Goal: Task Accomplishment & Management: Manage account settings

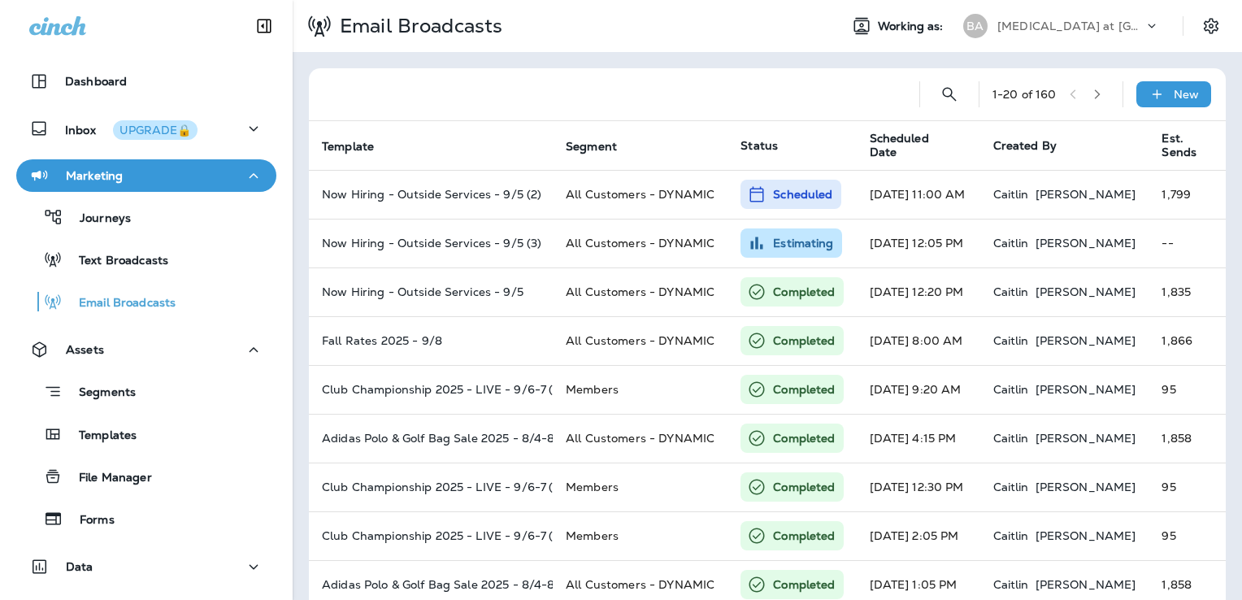
click at [1063, 18] on div "Bayonet at Puppy Creek" at bounding box center [1070, 26] width 146 height 24
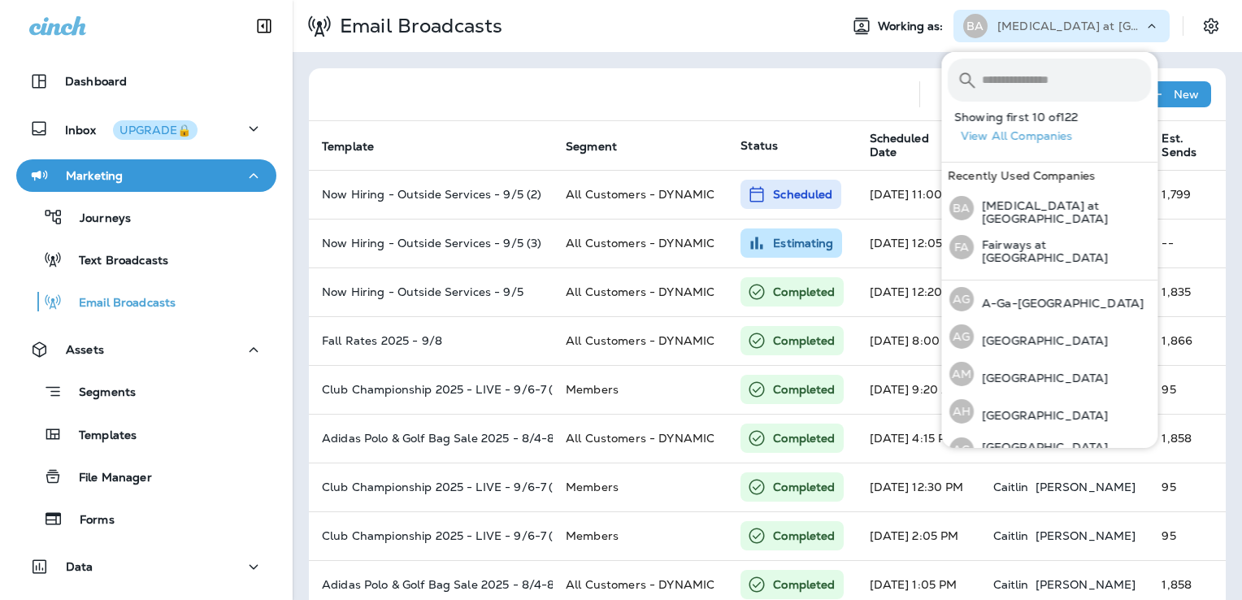
click at [1022, 84] on input "text" at bounding box center [1066, 80] width 169 height 43
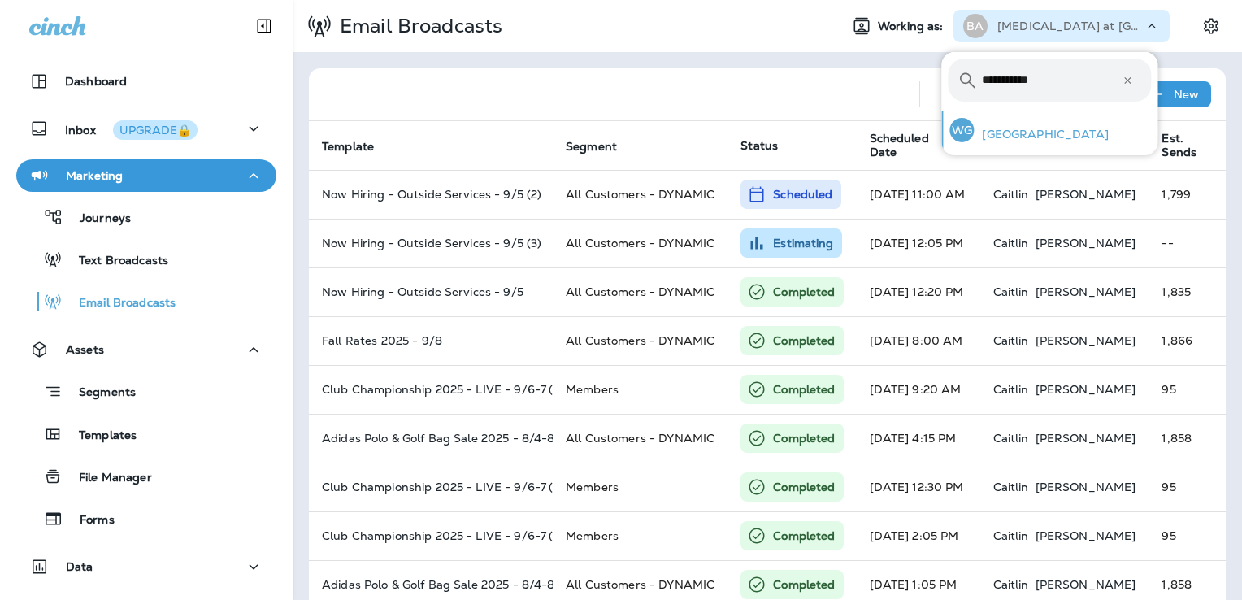
type input "**********"
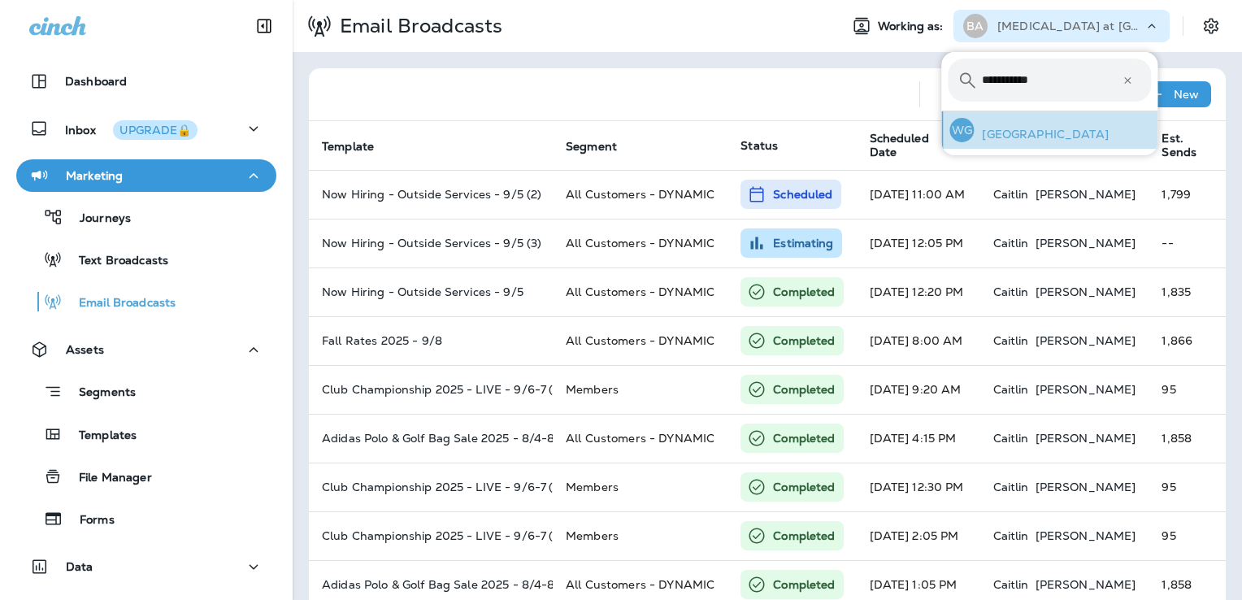
click at [1050, 118] on div "WG Willowbrook Golf Course" at bounding box center [1028, 129] width 171 height 37
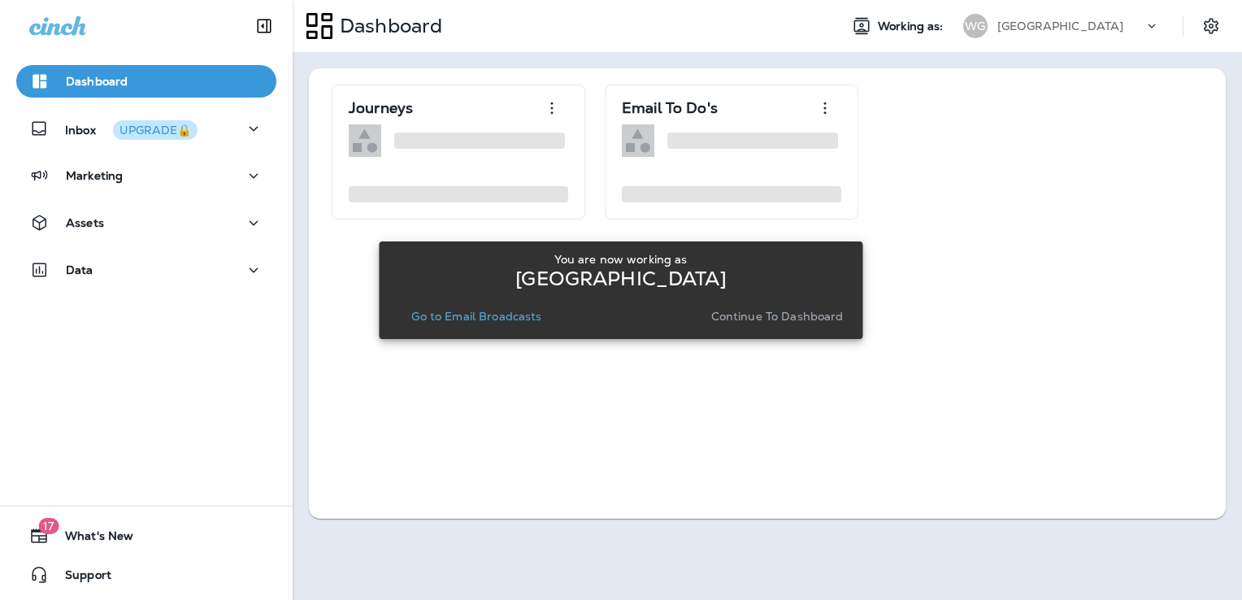
click at [790, 307] on button "Continue to Dashboard" at bounding box center [777, 316] width 145 height 23
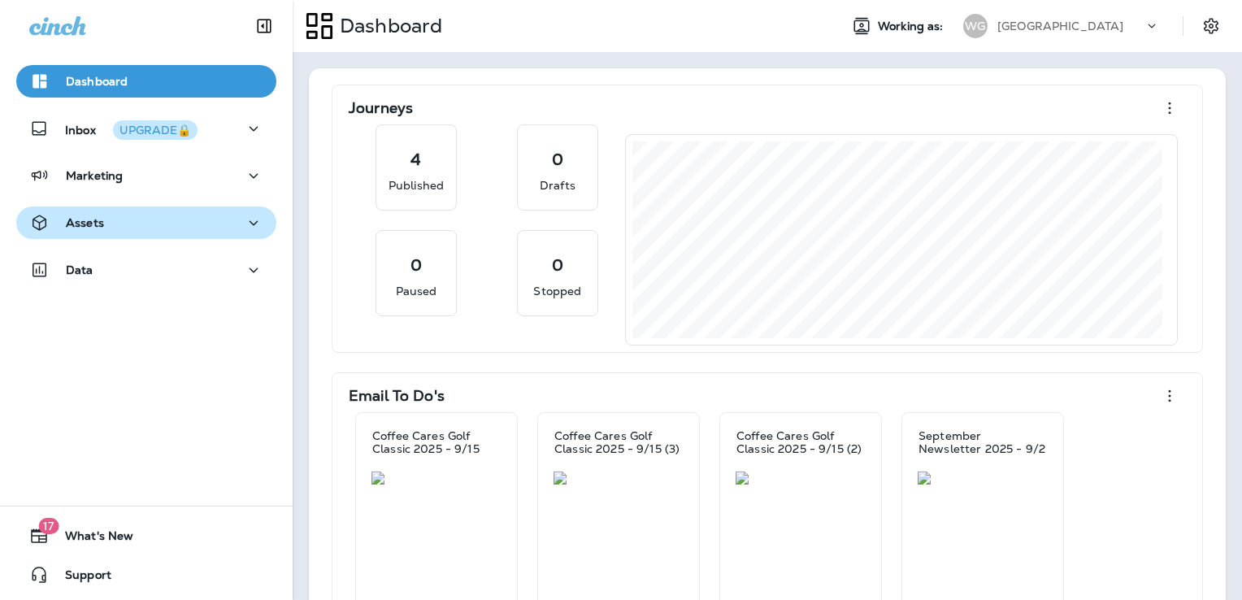
click at [137, 223] on div "Assets" at bounding box center [146, 223] width 234 height 20
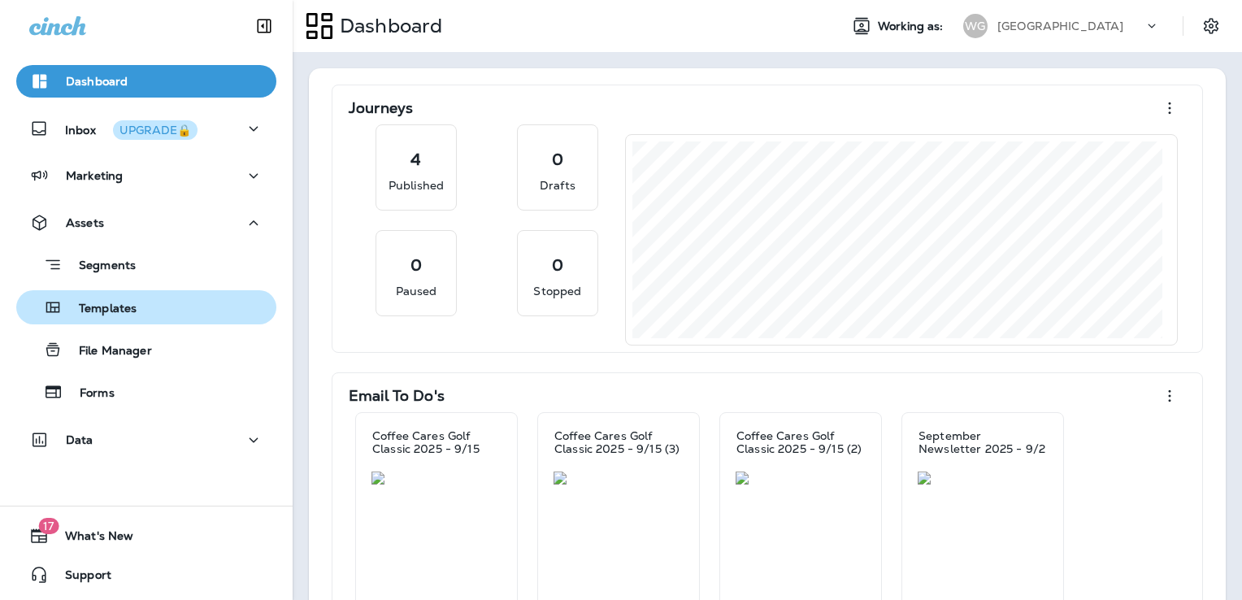
click at [164, 311] on div "Templates" at bounding box center [146, 307] width 247 height 24
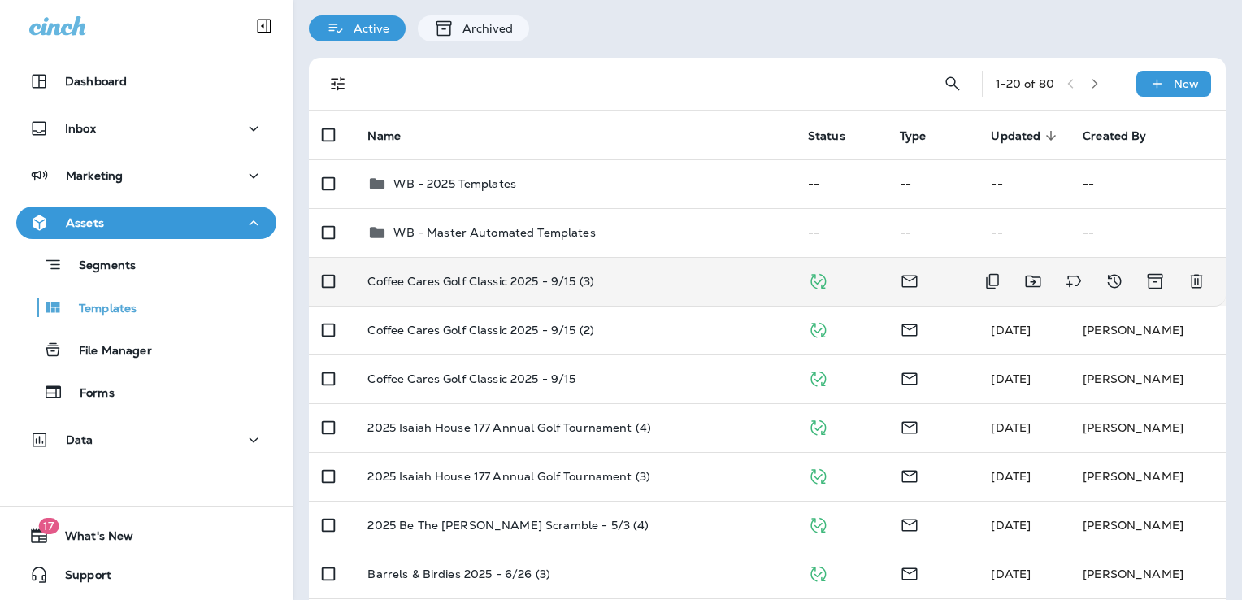
scroll to position [81, 0]
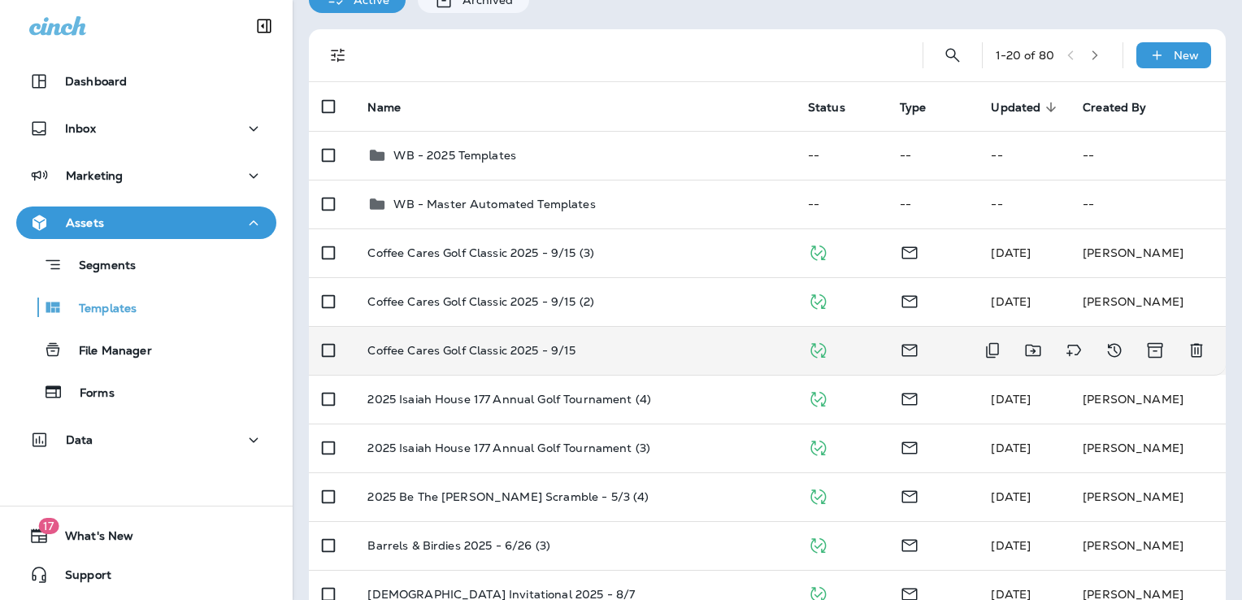
click at [687, 340] on td "Coffee Cares Golf Classic 2025 - 9/15" at bounding box center [574, 350] width 440 height 49
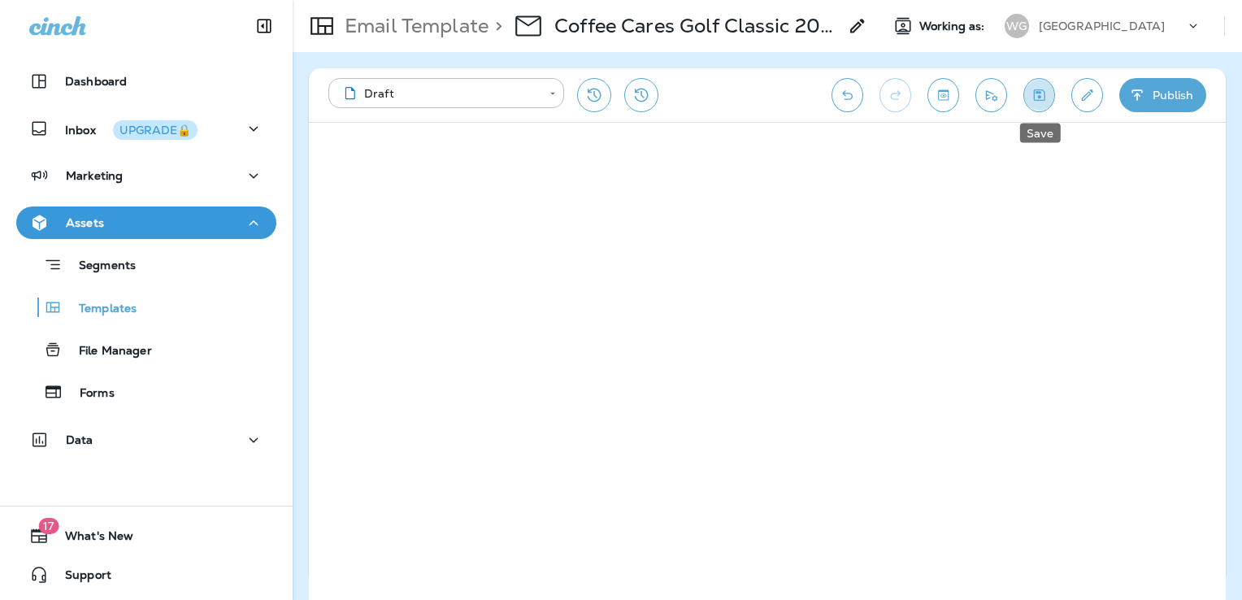
click at [1038, 93] on icon "Save" at bounding box center [1039, 95] width 17 height 16
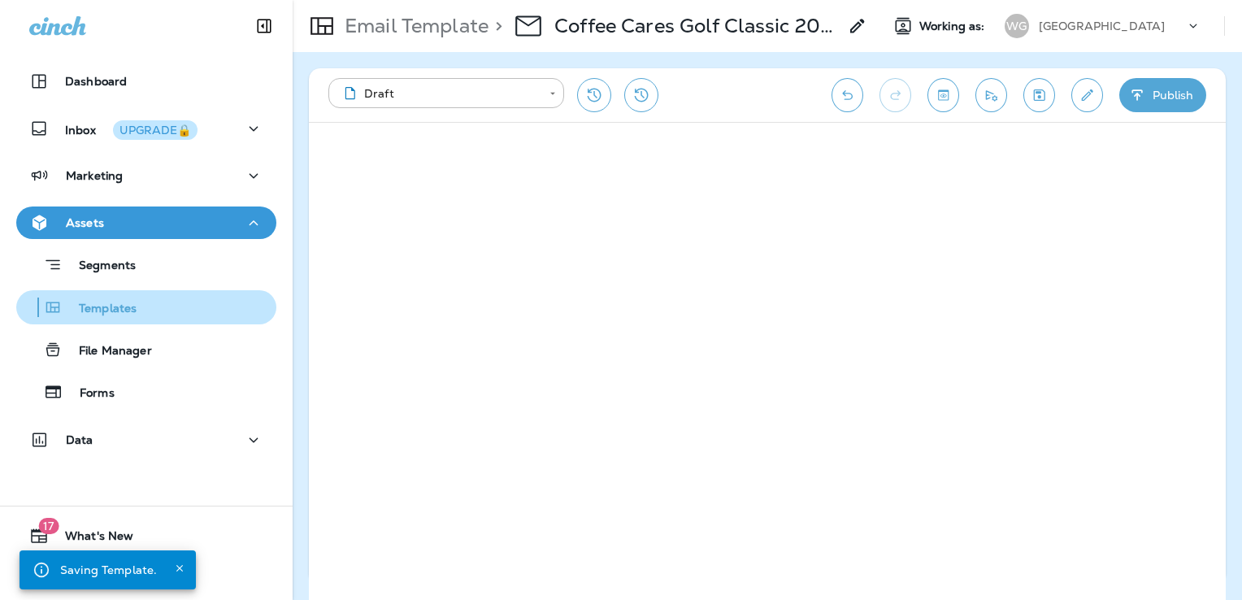
click at [170, 306] on div "Templates" at bounding box center [146, 307] width 247 height 24
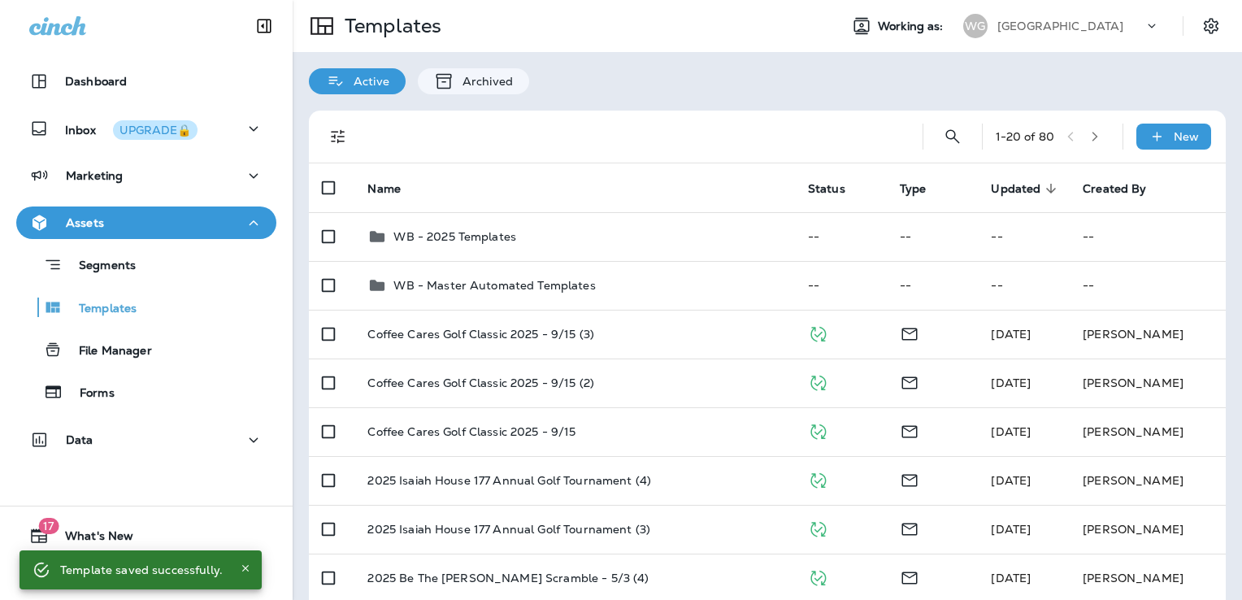
click at [1059, 23] on p "[GEOGRAPHIC_DATA]" at bounding box center [1060, 26] width 126 height 13
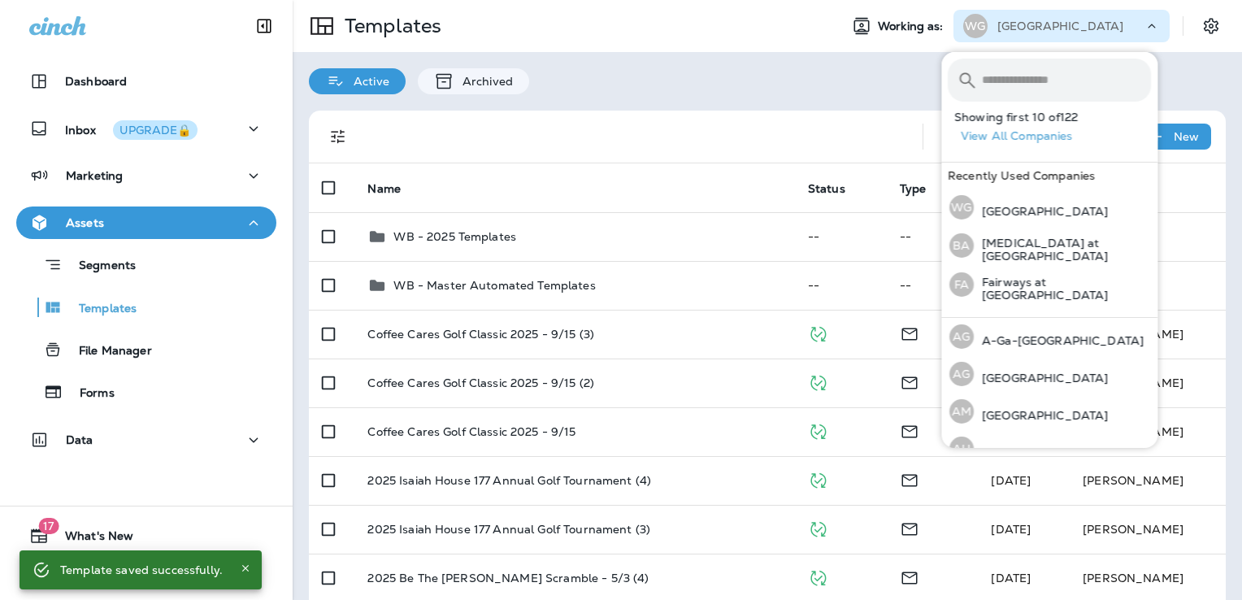
click at [1040, 82] on input "text" at bounding box center [1066, 80] width 169 height 43
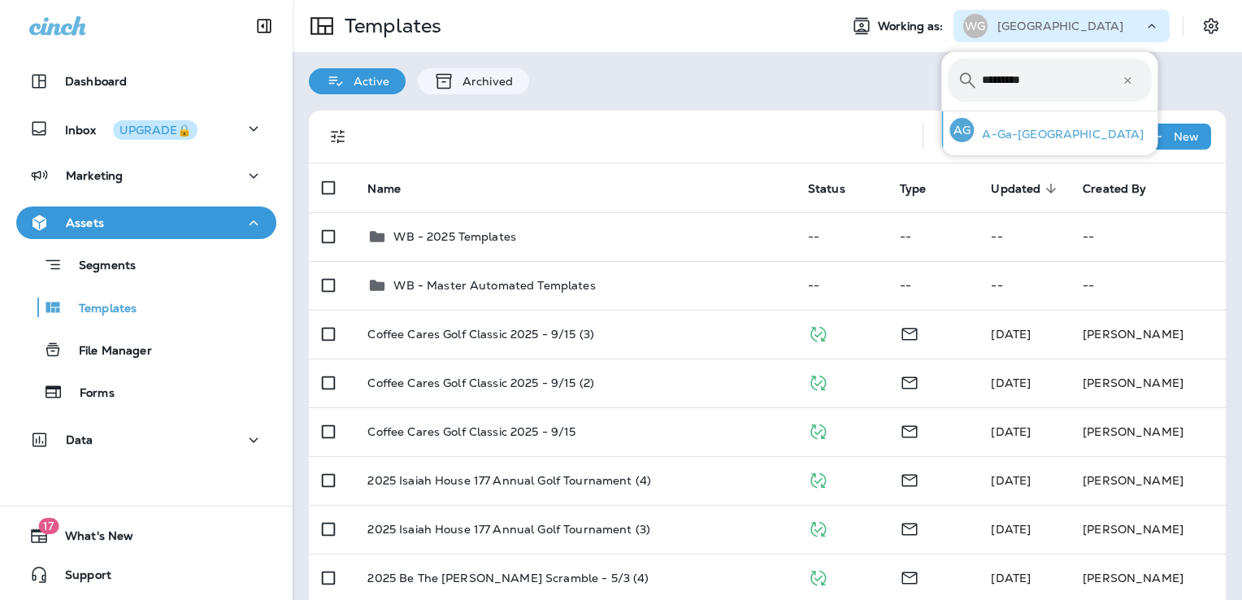
type input "*********"
click at [1048, 132] on p "A-Ga-Ming Golf Resort" at bounding box center [1059, 134] width 170 height 13
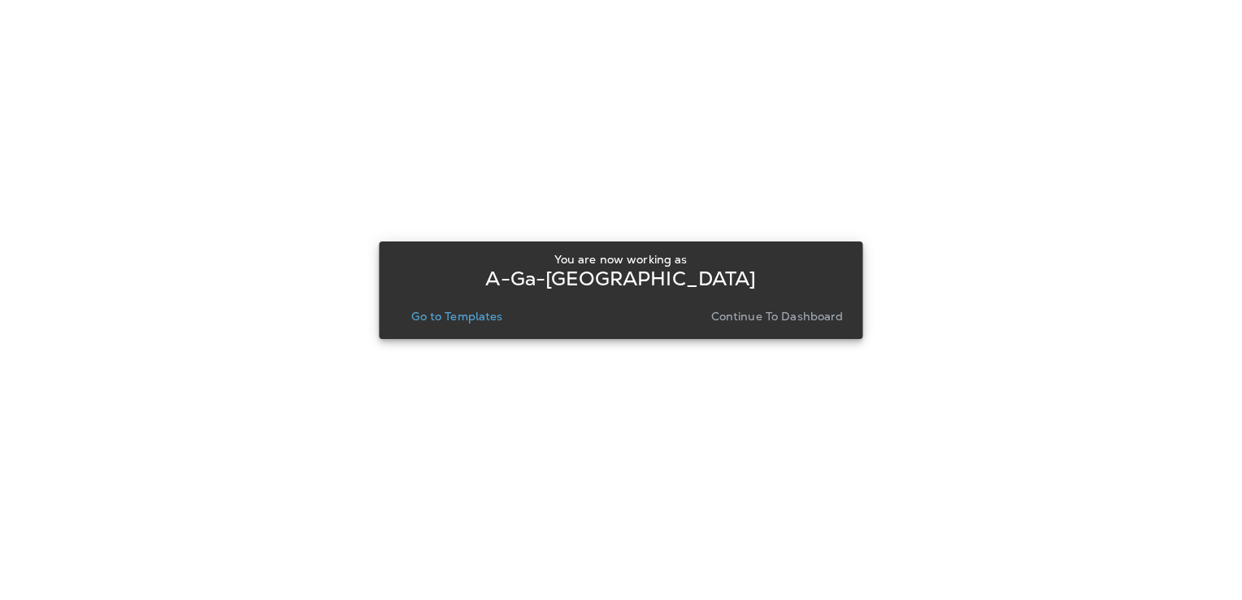
click at [478, 318] on p "Go to Templates" at bounding box center [456, 316] width 91 height 13
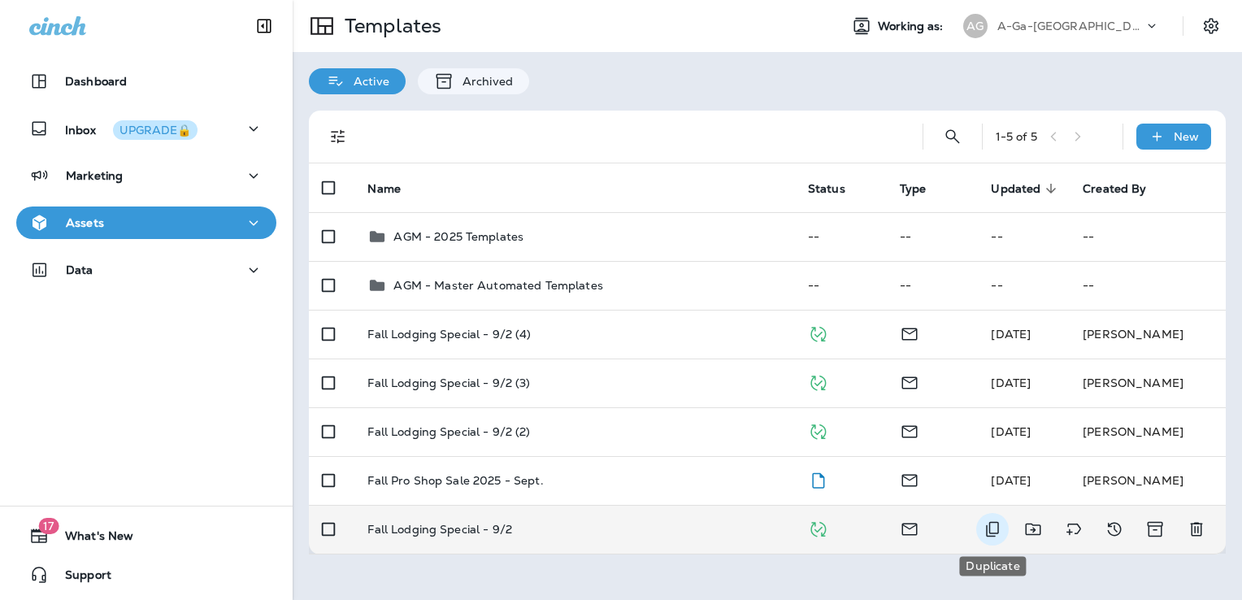
click at [992, 528] on icon "Duplicate" at bounding box center [993, 529] width 20 height 20
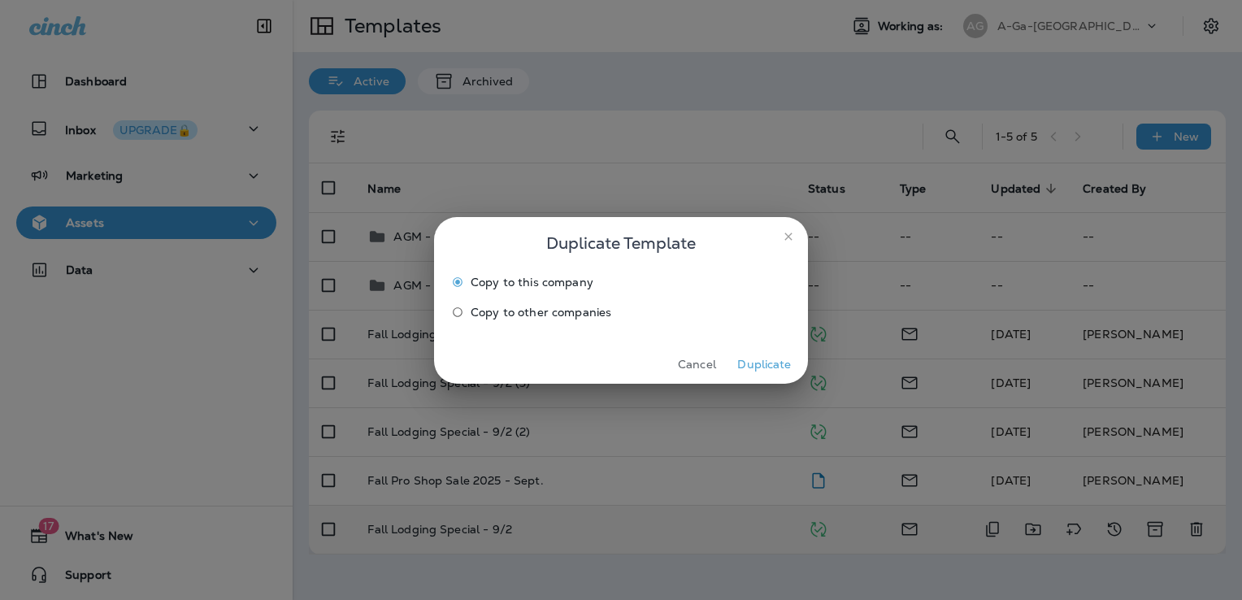
click at [757, 366] on button "Duplicate" at bounding box center [764, 364] width 61 height 25
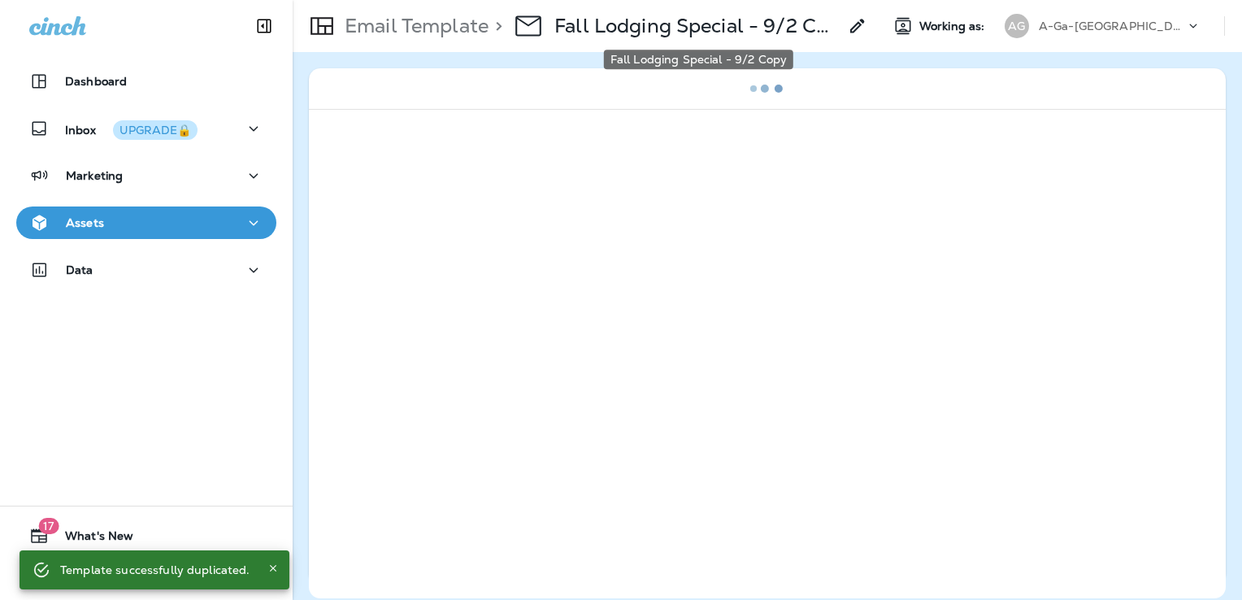
click at [702, 28] on p "Fall Lodging Special - 9/2 Copy" at bounding box center [696, 26] width 284 height 24
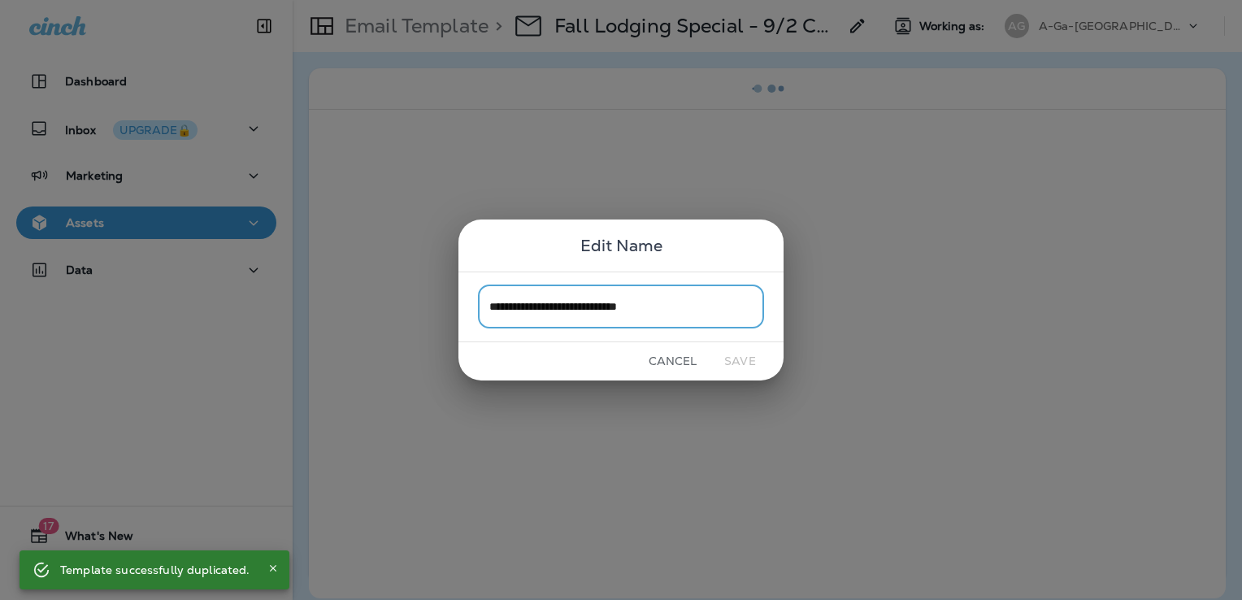
click at [705, 304] on input "**********" at bounding box center [621, 306] width 286 height 43
click at [701, 304] on input "**********" at bounding box center [621, 306] width 286 height 43
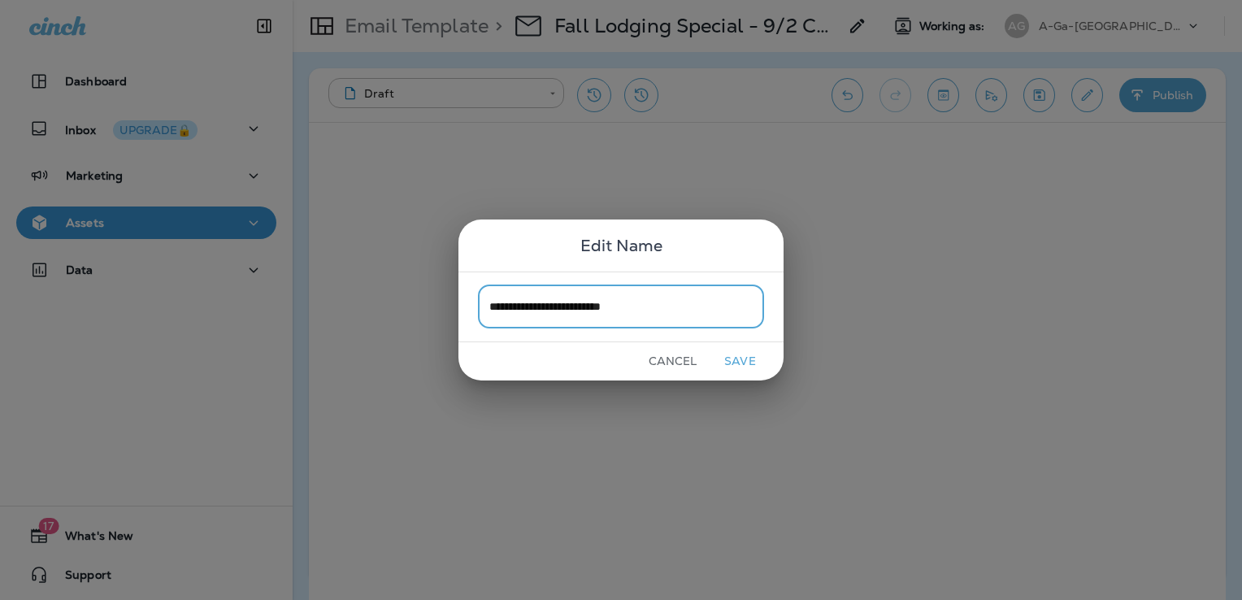
type input "**********"
click at [744, 366] on button "Save" at bounding box center [740, 361] width 61 height 25
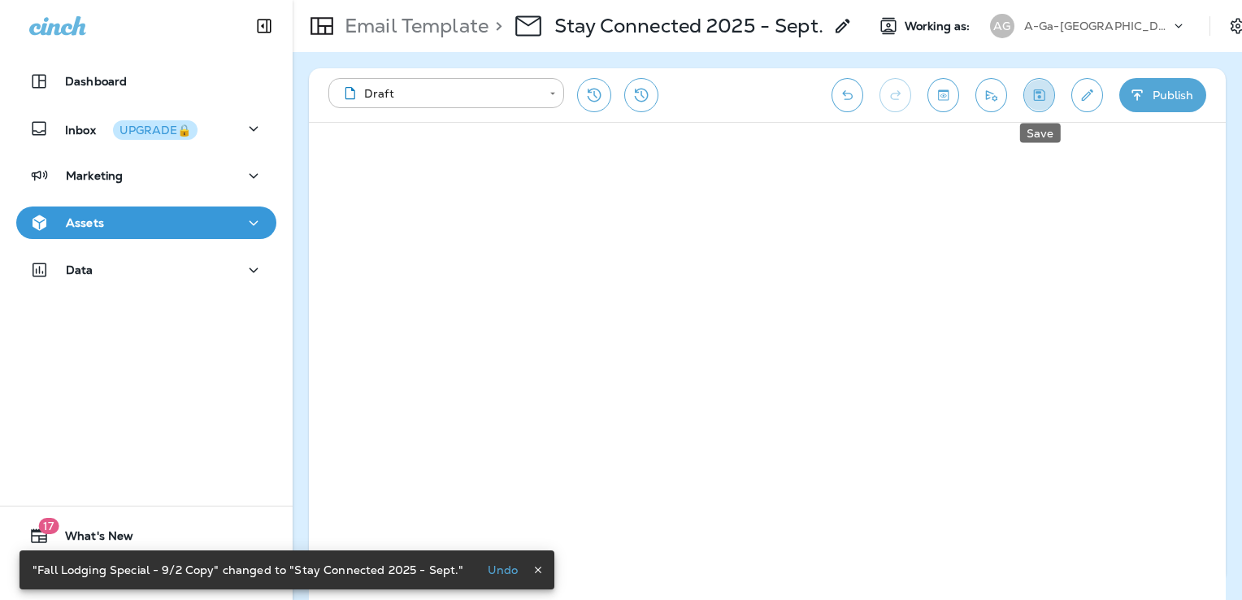
click at [1046, 81] on button "Save" at bounding box center [1039, 95] width 32 height 34
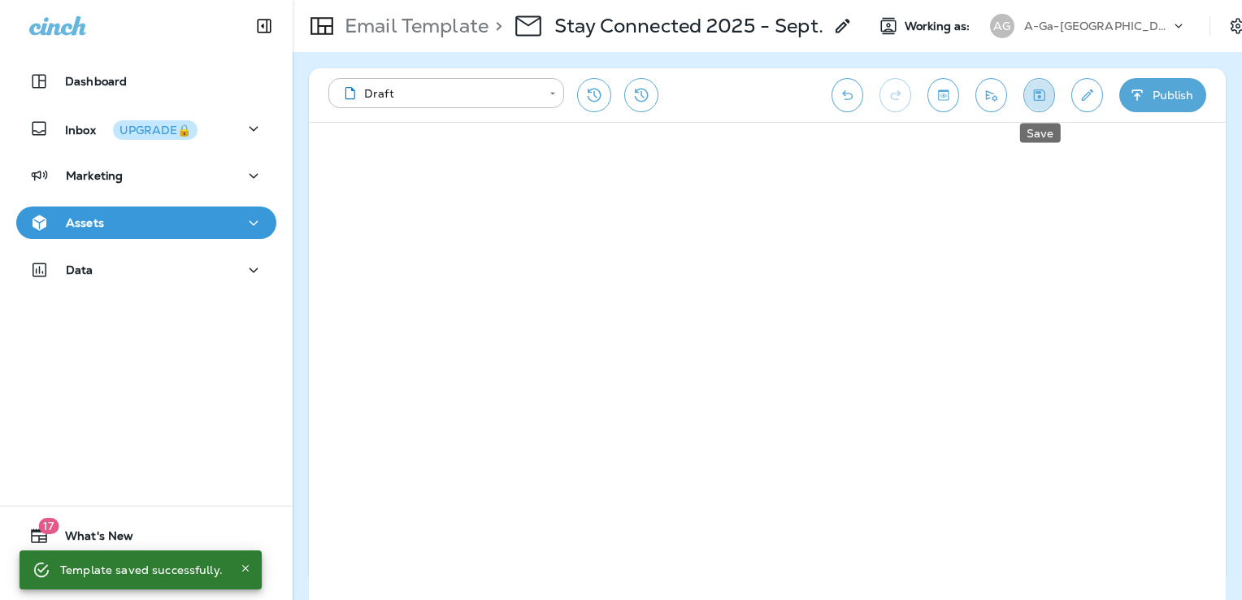
click at [1040, 86] on button "Save" at bounding box center [1039, 95] width 32 height 34
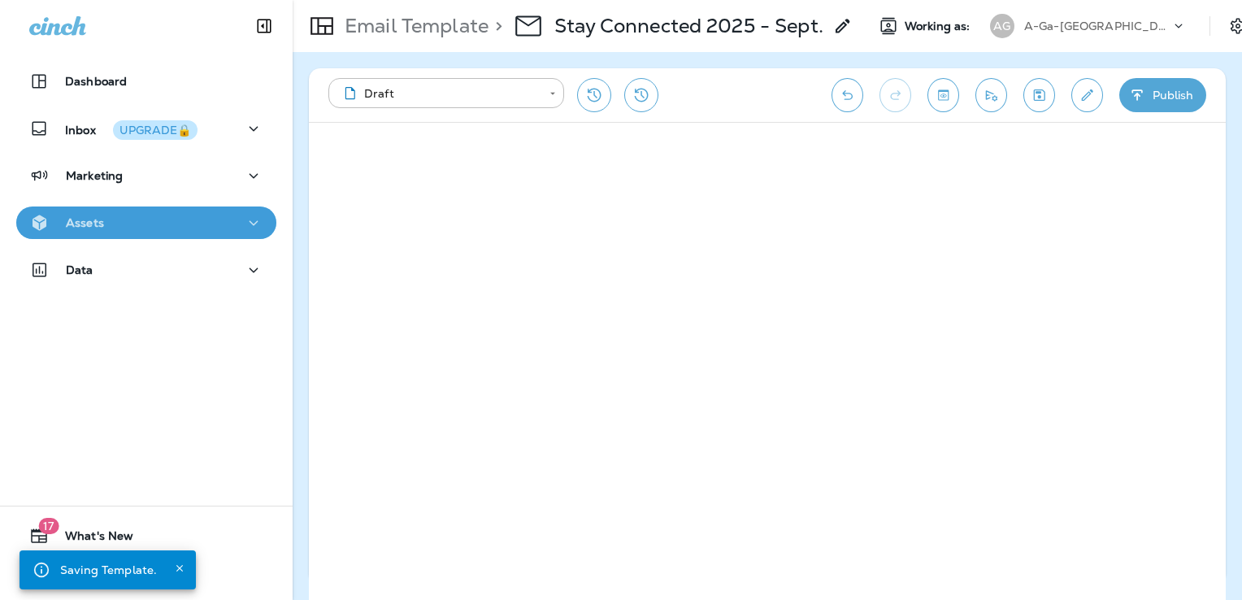
click at [170, 229] on div "Assets" at bounding box center [146, 223] width 234 height 20
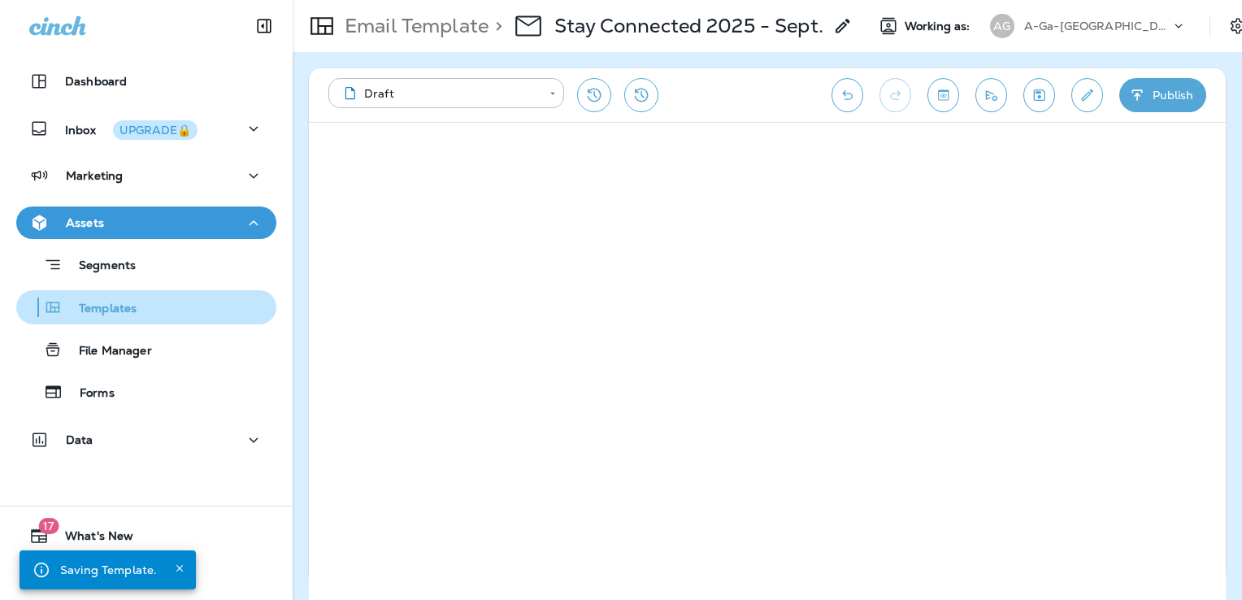
click at [150, 307] on div "Templates" at bounding box center [146, 307] width 247 height 24
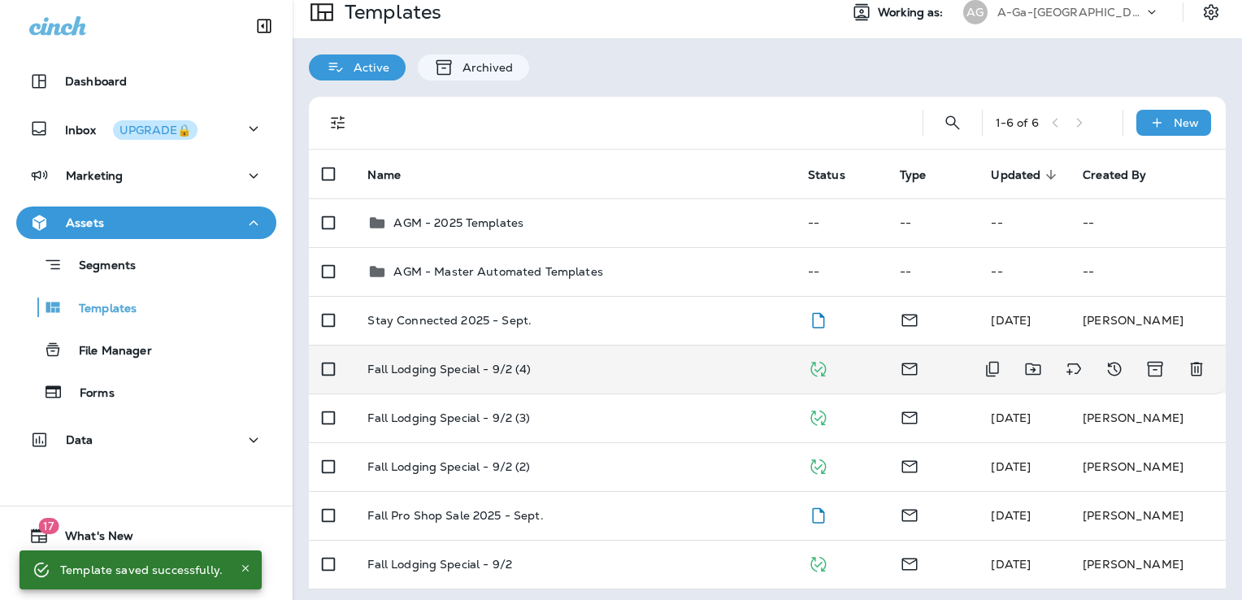
scroll to position [19, 0]
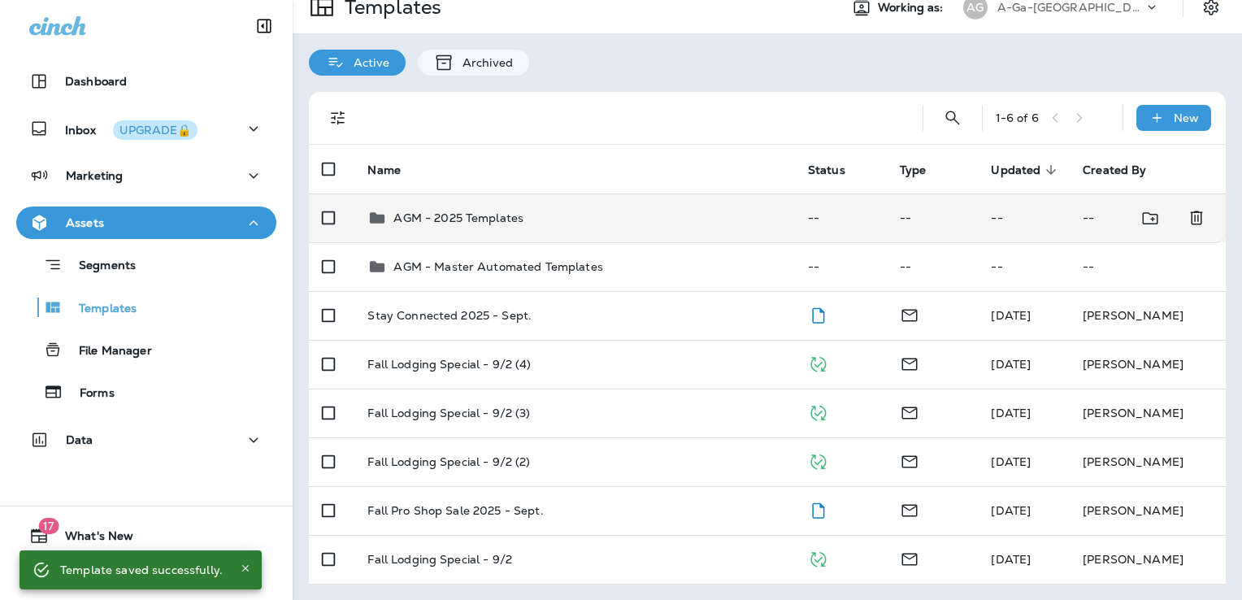
click at [598, 216] on div "AGM - 2025 Templates" at bounding box center [574, 218] width 414 height 20
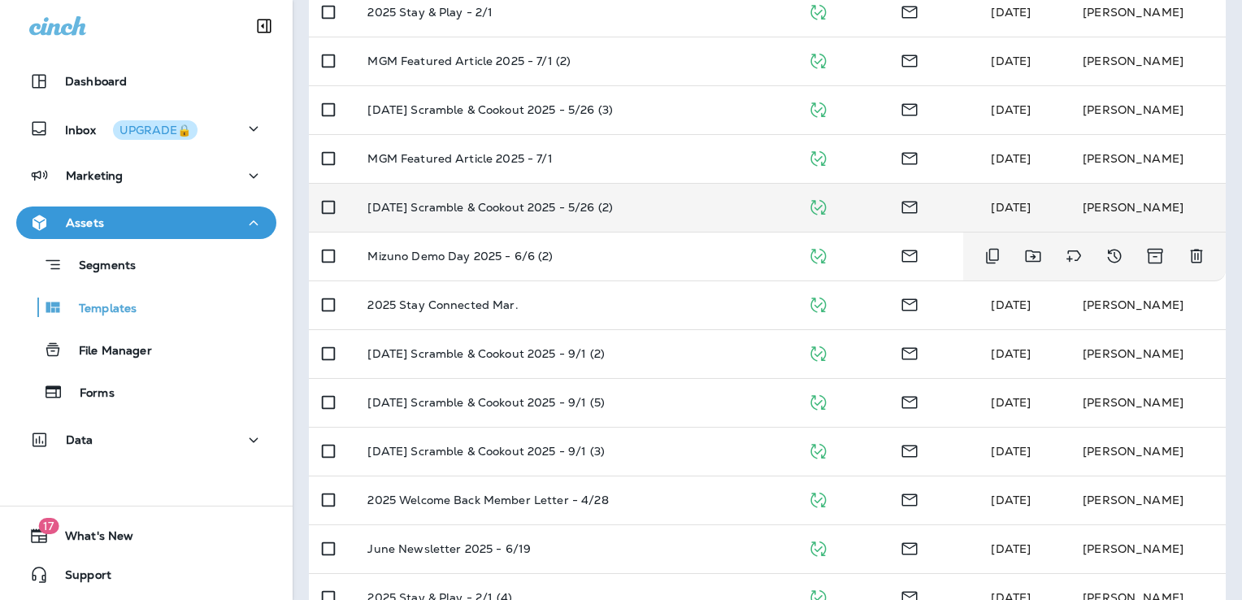
scroll to position [604, 0]
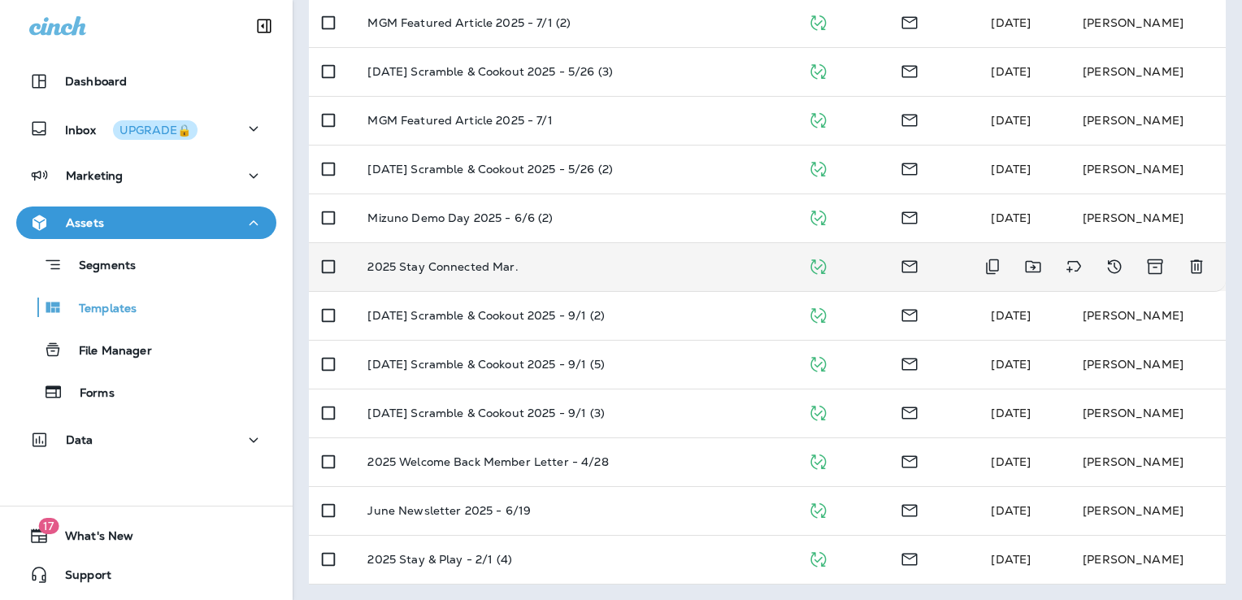
click at [588, 268] on div "2025 Stay Connected Mar." at bounding box center [574, 266] width 414 height 13
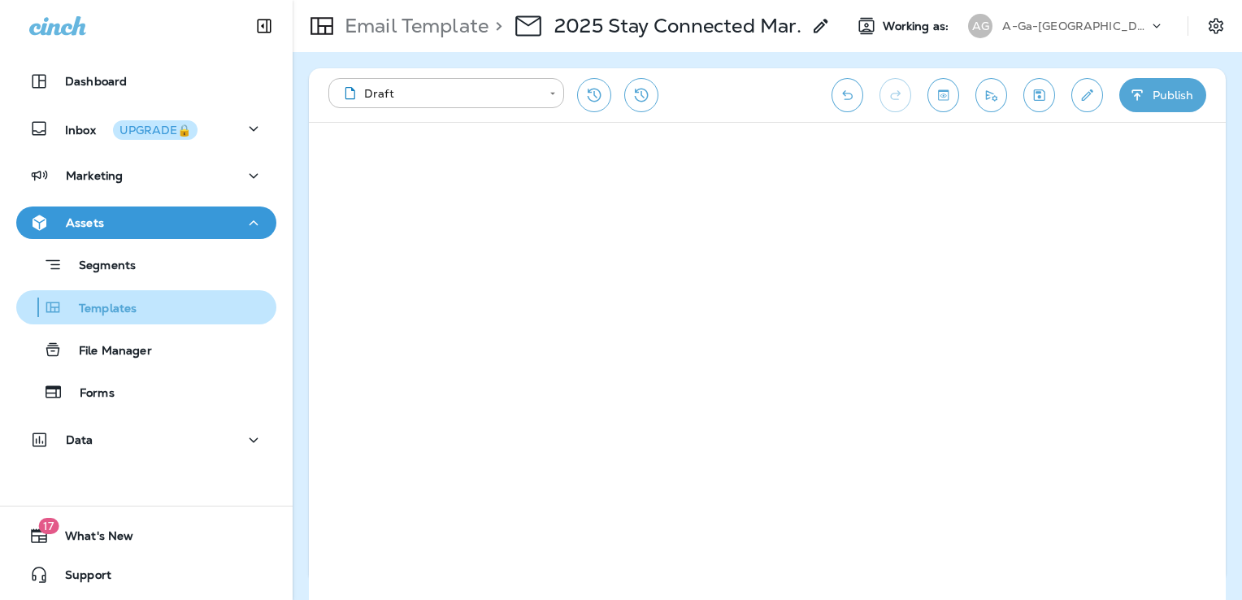
click at [152, 312] on div "Templates" at bounding box center [146, 307] width 247 height 24
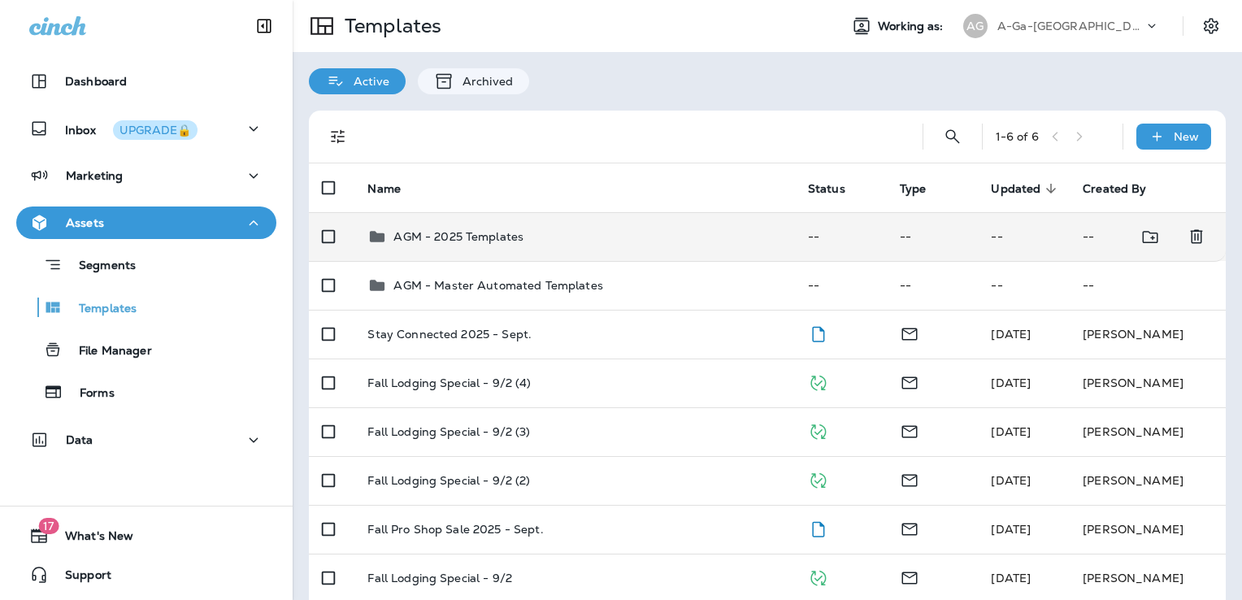
click at [660, 241] on div "AGM - 2025 Templates" at bounding box center [574, 237] width 414 height 20
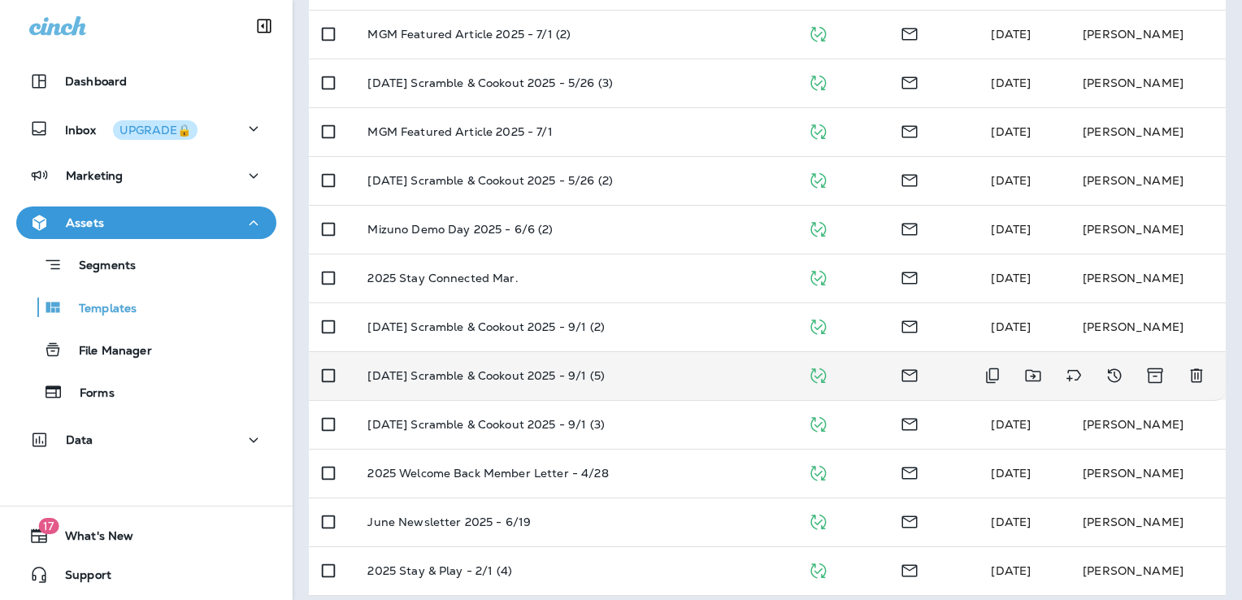
scroll to position [604, 0]
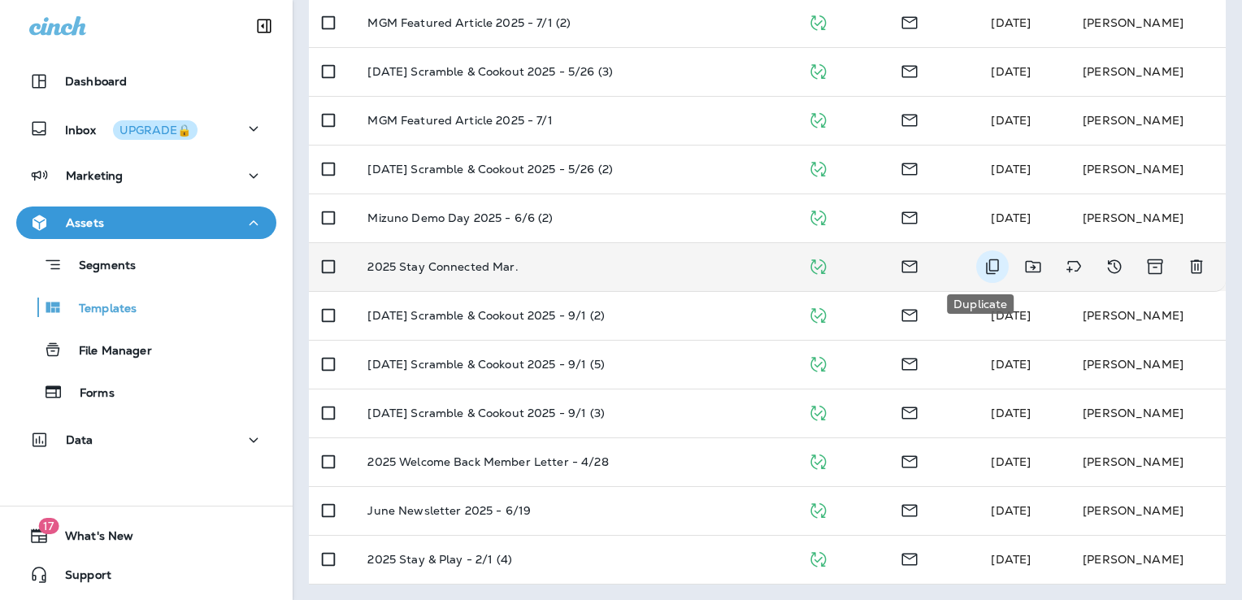
click at [983, 267] on icon "Duplicate" at bounding box center [993, 267] width 20 height 20
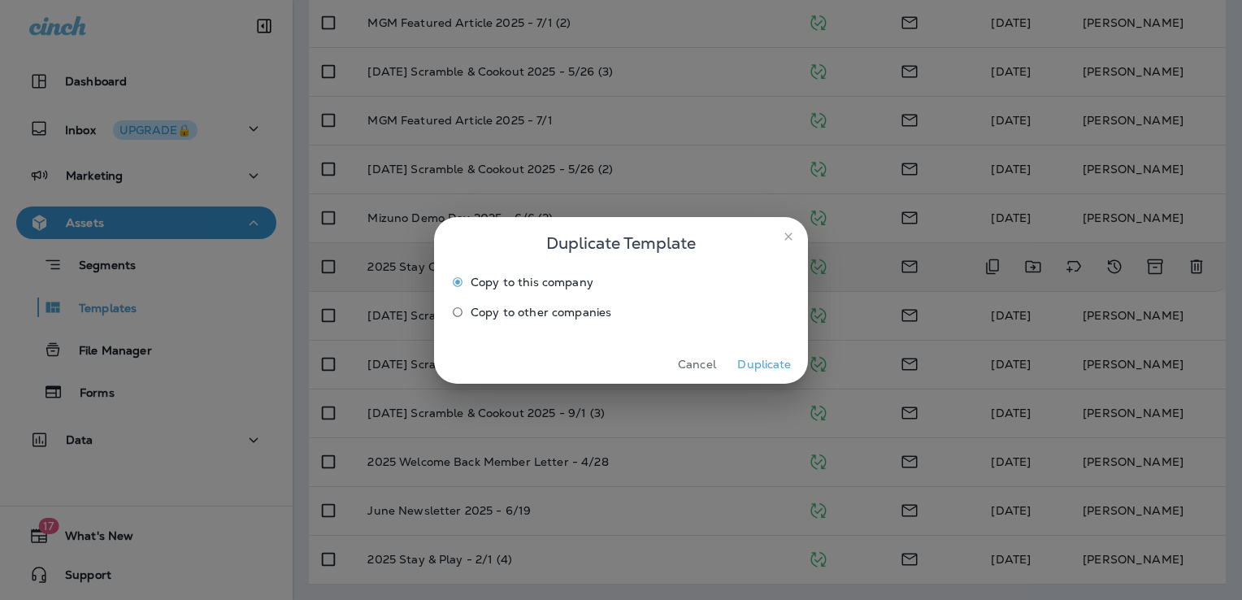
click at [764, 371] on button "Duplicate" at bounding box center [764, 364] width 61 height 25
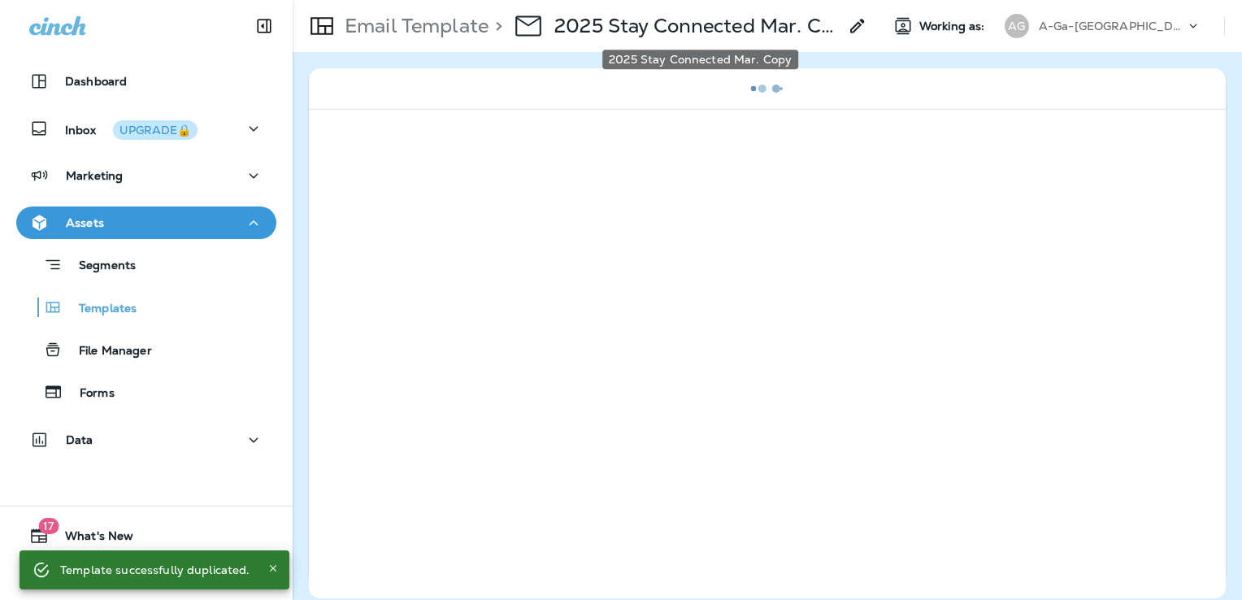
click at [767, 33] on p "2025 Stay Connected Mar. Copy" at bounding box center [696, 26] width 284 height 24
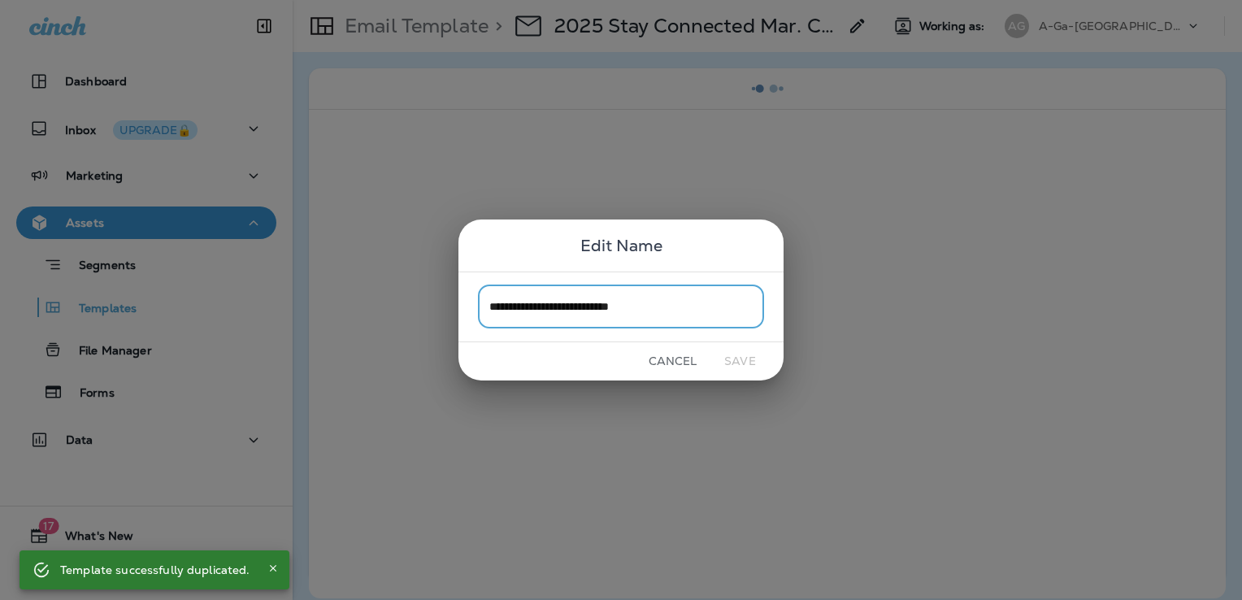
click at [691, 301] on input "**********" at bounding box center [621, 306] width 286 height 43
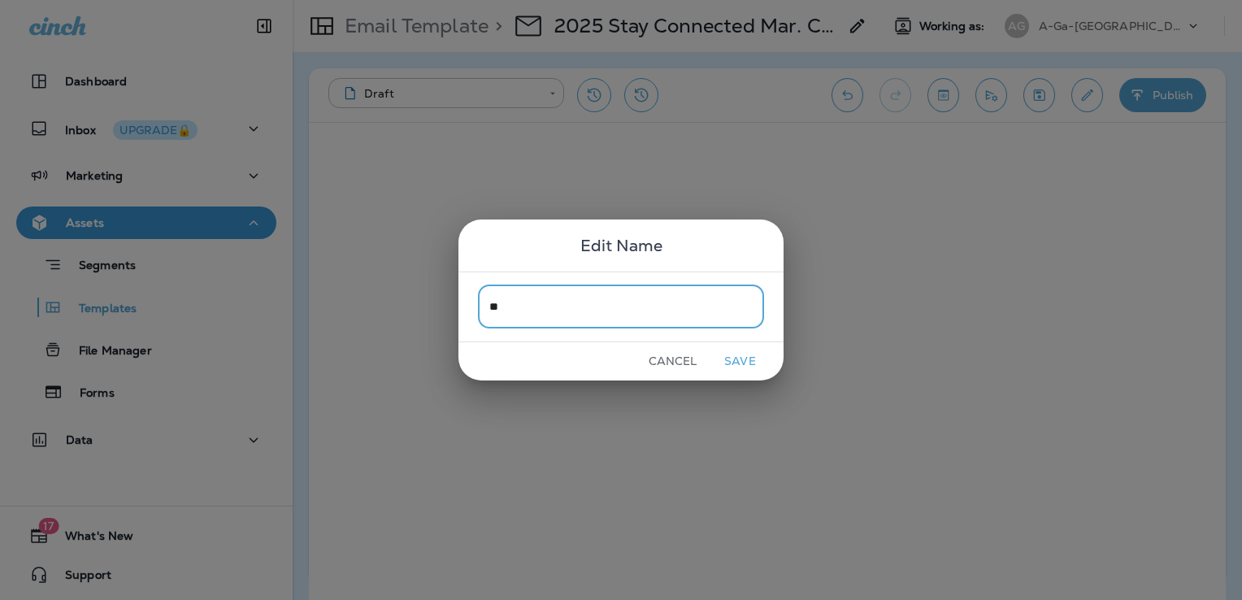
type input "*"
type input "**********"
click at [750, 359] on button "Save" at bounding box center [740, 361] width 61 height 25
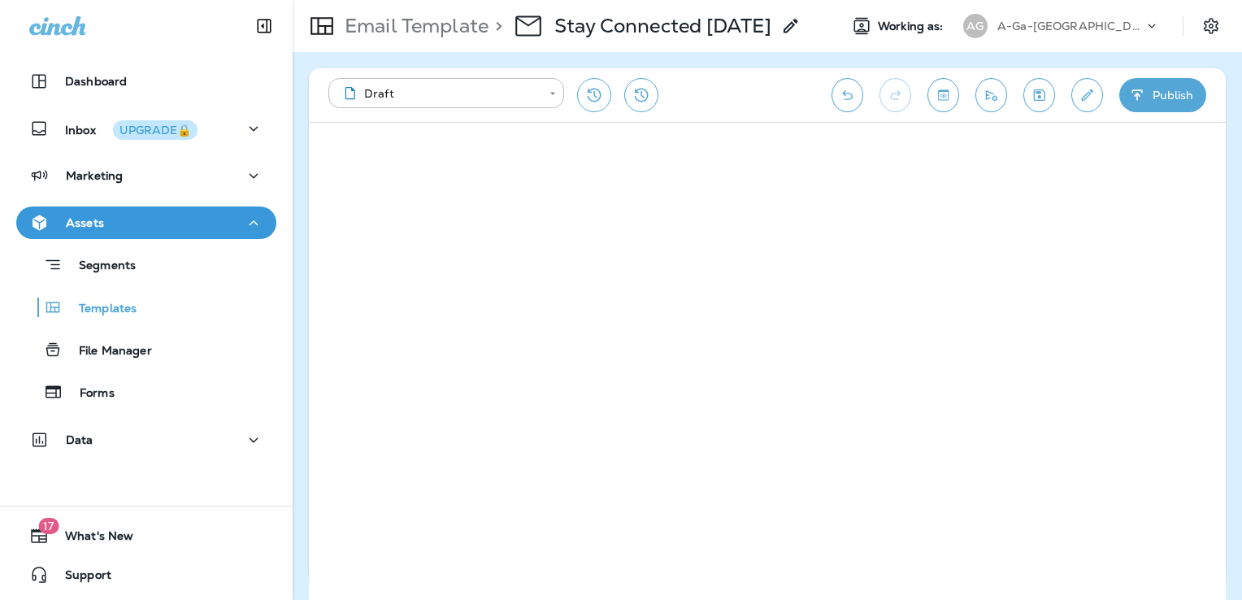
click at [1035, 99] on icon "Save" at bounding box center [1039, 94] width 11 height 11
click at [1076, 91] on button "Edit details" at bounding box center [1087, 95] width 32 height 34
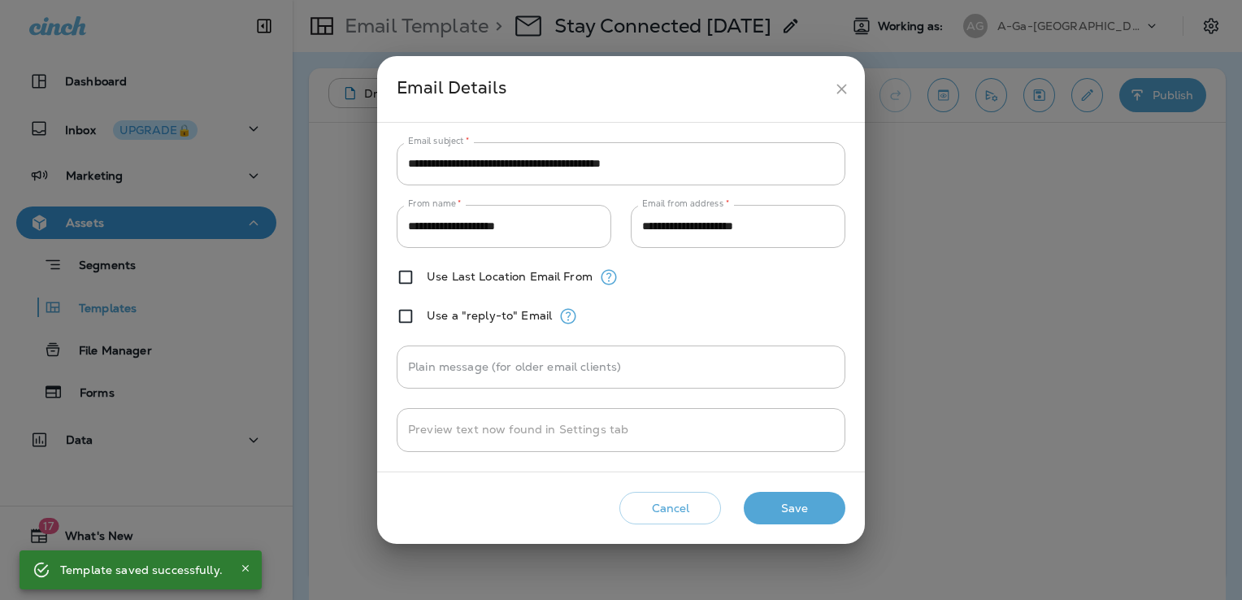
drag, startPoint x: 839, startPoint y: 93, endPoint x: 873, endPoint y: 193, distance: 106.4
click at [839, 93] on icon "close" at bounding box center [841, 88] width 17 height 17
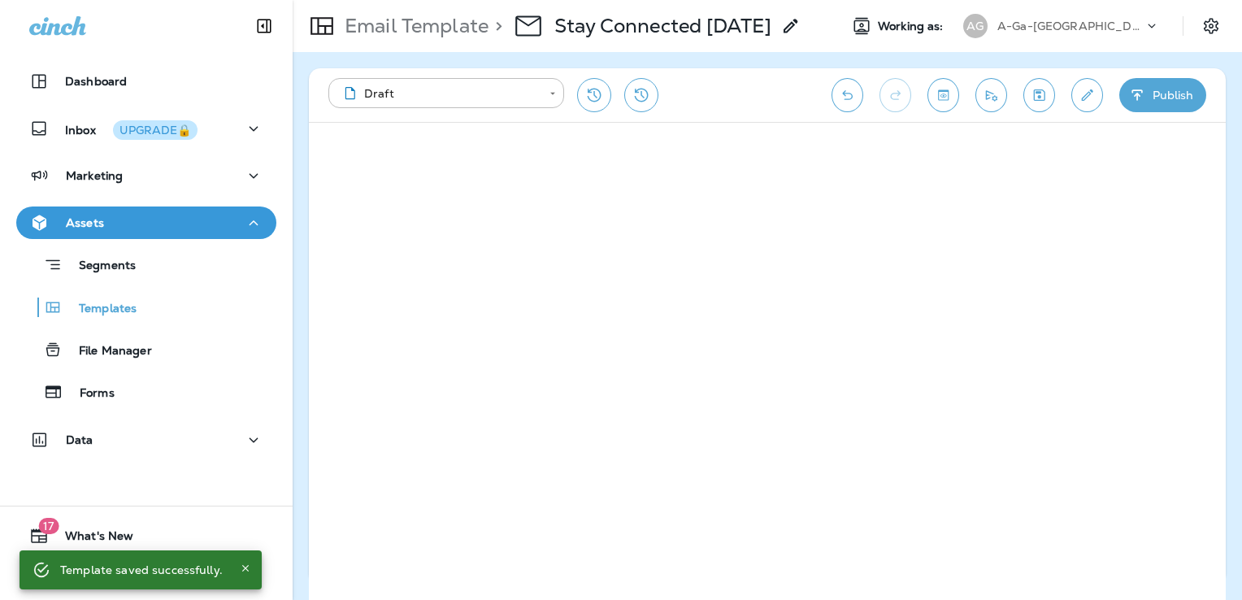
click at [1047, 98] on icon "Save" at bounding box center [1039, 95] width 17 height 16
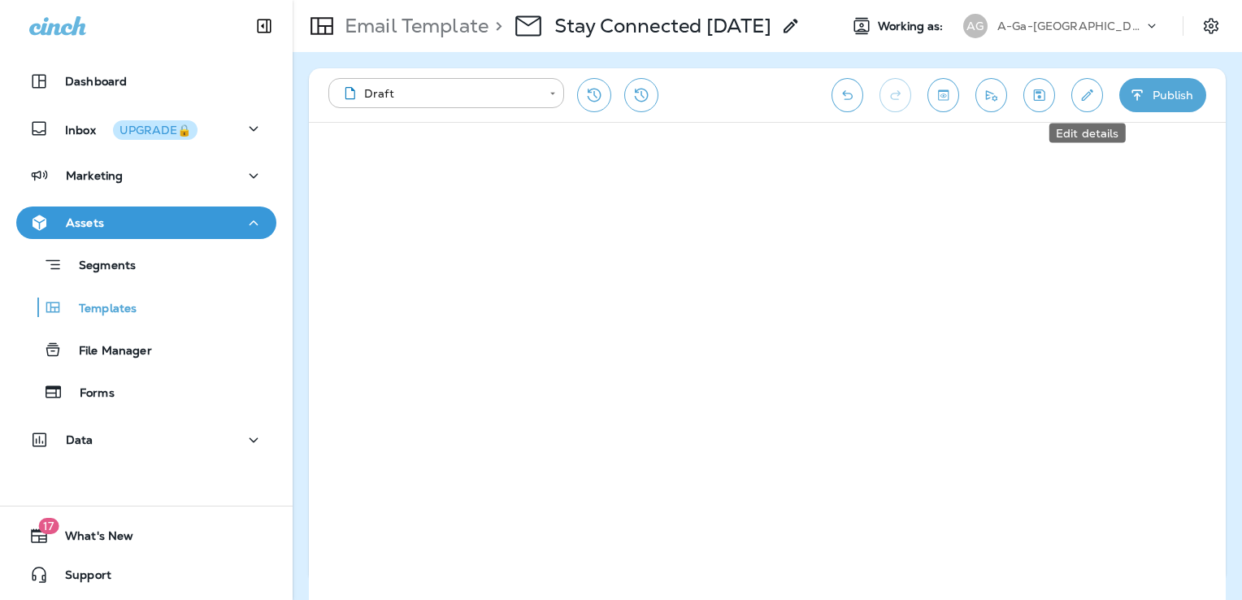
click at [1092, 99] on icon "Edit details" at bounding box center [1086, 95] width 17 height 16
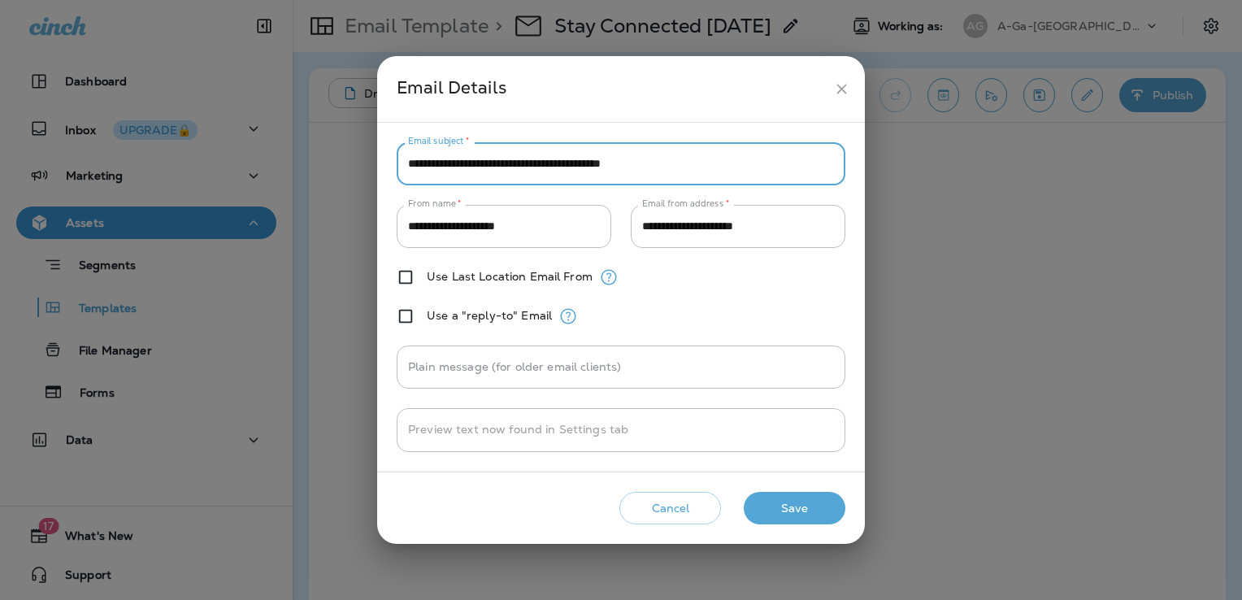
click at [575, 163] on input "**********" at bounding box center [621, 163] width 449 height 43
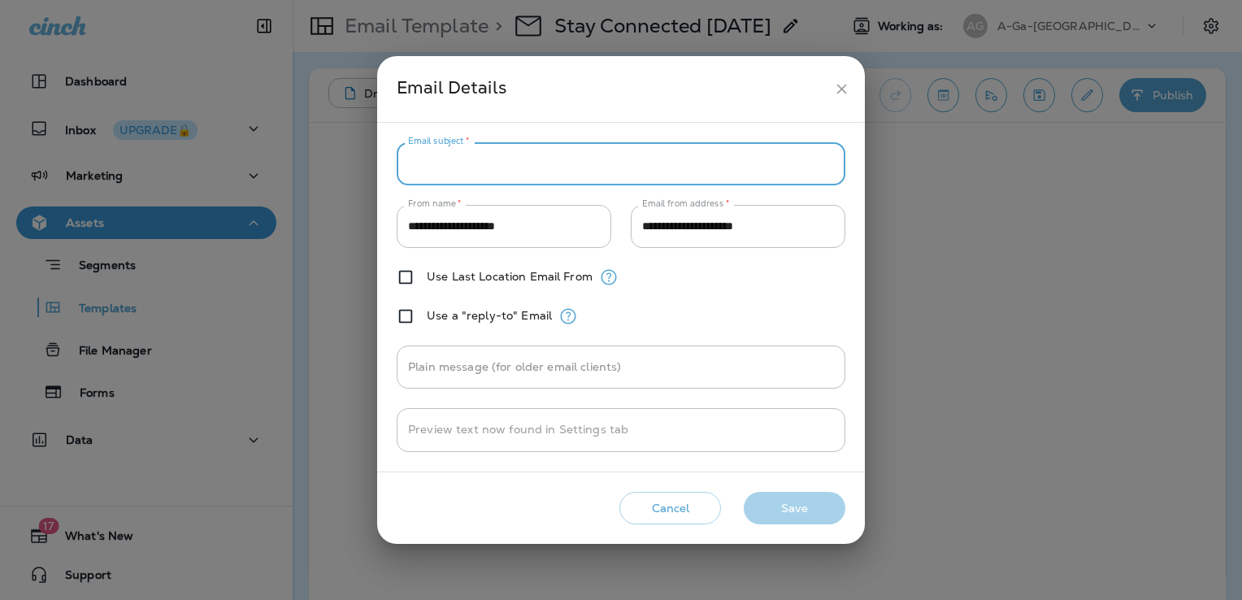
paste input "**********"
type input "**********"
click at [819, 519] on button "Save" at bounding box center [795, 508] width 102 height 33
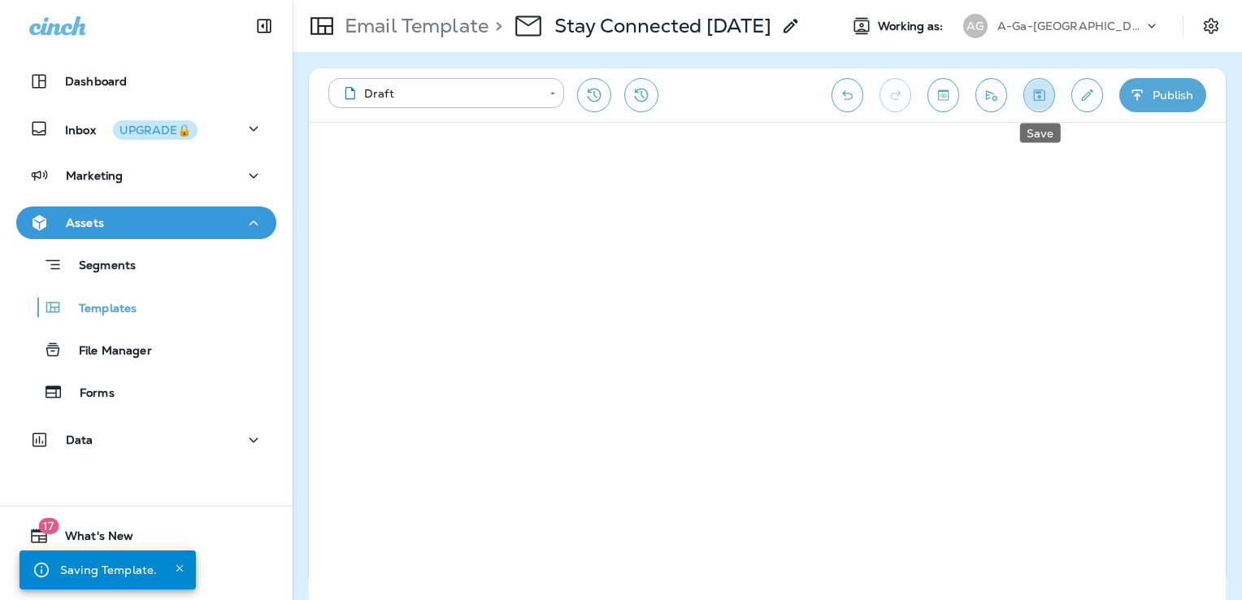
click at [1047, 88] on icon "Save" at bounding box center [1039, 95] width 17 height 16
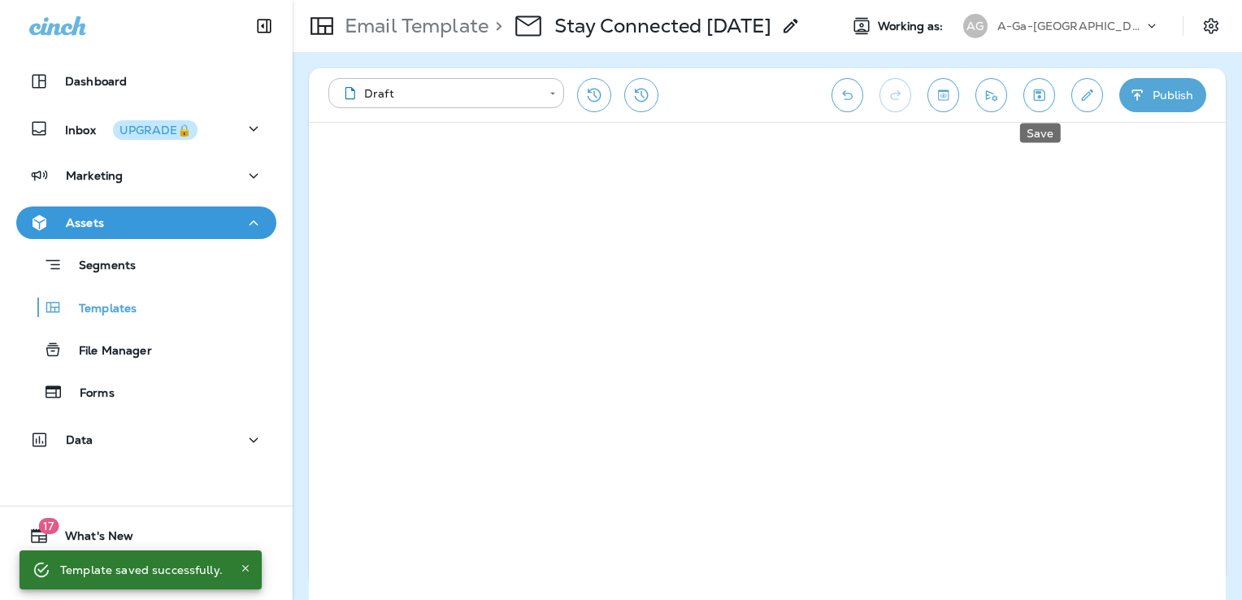
click at [1048, 93] on button "Save" at bounding box center [1039, 95] width 32 height 34
click at [1035, 95] on icon "Save" at bounding box center [1039, 95] width 17 height 16
click at [1096, 93] on button "Edit details" at bounding box center [1087, 95] width 32 height 34
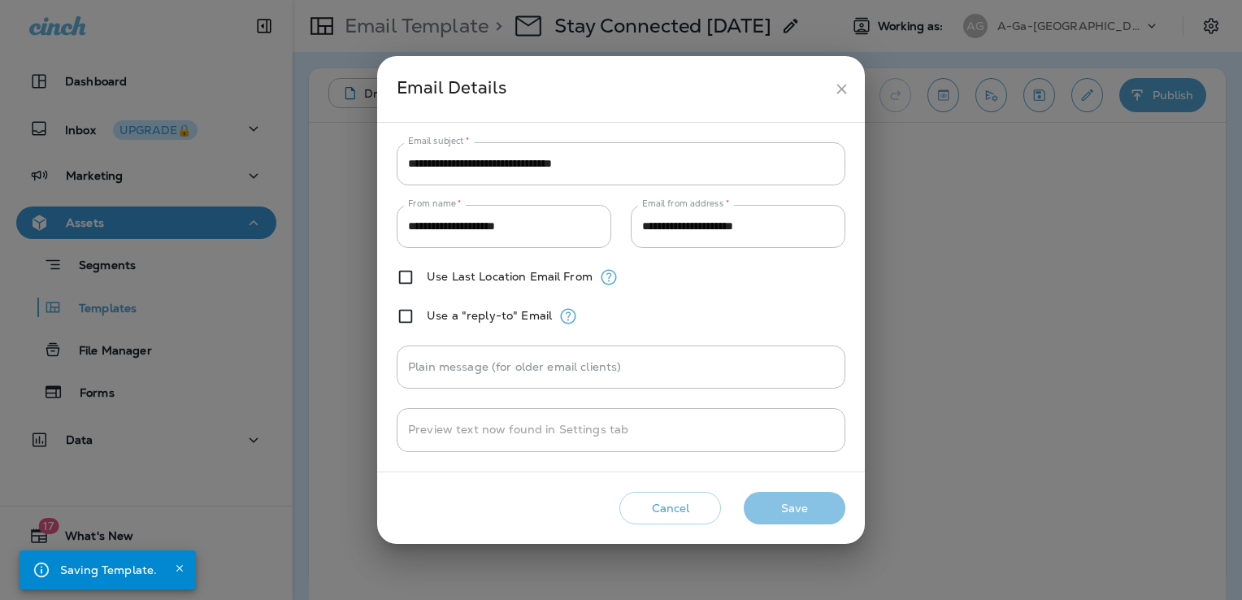
click at [826, 510] on button "Save" at bounding box center [795, 508] width 102 height 33
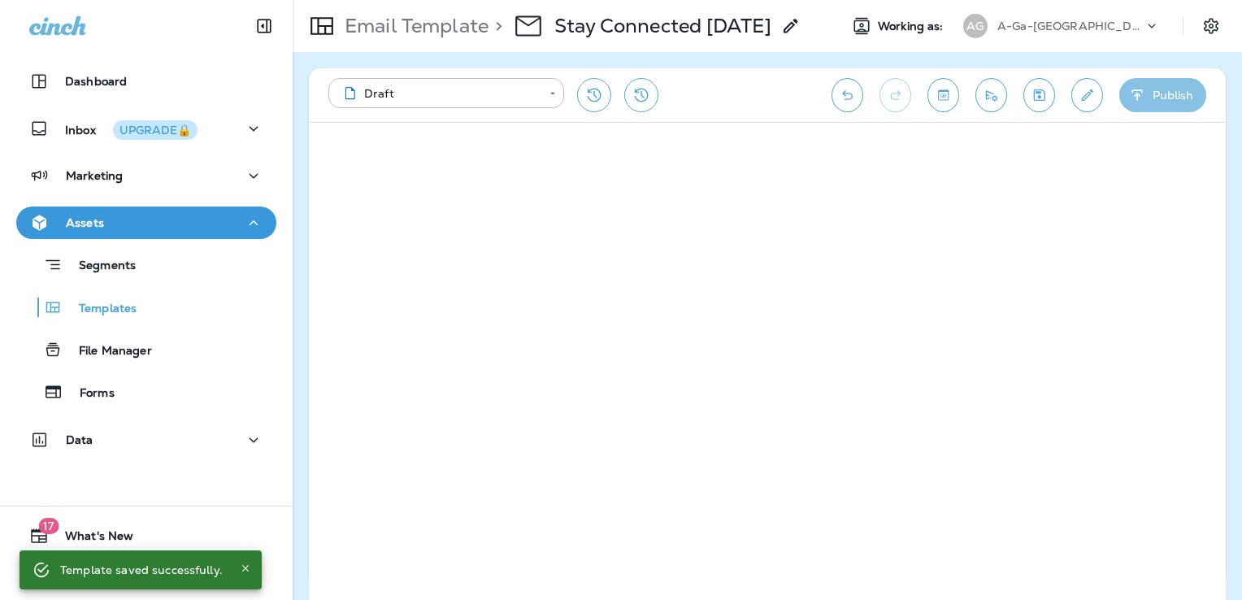
click at [1157, 96] on button "Publish" at bounding box center [1162, 95] width 87 height 34
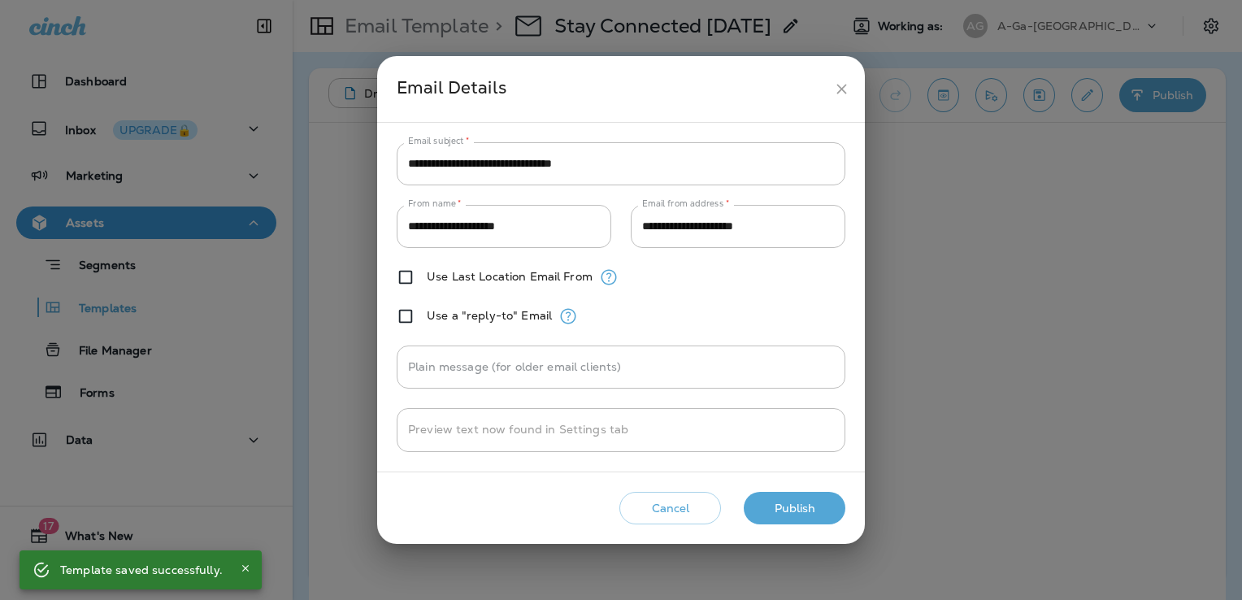
click at [804, 519] on button "Publish" at bounding box center [795, 508] width 102 height 33
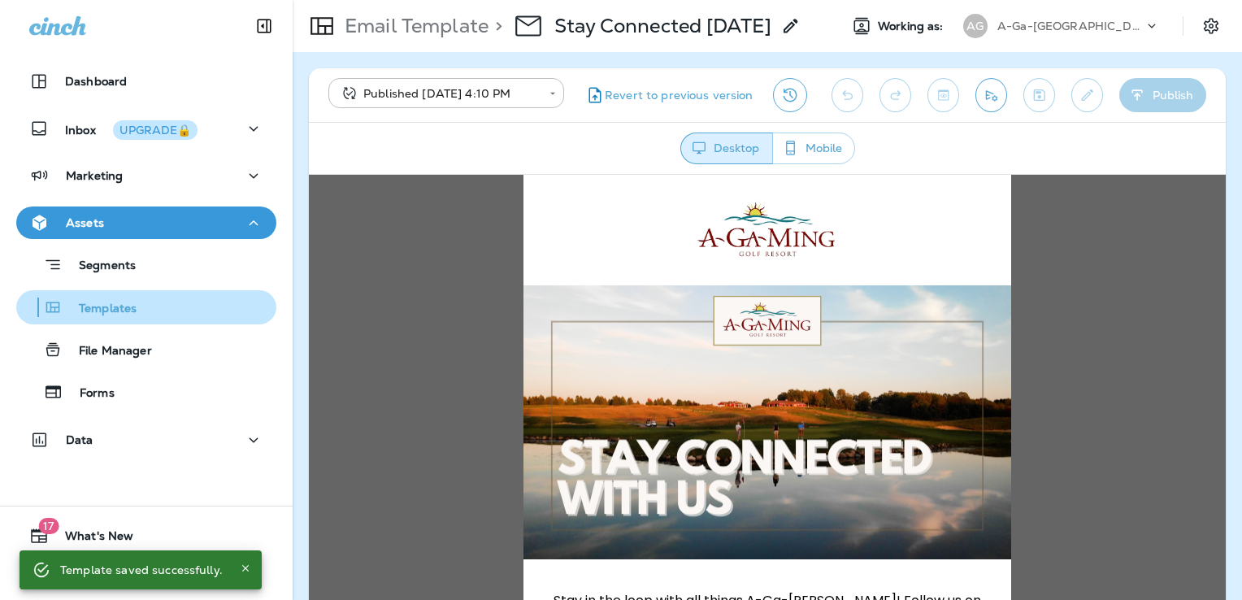
click at [150, 307] on div "Templates" at bounding box center [146, 307] width 247 height 24
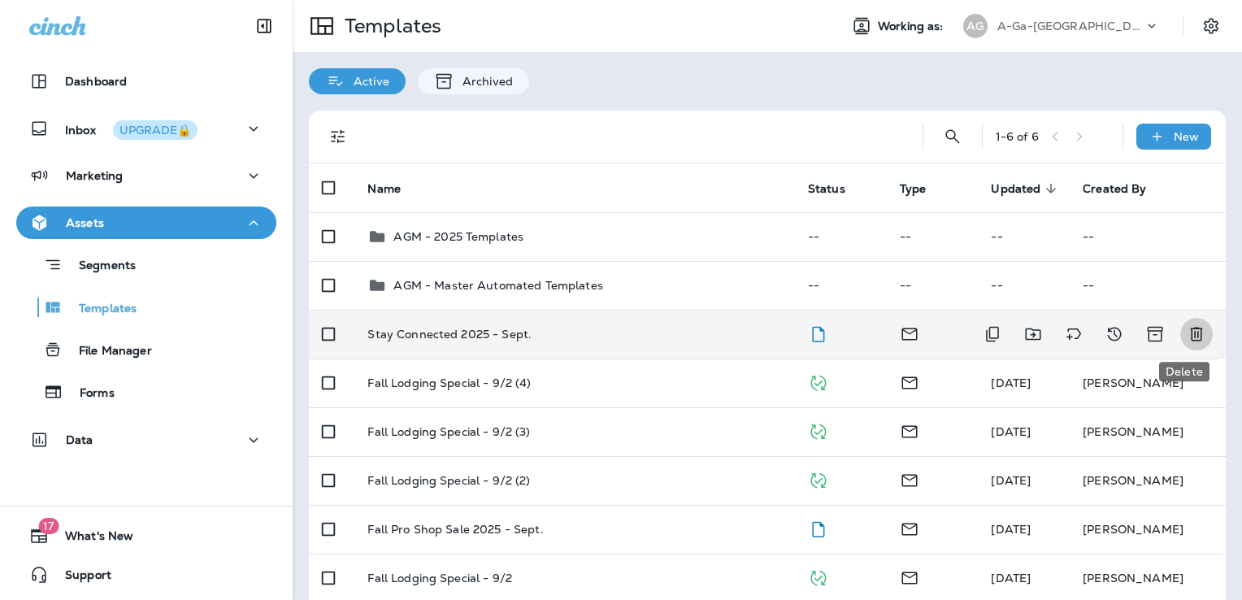
click at [1187, 333] on icon "Delete" at bounding box center [1197, 334] width 20 height 20
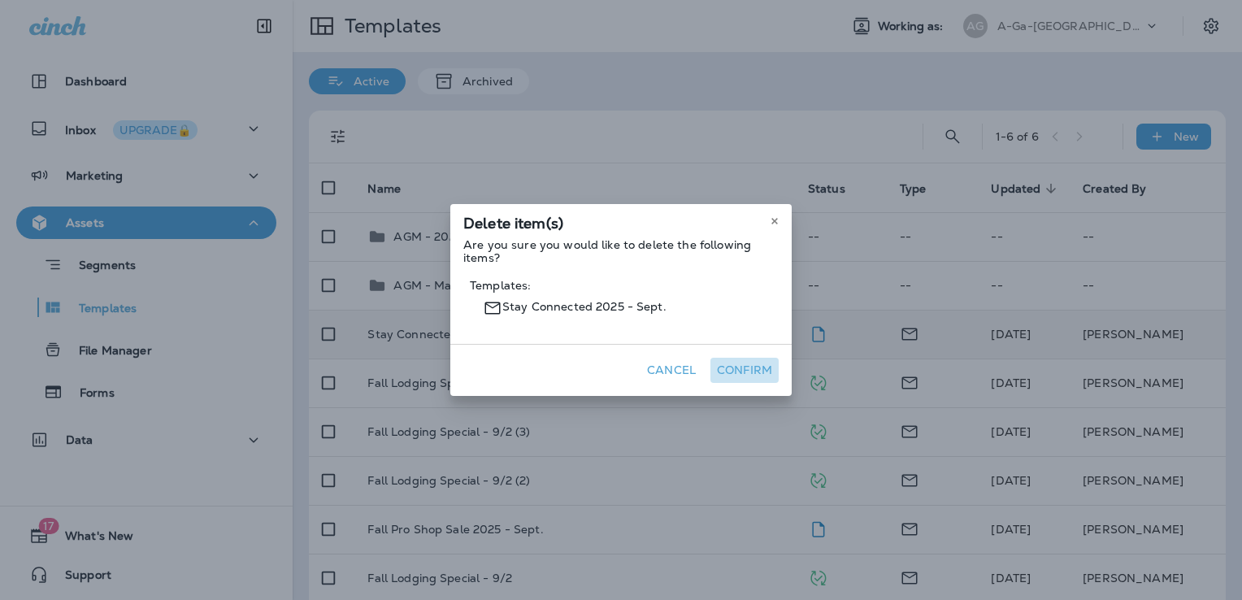
click at [744, 372] on button "Confirm" at bounding box center [744, 370] width 68 height 25
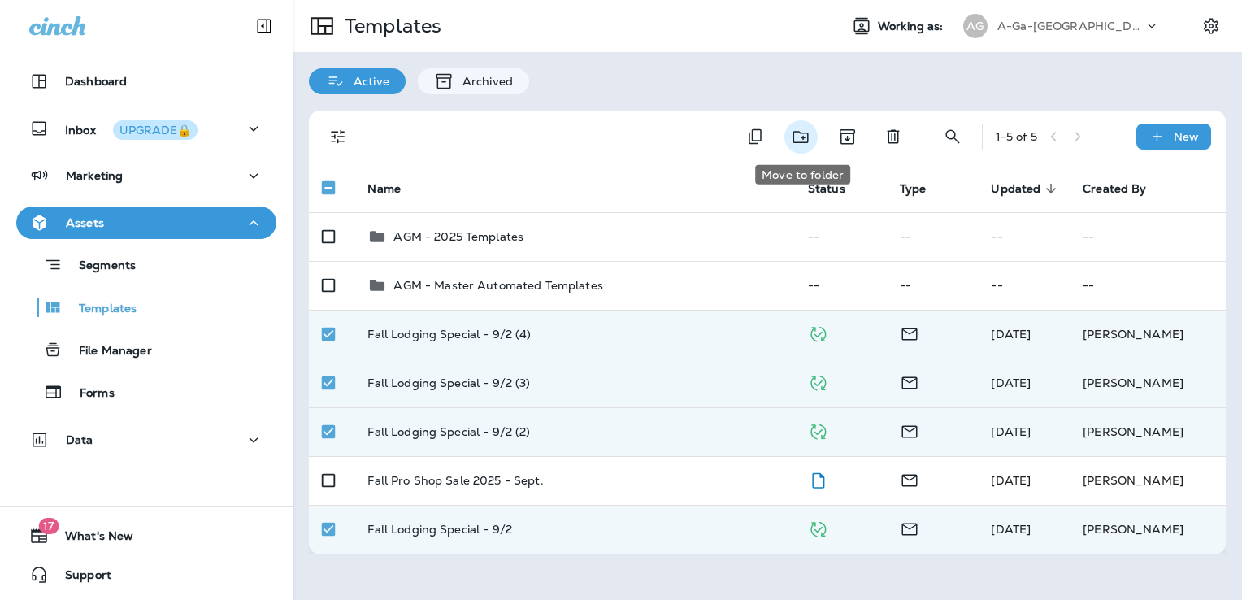
click at [800, 146] on icon "Move to folder" at bounding box center [801, 137] width 20 height 20
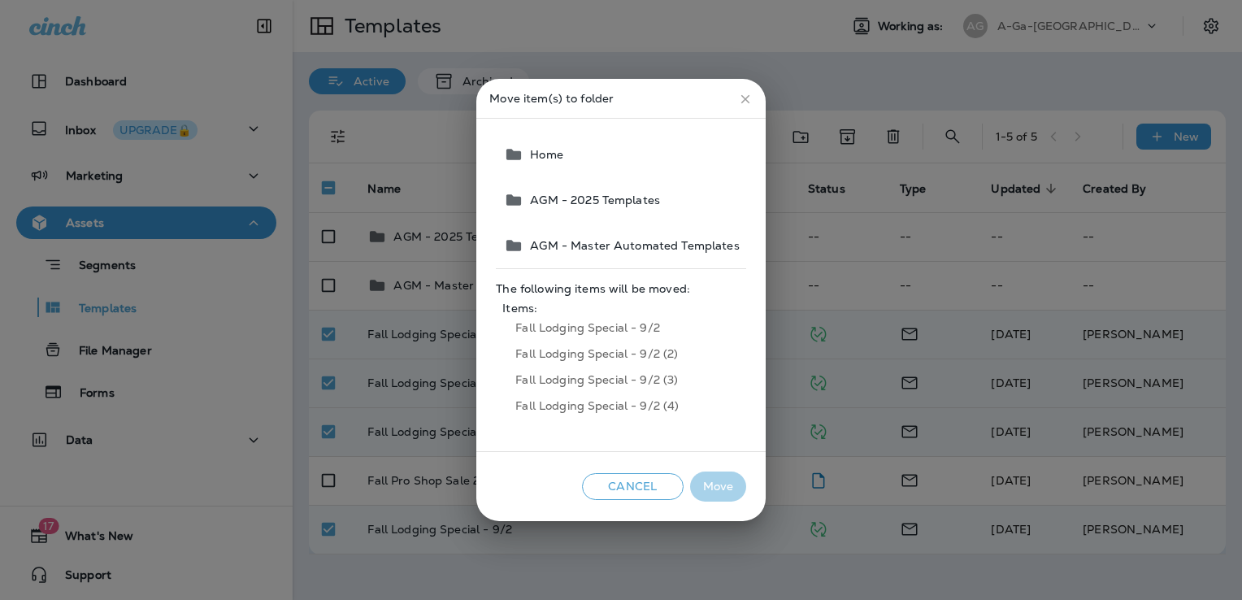
click at [622, 194] on span "AGM - 2025 Templates" at bounding box center [591, 199] width 137 height 13
click at [718, 487] on button "Move" at bounding box center [718, 486] width 56 height 30
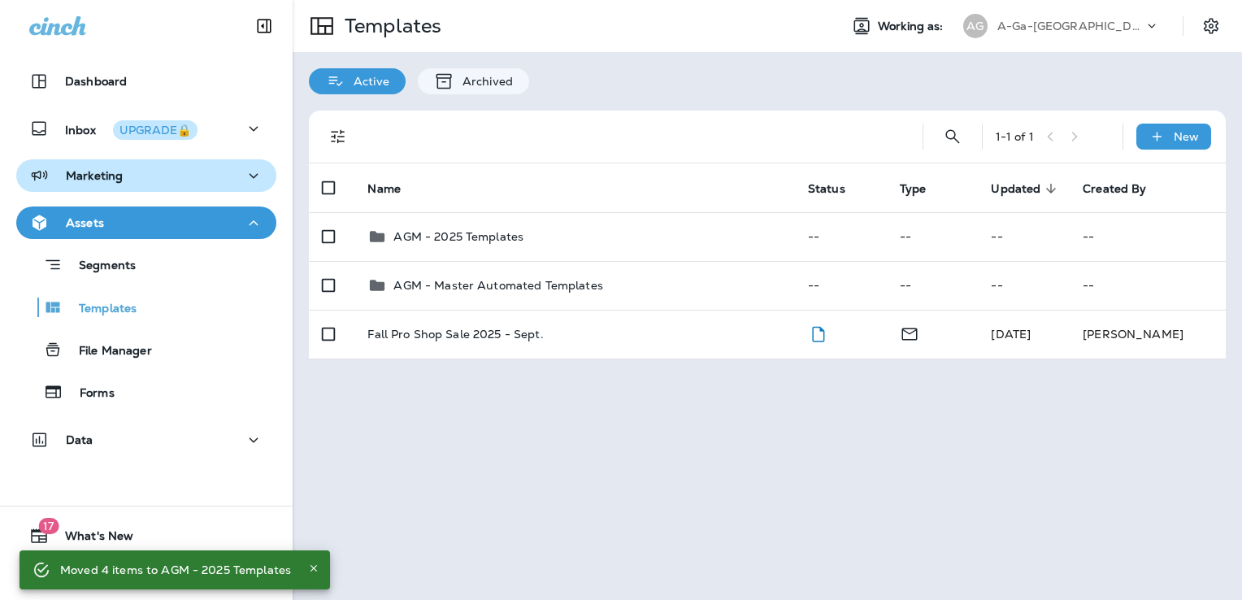
click at [155, 184] on div "Marketing" at bounding box center [146, 176] width 234 height 20
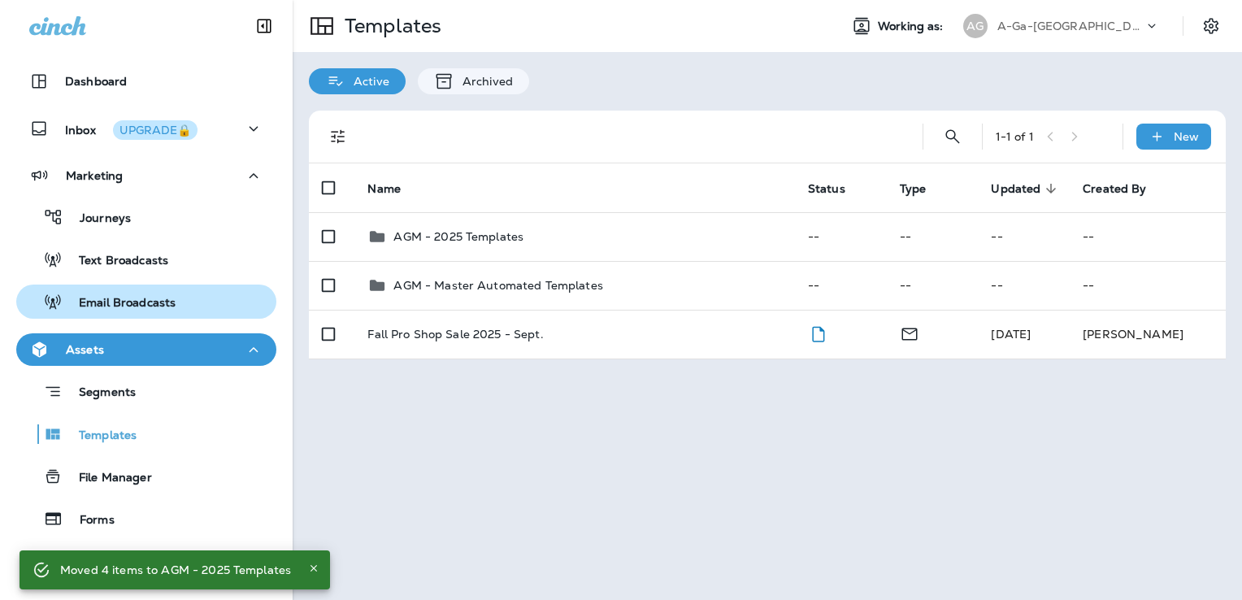
click at [170, 298] on p "Email Broadcasts" at bounding box center [119, 303] width 113 height 15
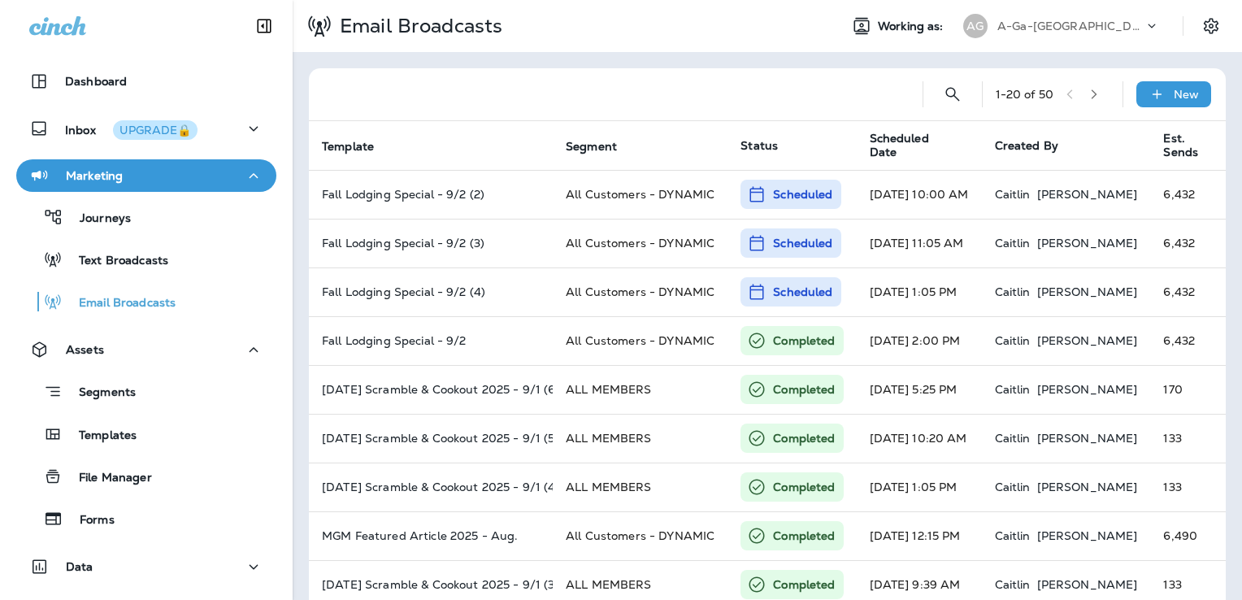
click at [1057, 32] on p "A-Ga-Ming Golf Resort" at bounding box center [1070, 26] width 146 height 13
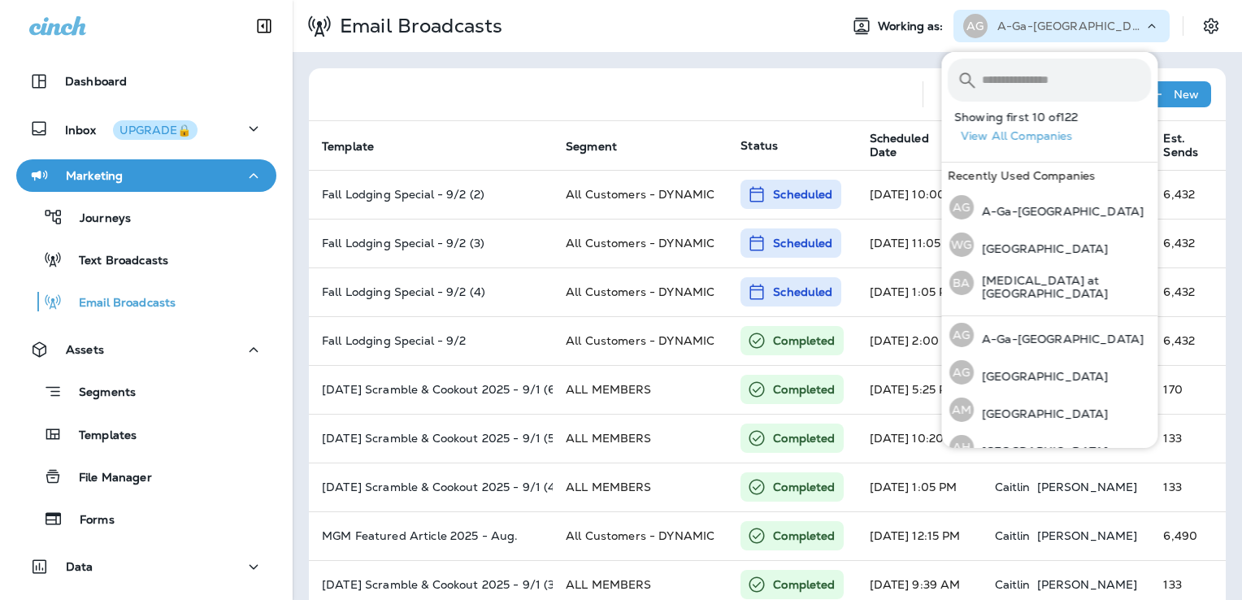
click at [1020, 80] on input "text" at bounding box center [1066, 80] width 169 height 43
click at [806, 91] on div at bounding box center [616, 94] width 588 height 52
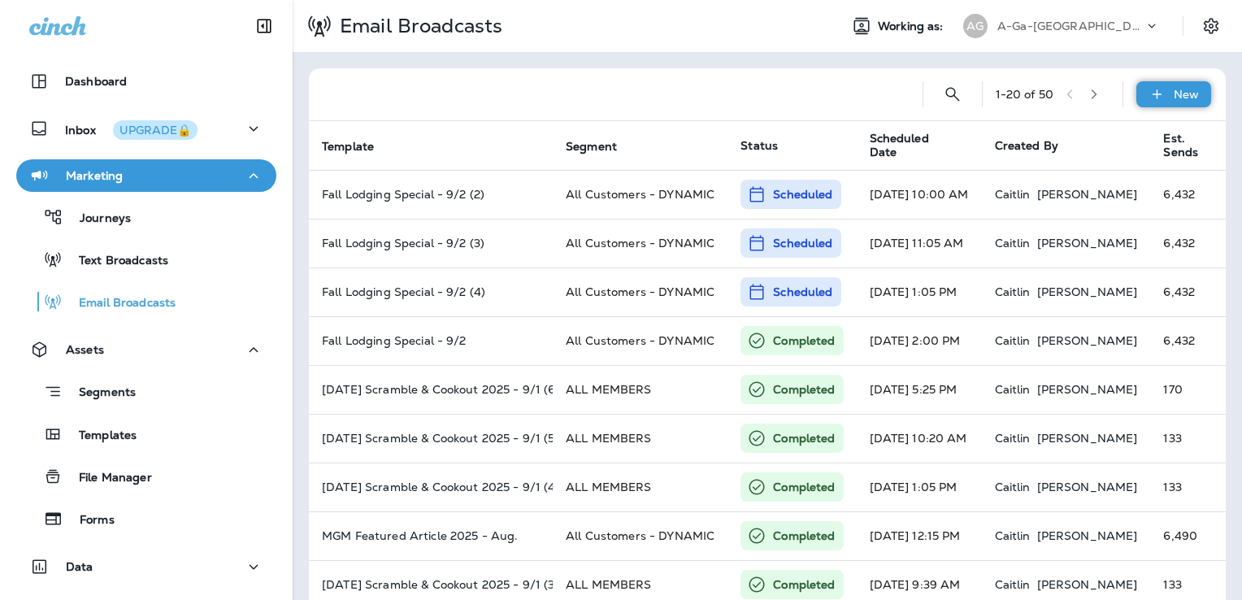
click at [1157, 94] on div "New" at bounding box center [1173, 94] width 75 height 26
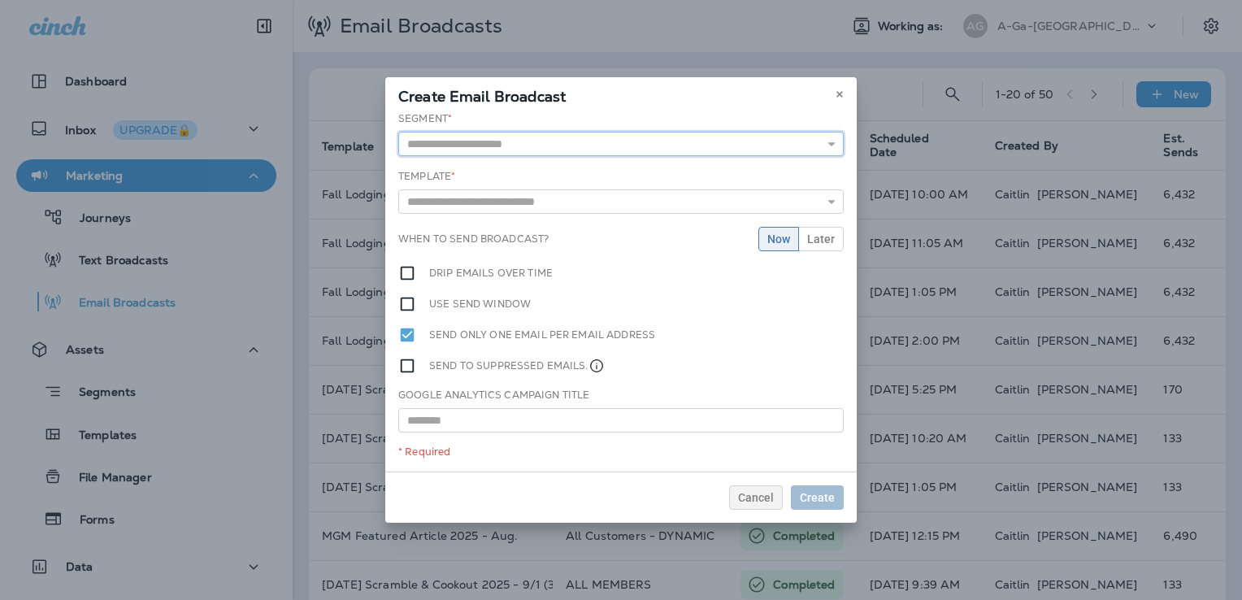
click at [528, 141] on input "text" at bounding box center [620, 144] width 445 height 24
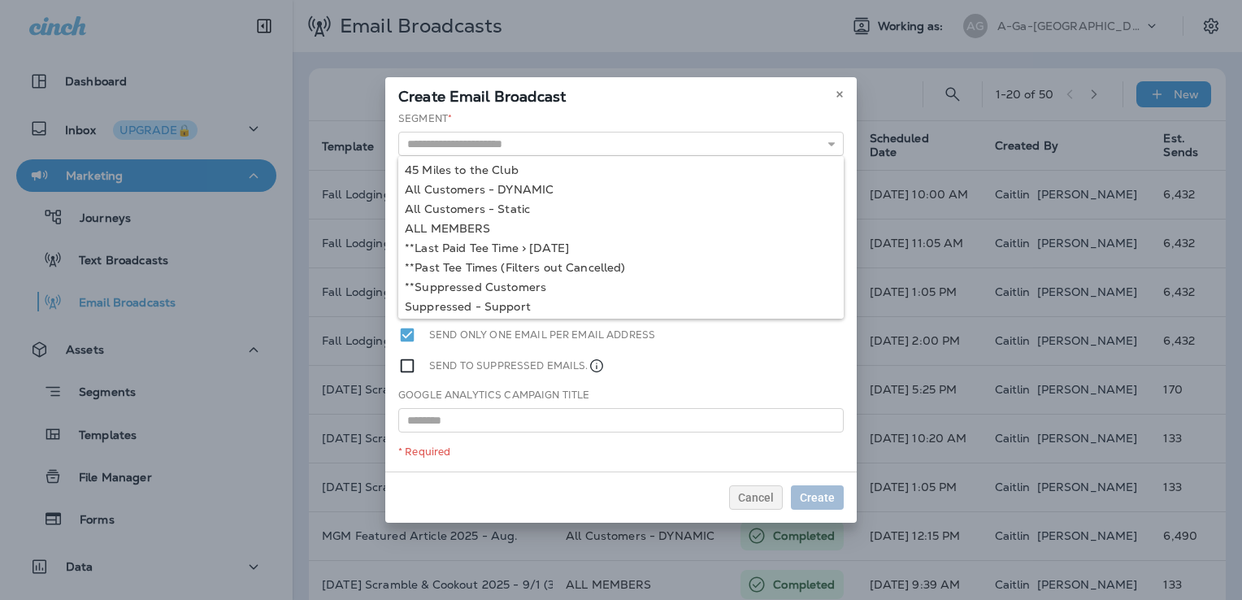
type input "**********"
click at [523, 187] on div "**********" at bounding box center [620, 291] width 471 height 360
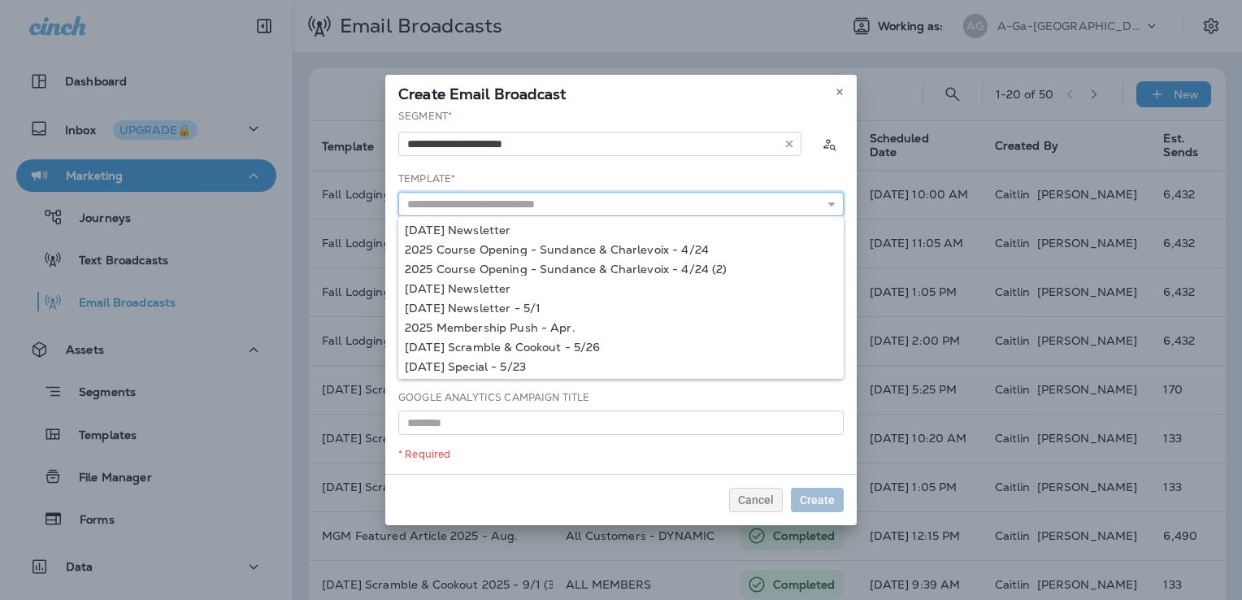
click at [501, 198] on input "text" at bounding box center [620, 204] width 445 height 24
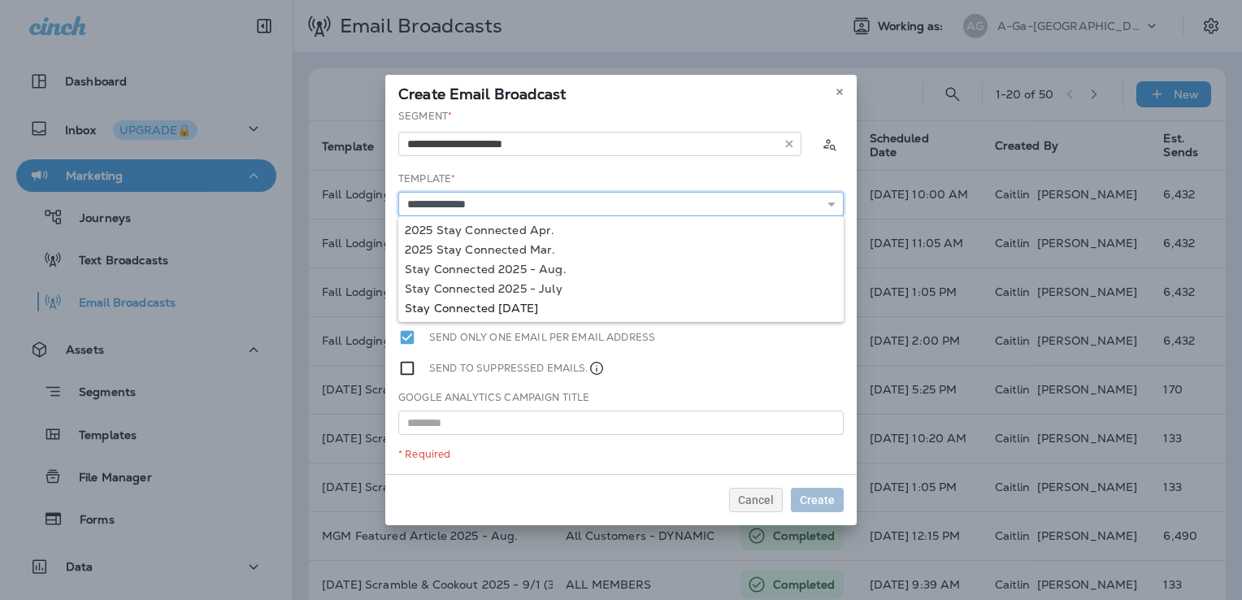
type input "**********"
click at [523, 306] on div "**********" at bounding box center [620, 291] width 471 height 365
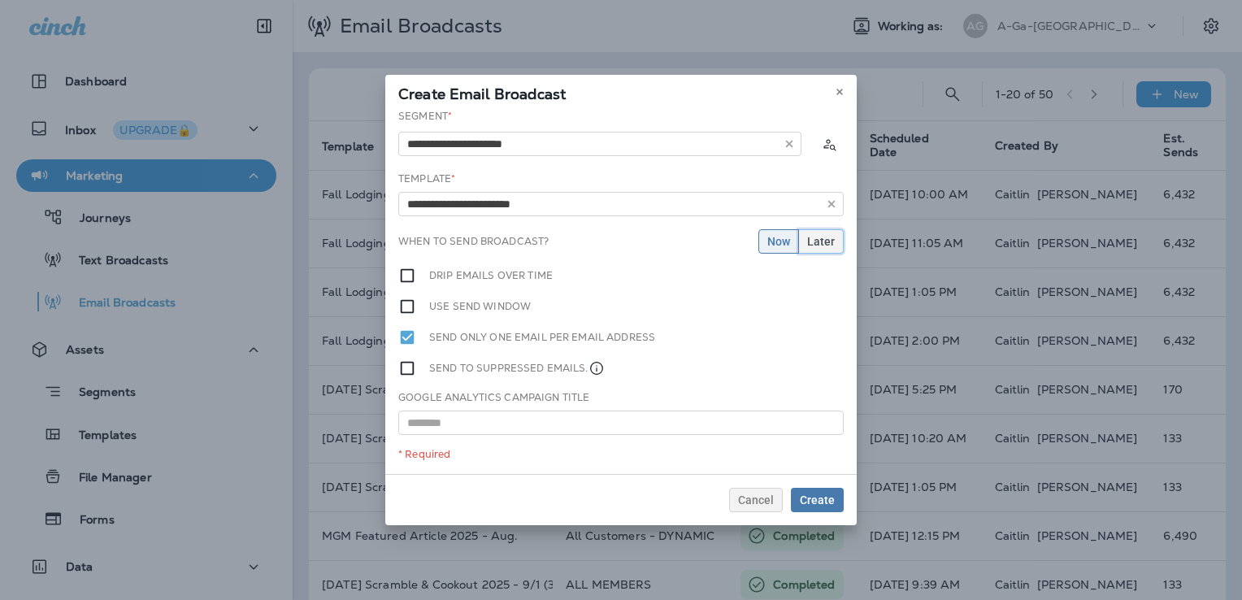
click at [819, 243] on span "Later" at bounding box center [821, 241] width 28 height 11
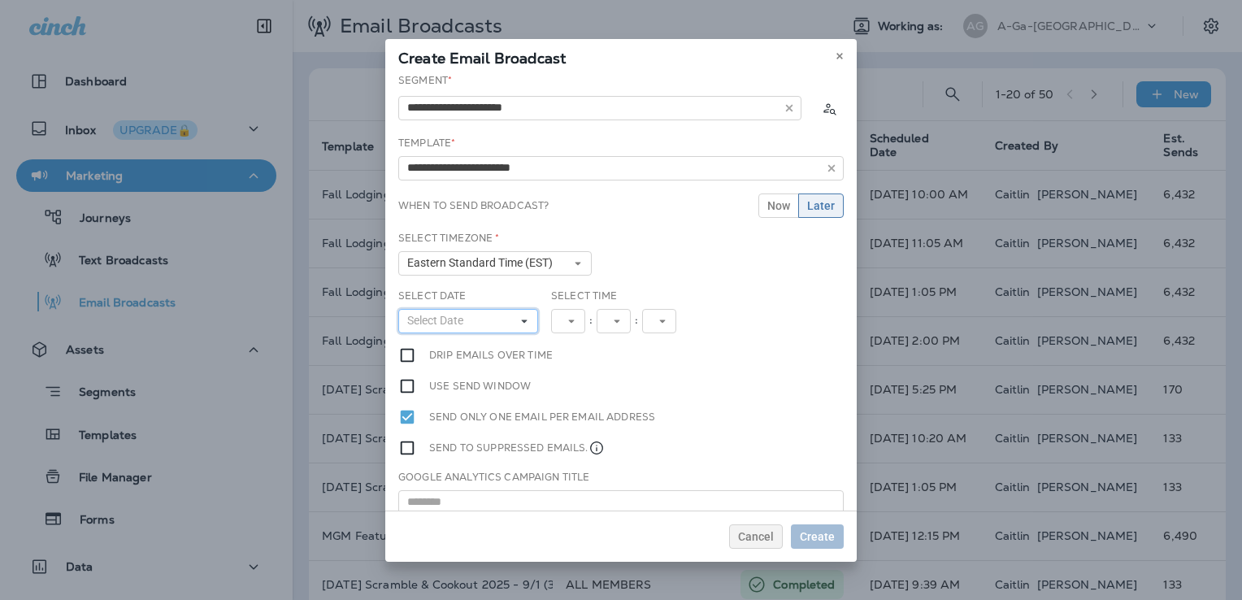
click at [458, 331] on button "Select Date" at bounding box center [468, 321] width 140 height 24
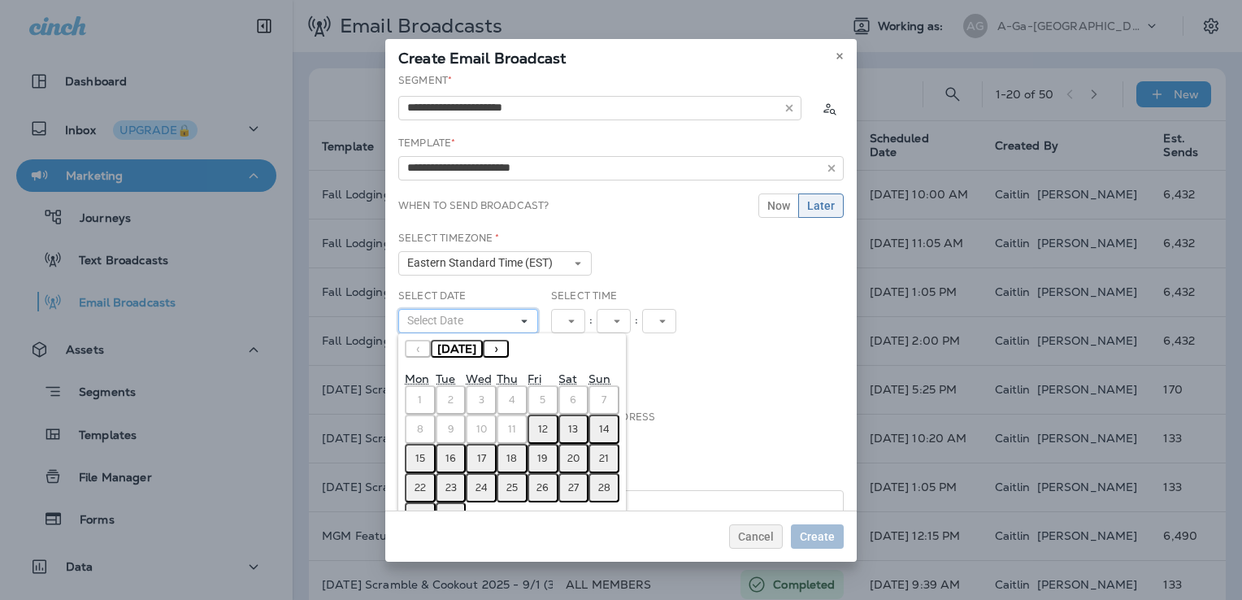
scroll to position [42, 0]
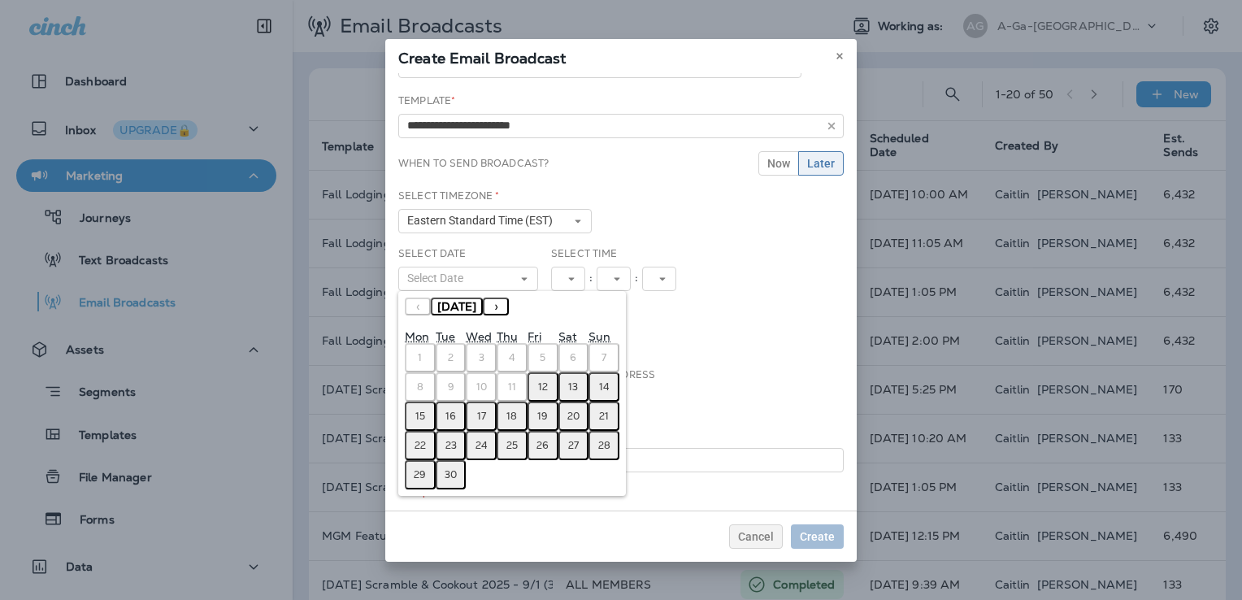
click at [424, 413] on abbr "15" at bounding box center [420, 416] width 10 height 13
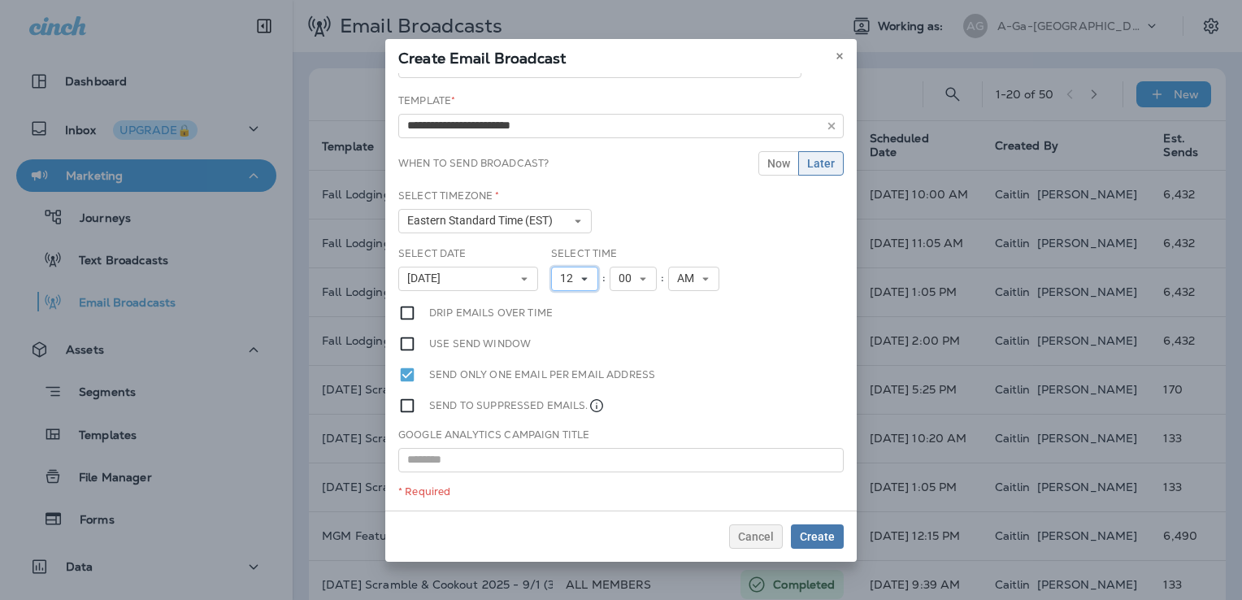
click at [571, 279] on span "12" at bounding box center [570, 278] width 20 height 14
click at [556, 456] on link "9" at bounding box center [574, 461] width 47 height 20
click at [612, 275] on span "00" at bounding box center [622, 278] width 20 height 14
click at [620, 281] on span "00" at bounding box center [622, 278] width 20 height 14
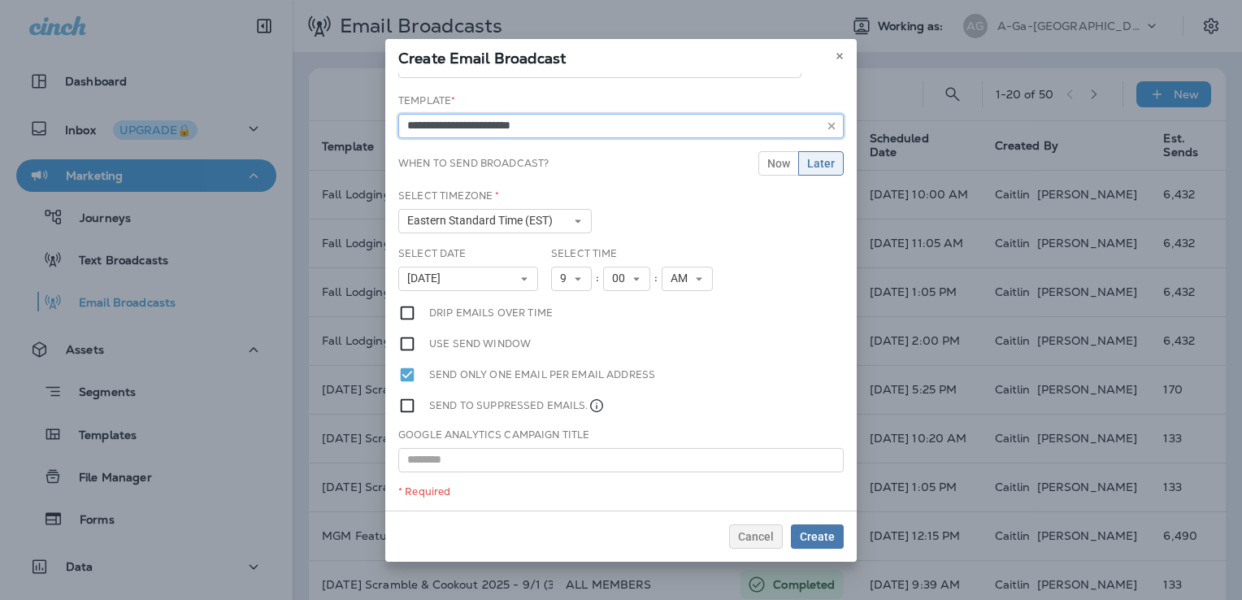
click at [514, 122] on input "**********" at bounding box center [620, 126] width 445 height 24
click at [525, 453] on input "text" at bounding box center [620, 460] width 445 height 24
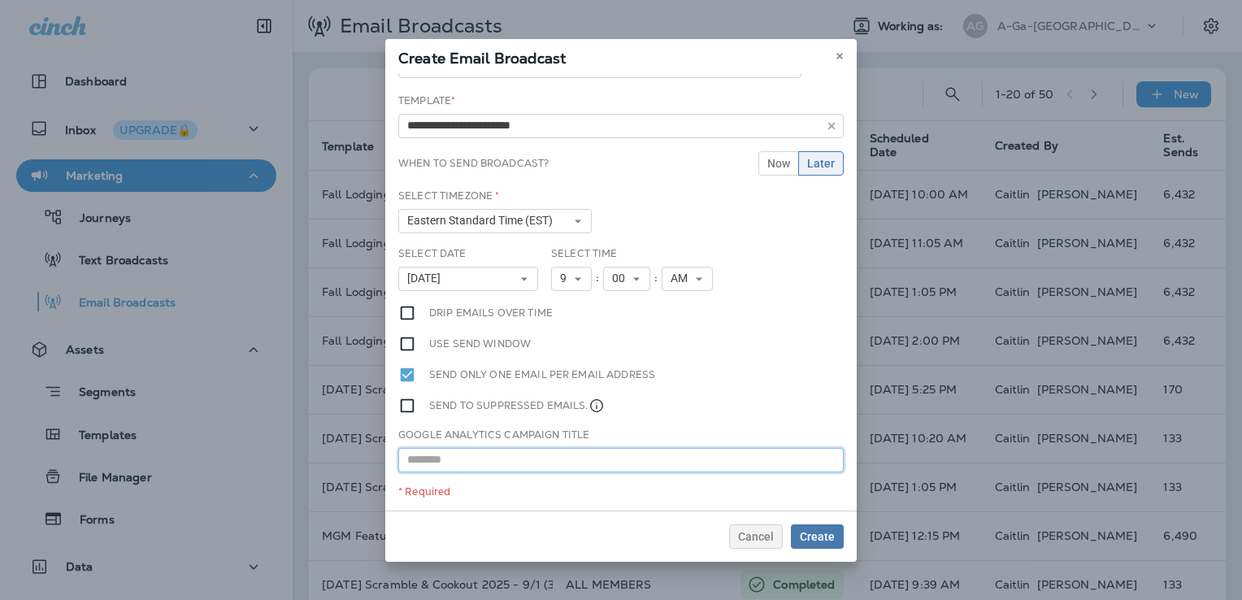
paste input "**********"
type input "**********"
click at [828, 534] on span "Create" at bounding box center [817, 536] width 35 height 11
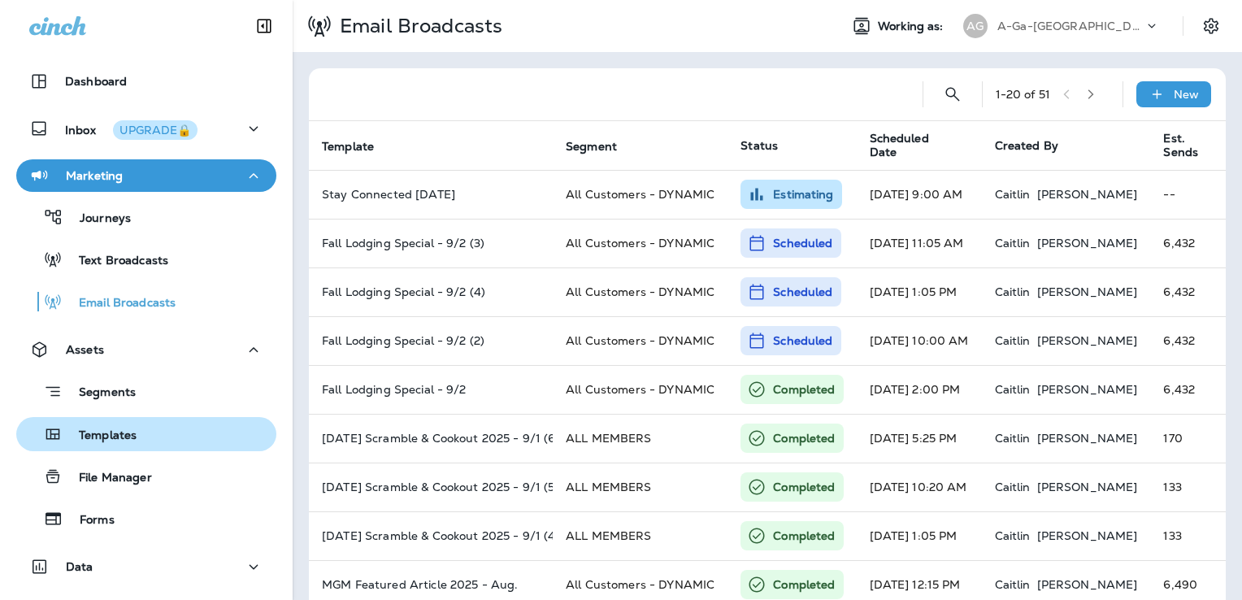
click at [128, 419] on button "Templates" at bounding box center [146, 434] width 260 height 34
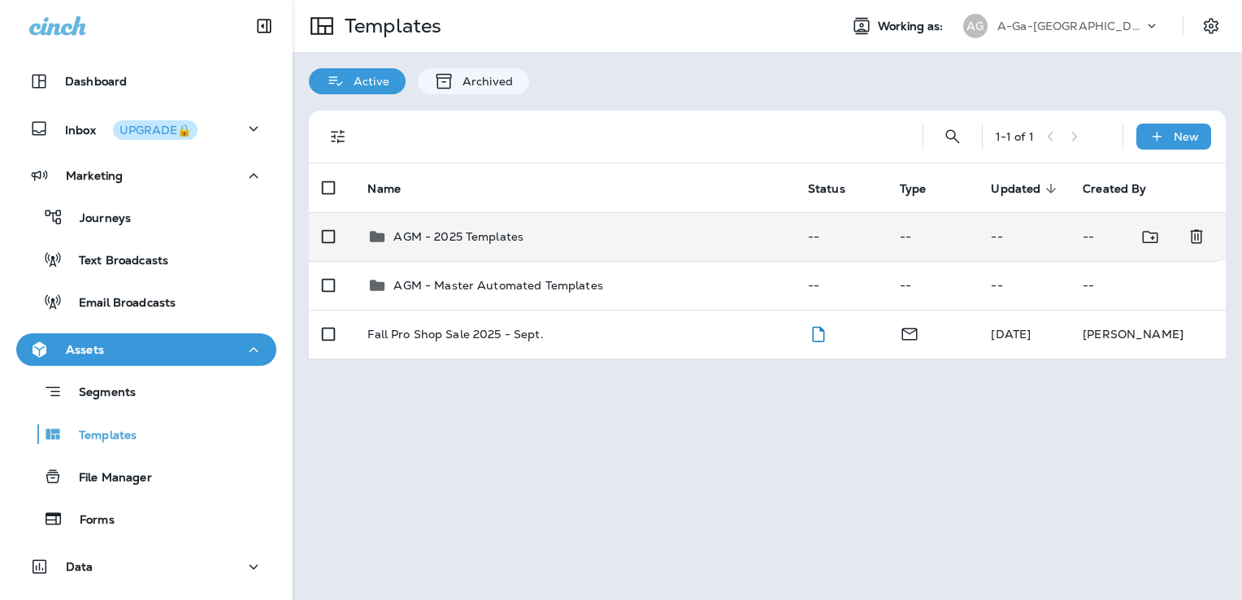
click at [568, 236] on div "AGM - 2025 Templates" at bounding box center [574, 237] width 414 height 20
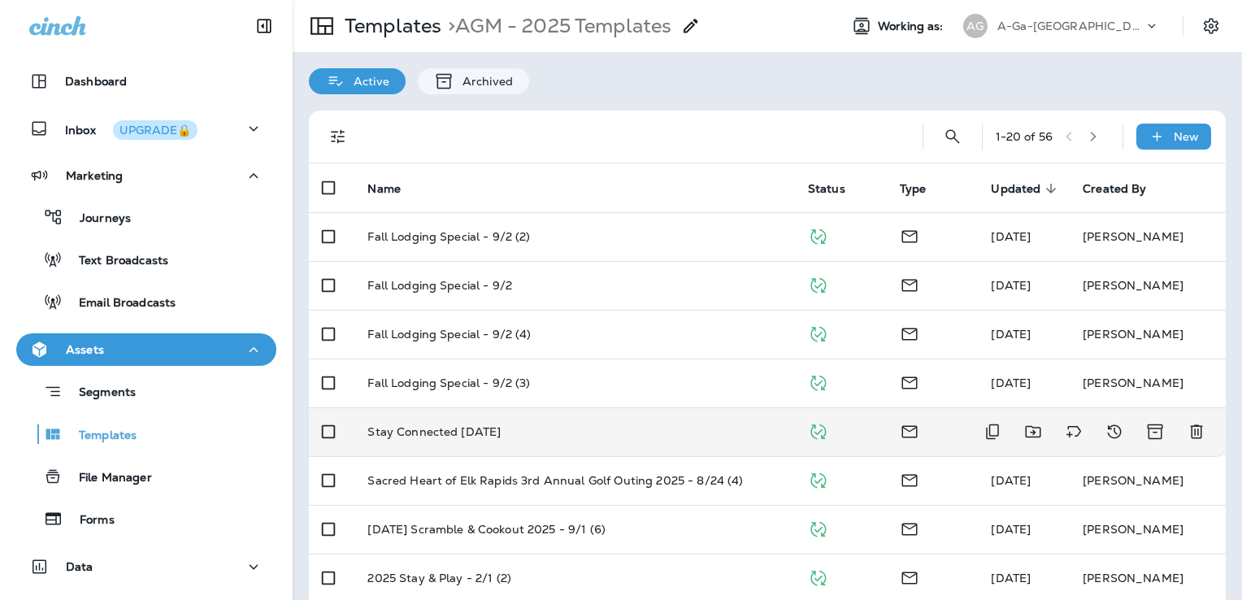
click at [594, 441] on td "Stay Connected Sept. 2025" at bounding box center [574, 431] width 440 height 49
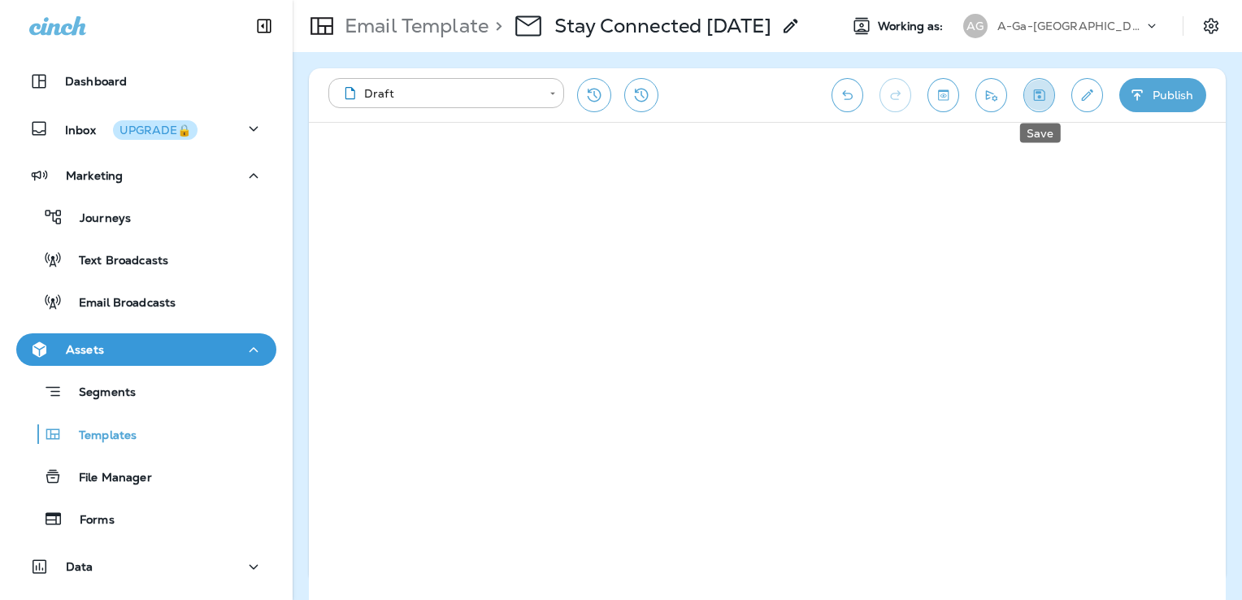
click at [1027, 99] on button "Save" at bounding box center [1039, 95] width 32 height 34
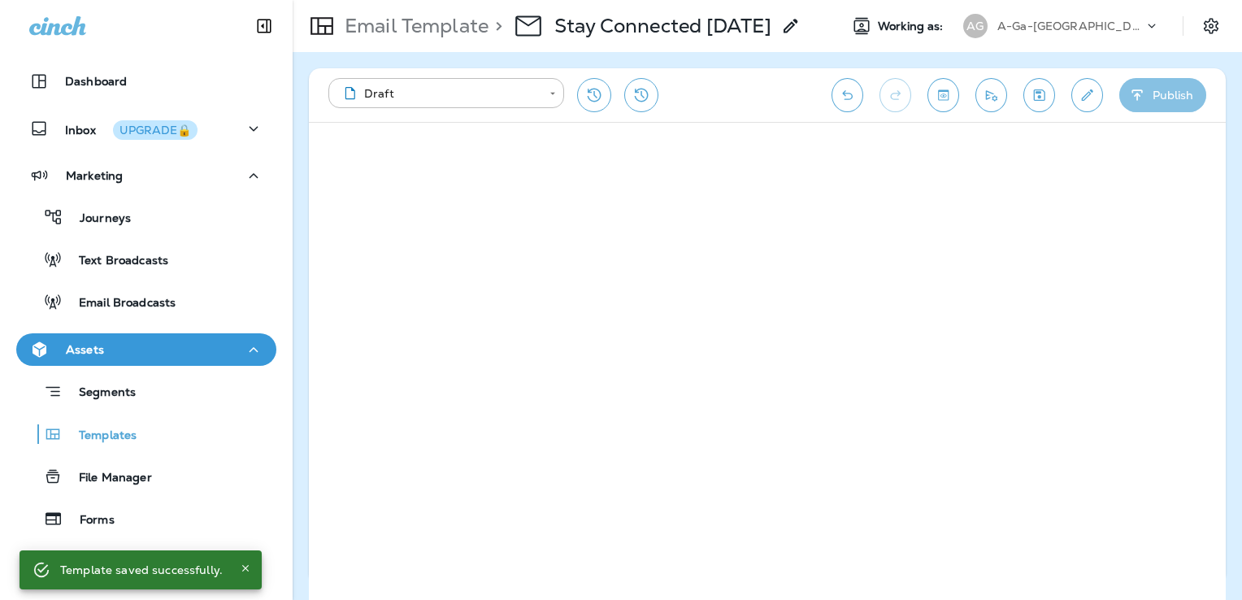
click at [1166, 96] on button "Publish" at bounding box center [1162, 95] width 87 height 34
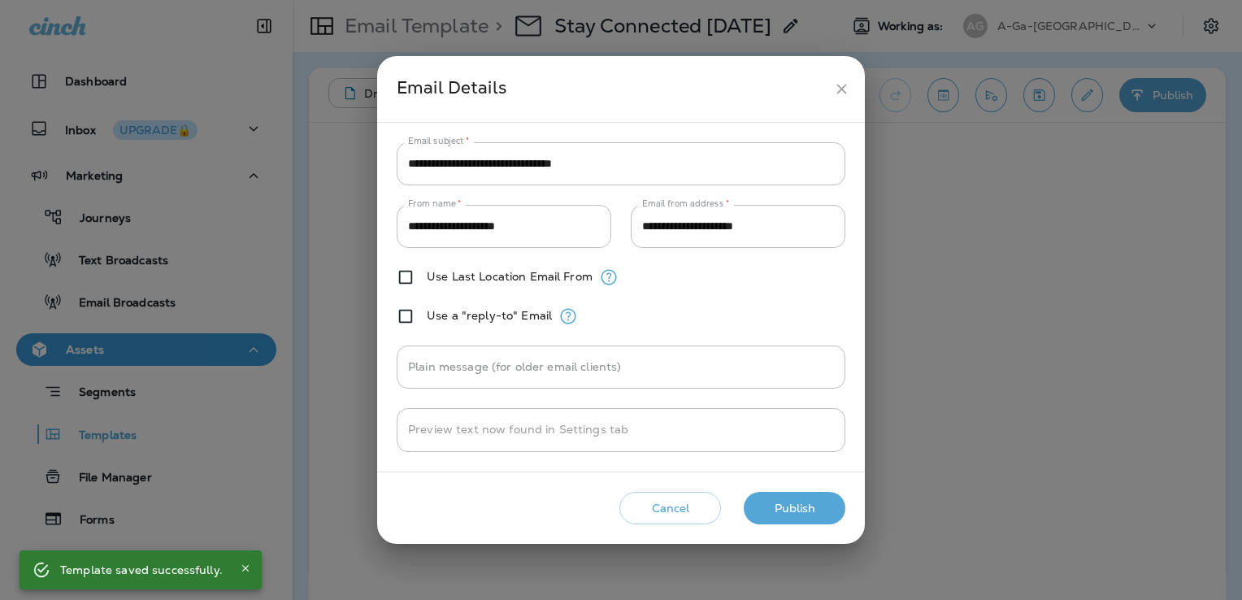
click at [802, 503] on button "Publish" at bounding box center [795, 508] width 102 height 33
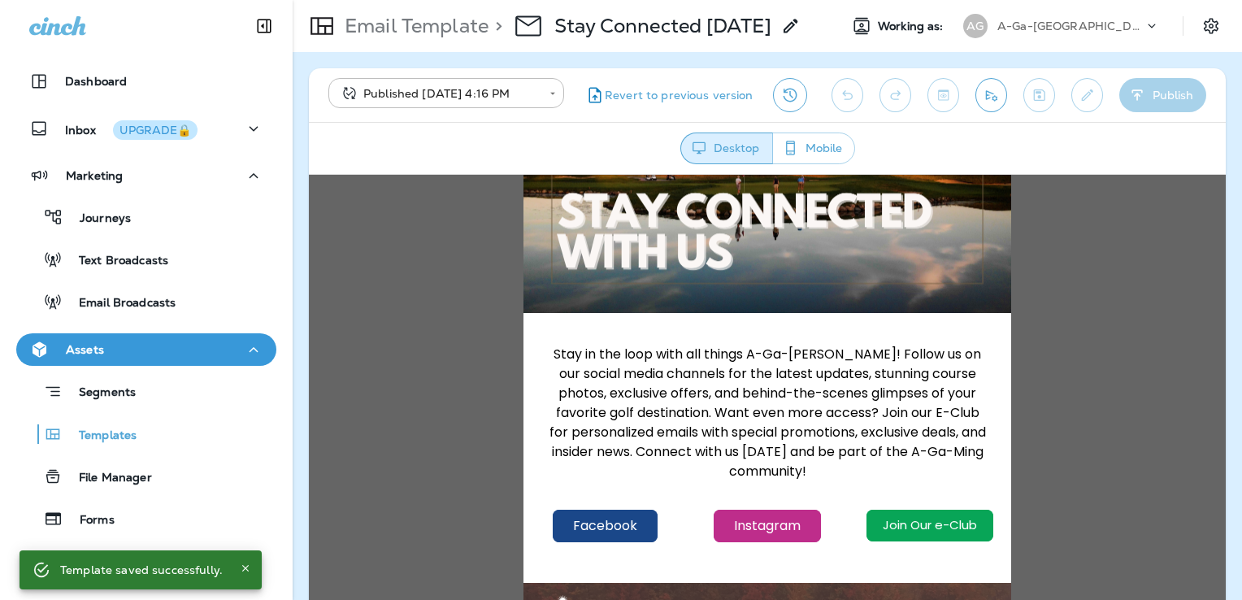
scroll to position [406, 0]
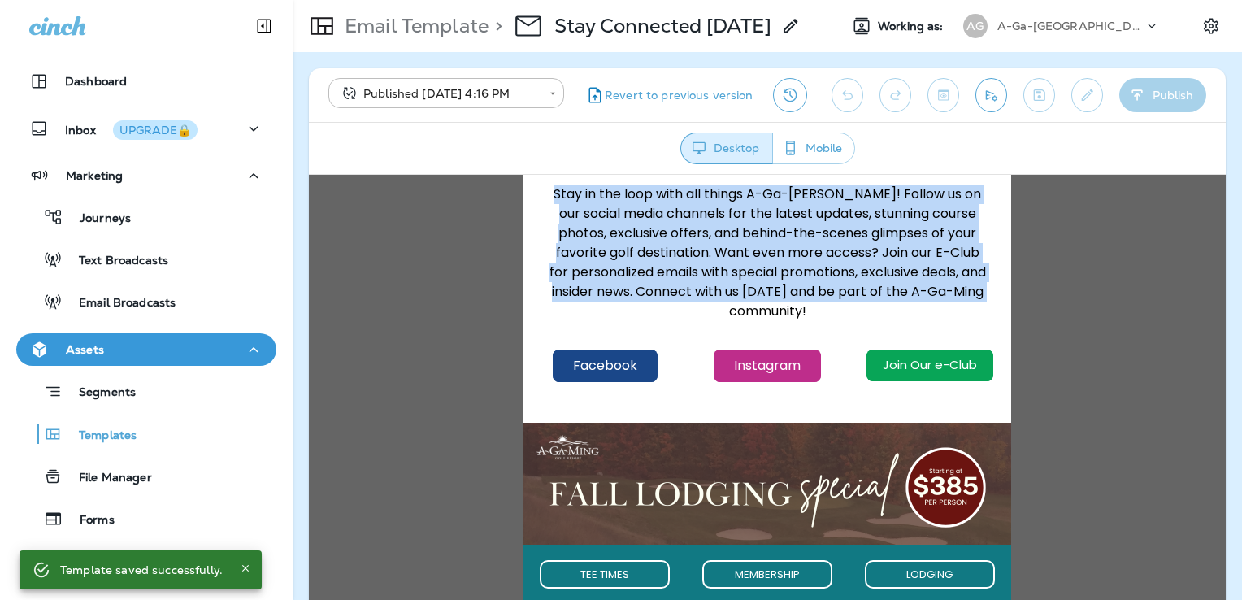
drag, startPoint x: 549, startPoint y: 194, endPoint x: 822, endPoint y: 325, distance: 302.8
click at [822, 325] on td "Stay in the loop with all things A-Ga-Ming! Follow us on our social media chann…" at bounding box center [767, 251] width 463 height 161
drag, startPoint x: 822, startPoint y: 325, endPoint x: 738, endPoint y: 258, distance: 108.1
copy span "Stay in the loop with all things A-Ga-Ming! Follow us on our social media chann…"
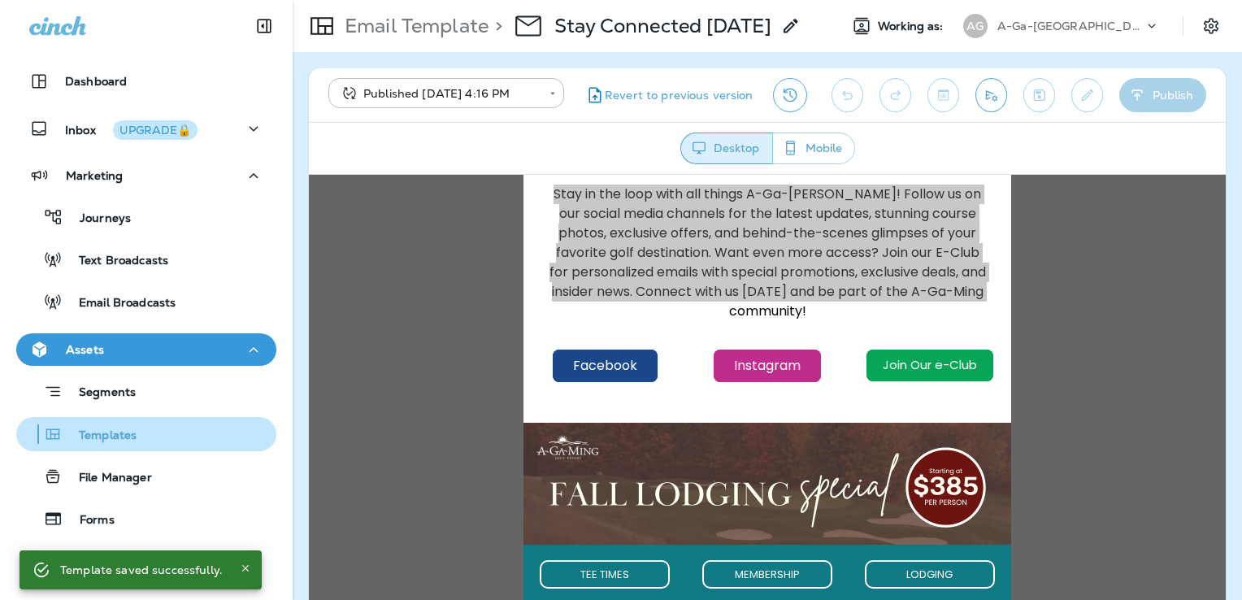
click at [133, 436] on p "Templates" at bounding box center [100, 435] width 74 height 15
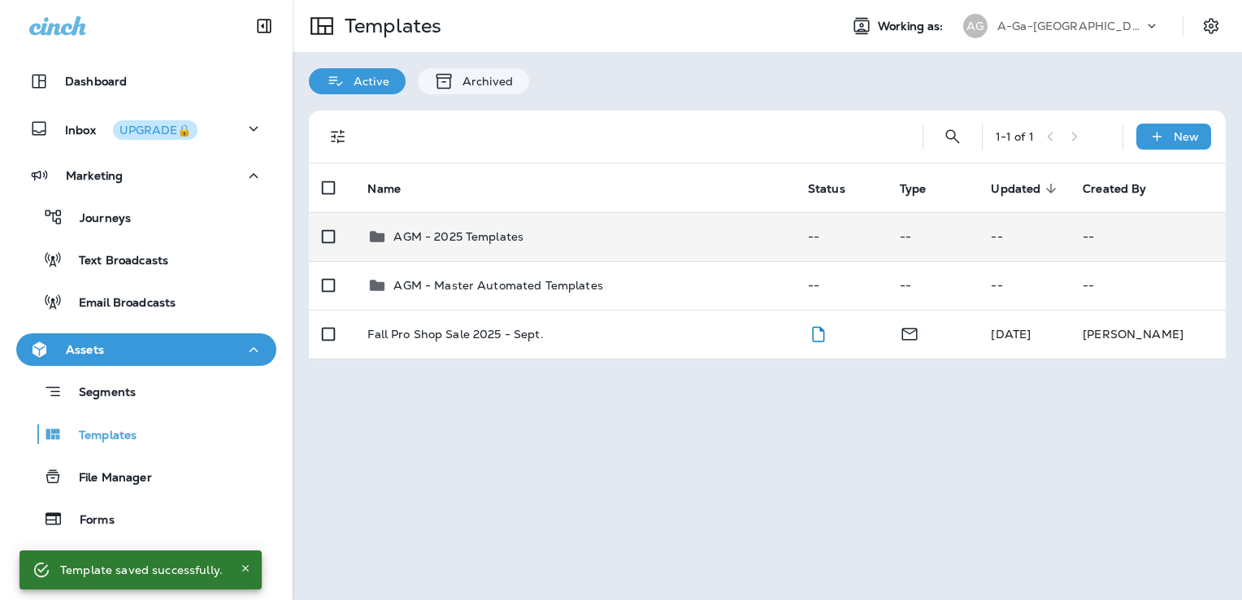
click at [577, 233] on div "AGM - 2025 Templates" at bounding box center [574, 237] width 414 height 20
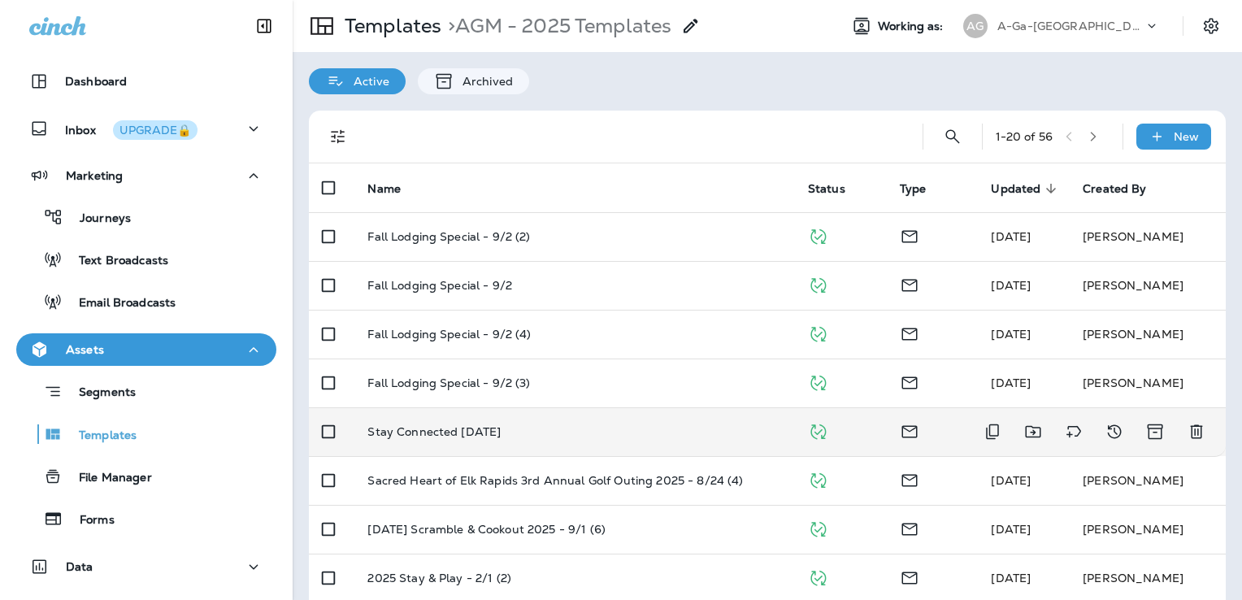
click at [629, 426] on div "Stay Connected Sept. 2025" at bounding box center [574, 431] width 414 height 13
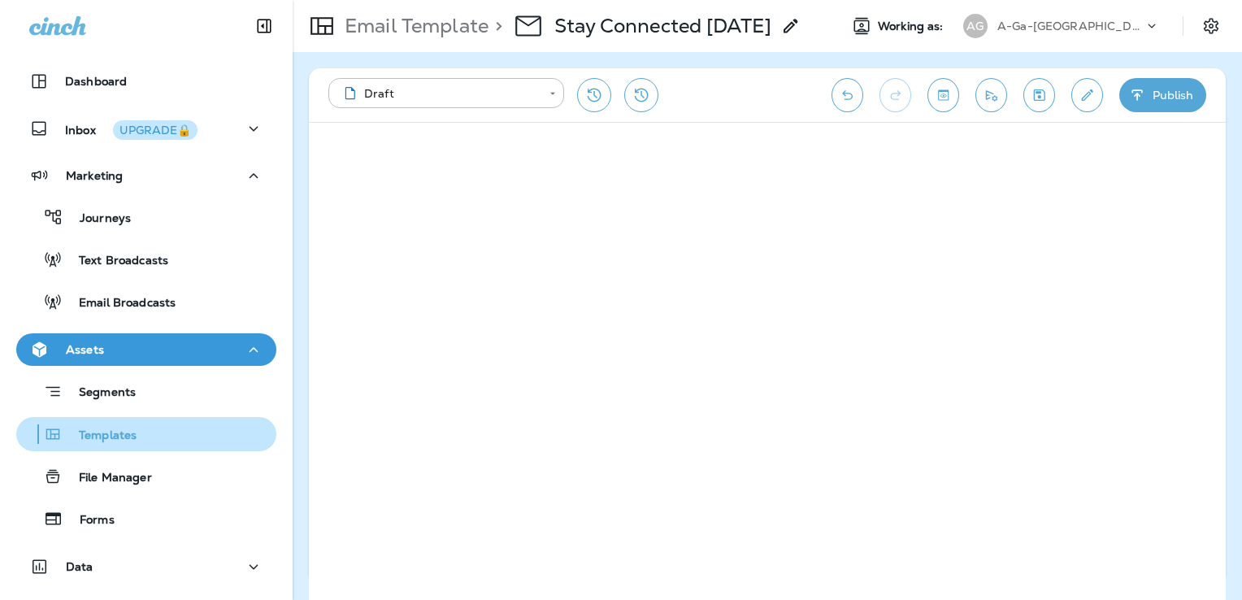
click at [132, 435] on p "Templates" at bounding box center [100, 435] width 74 height 15
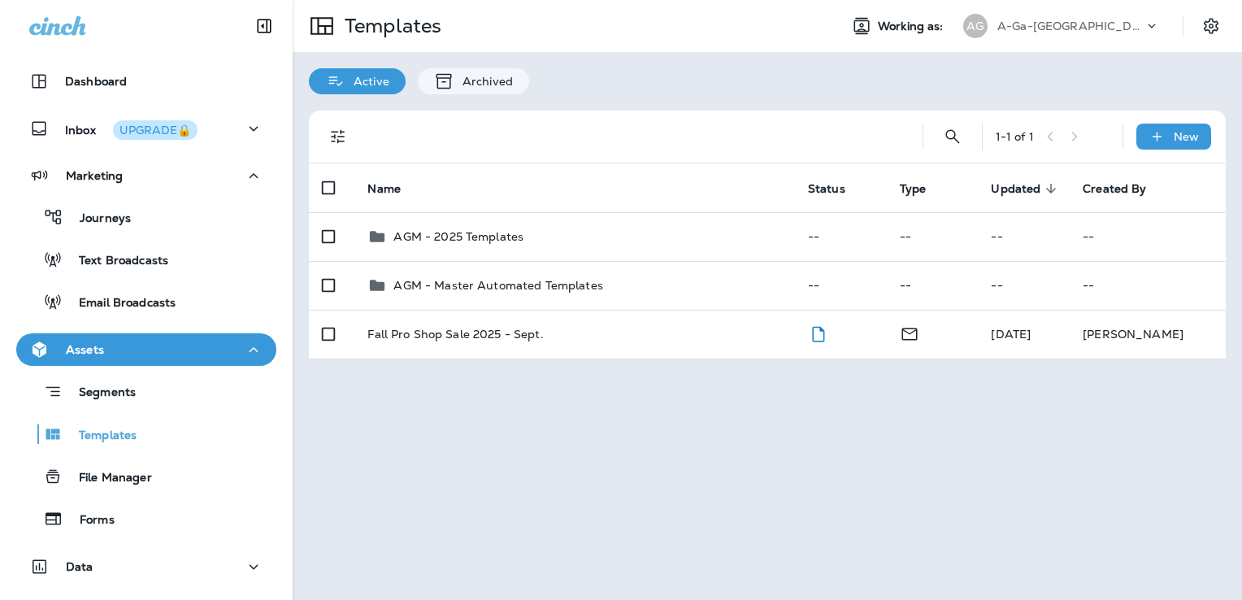
click at [1031, 28] on p "A-Ga-Ming Golf Resort" at bounding box center [1070, 26] width 146 height 13
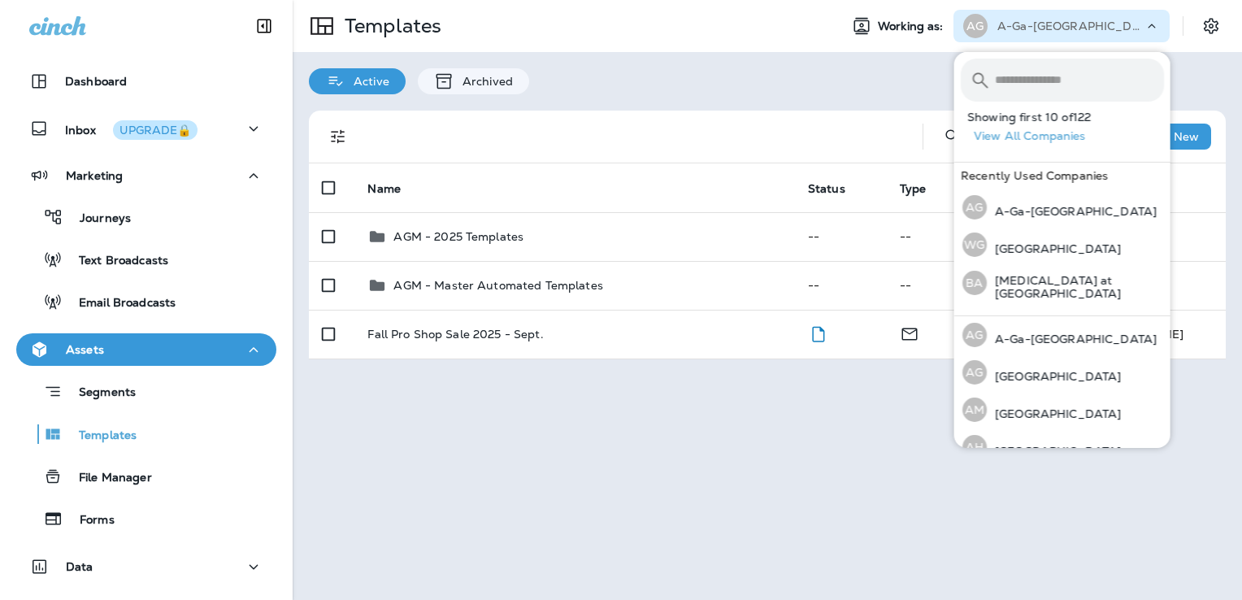
drag, startPoint x: 734, startPoint y: 111, endPoint x: 831, endPoint y: 89, distance: 100.1
click at [734, 111] on div at bounding box center [631, 137] width 529 height 52
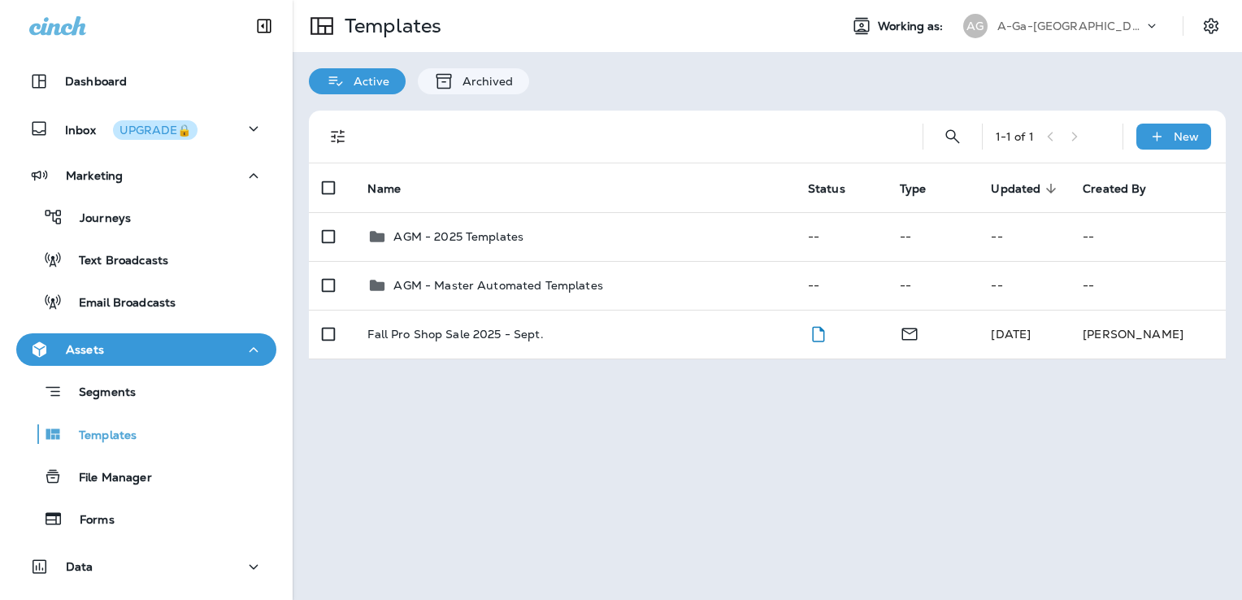
click at [1075, 28] on p "A-Ga-Ming Golf Resort" at bounding box center [1070, 26] width 146 height 13
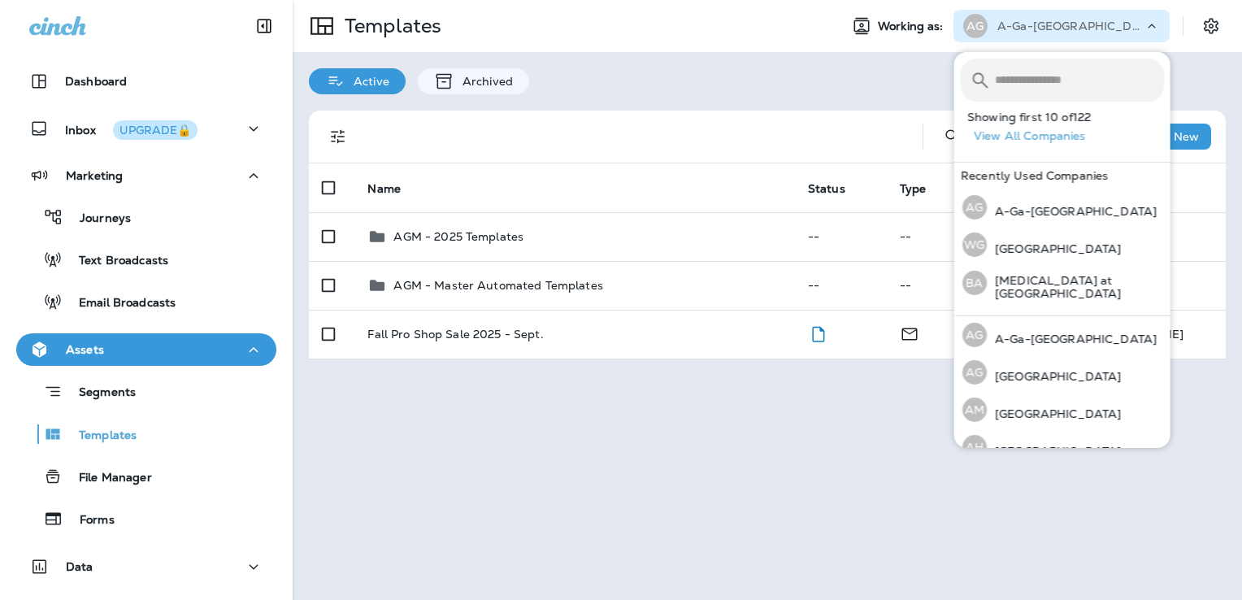
click at [1057, 81] on input "text" at bounding box center [1079, 80] width 169 height 43
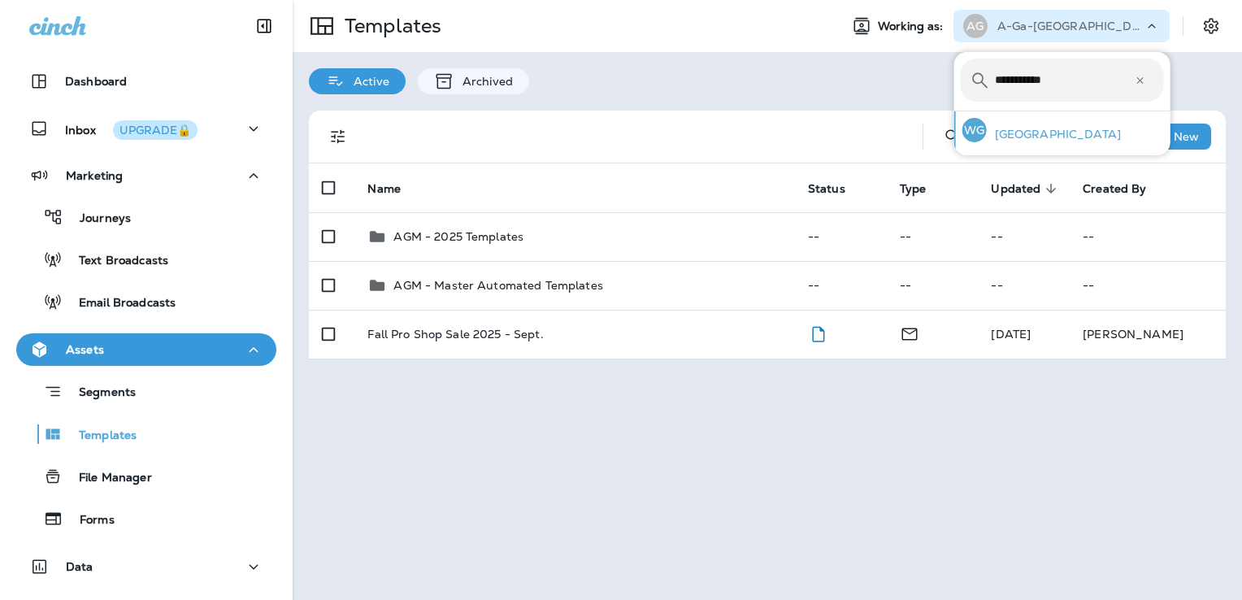
type input "**********"
click at [1047, 135] on p "[GEOGRAPHIC_DATA]" at bounding box center [1054, 134] width 134 height 13
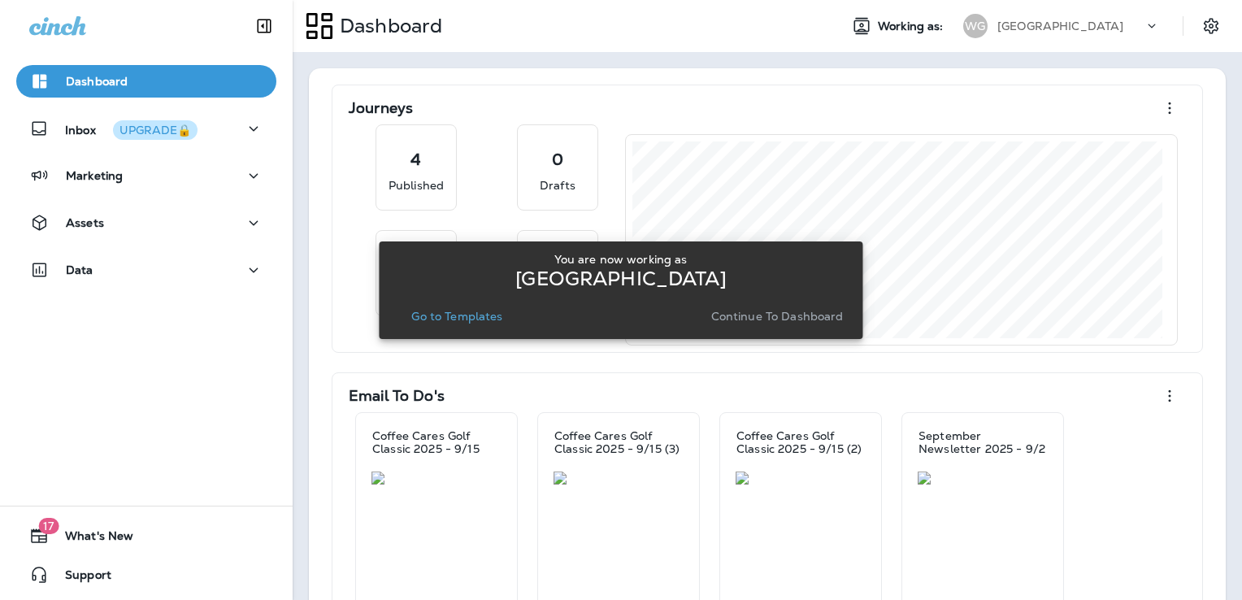
click at [457, 312] on p "Go to Templates" at bounding box center [456, 316] width 91 height 13
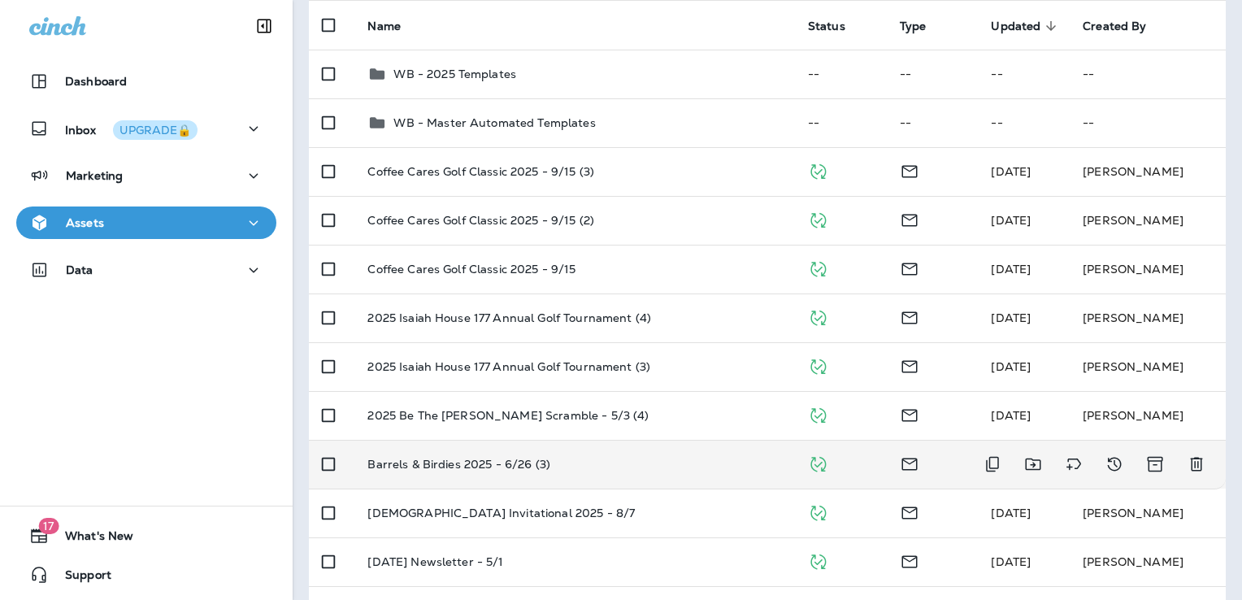
scroll to position [81, 0]
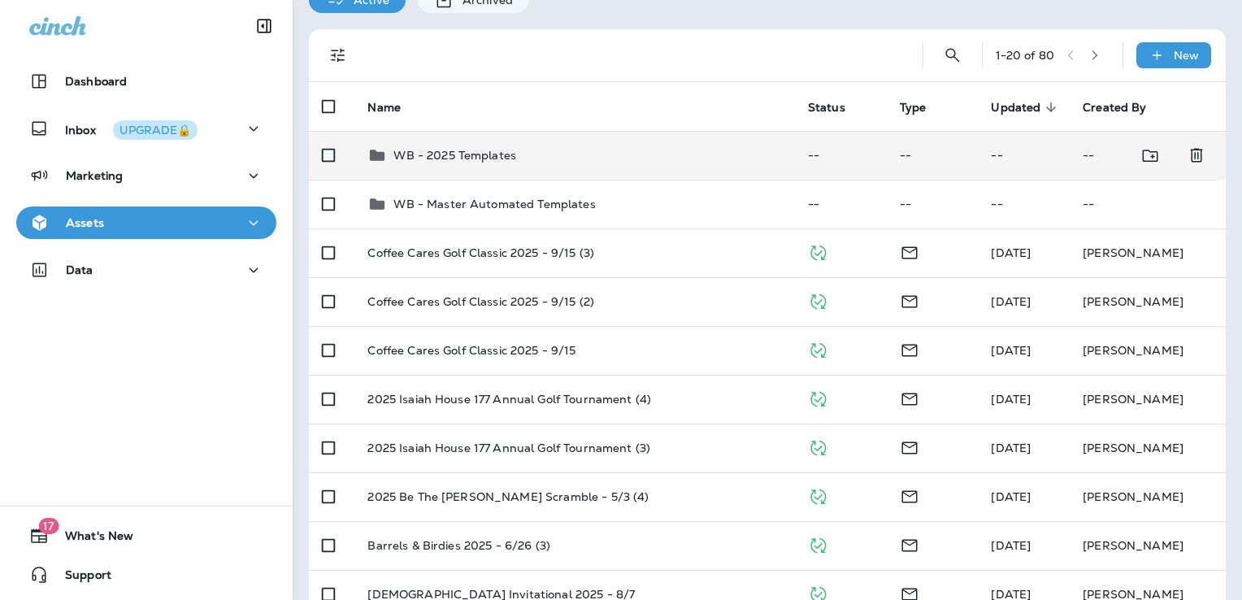
click at [500, 158] on p "WB - 2025 Templates" at bounding box center [454, 155] width 123 height 13
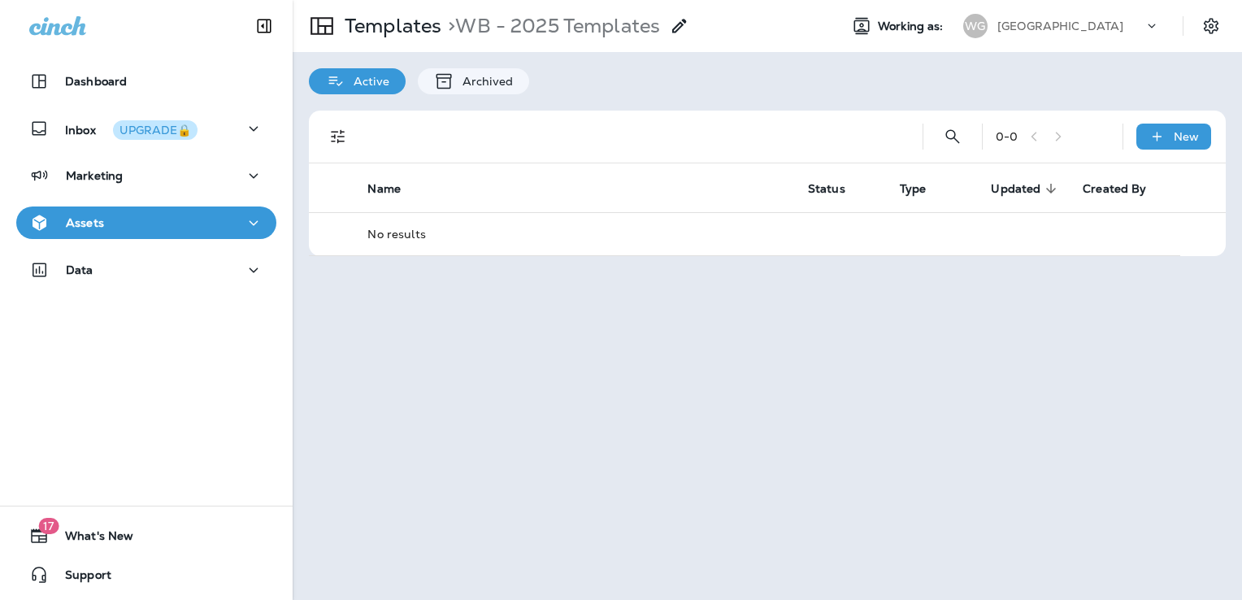
click at [152, 217] on div "Assets" at bounding box center [146, 223] width 234 height 20
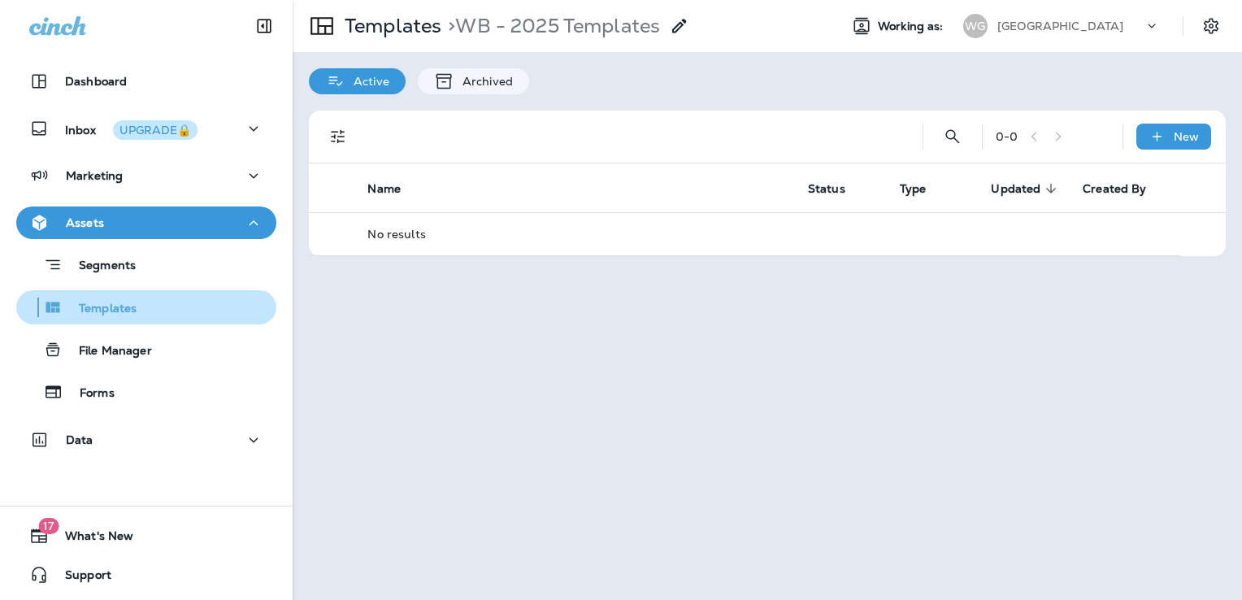
click at [169, 304] on div "Templates" at bounding box center [146, 307] width 247 height 24
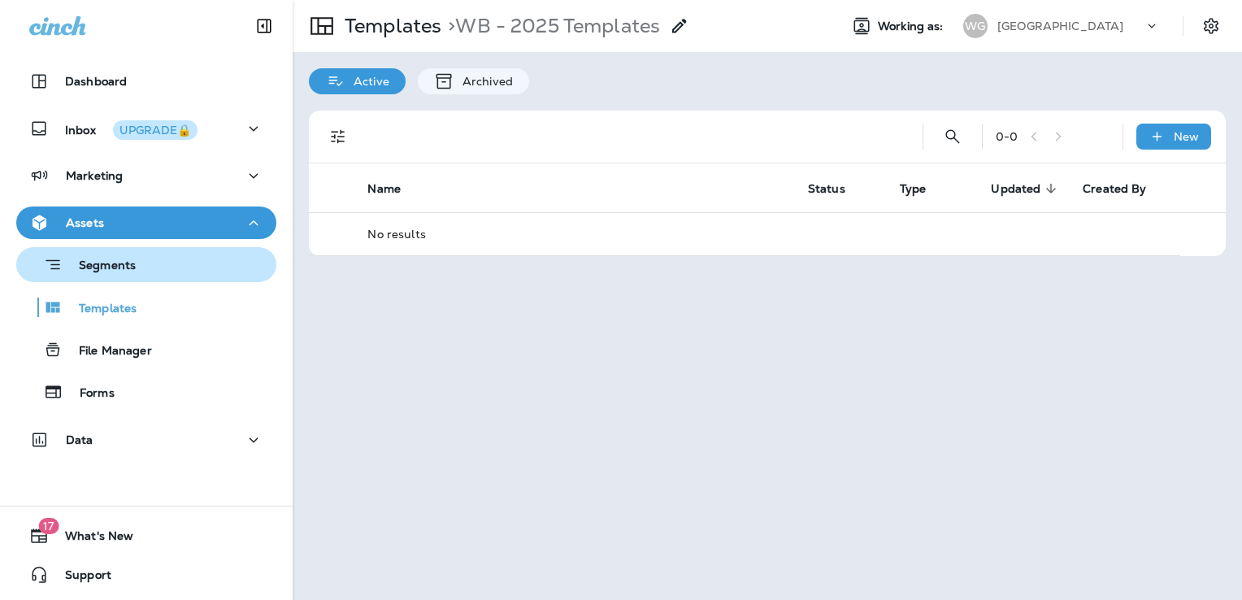
click at [161, 253] on div "Segments" at bounding box center [146, 264] width 247 height 25
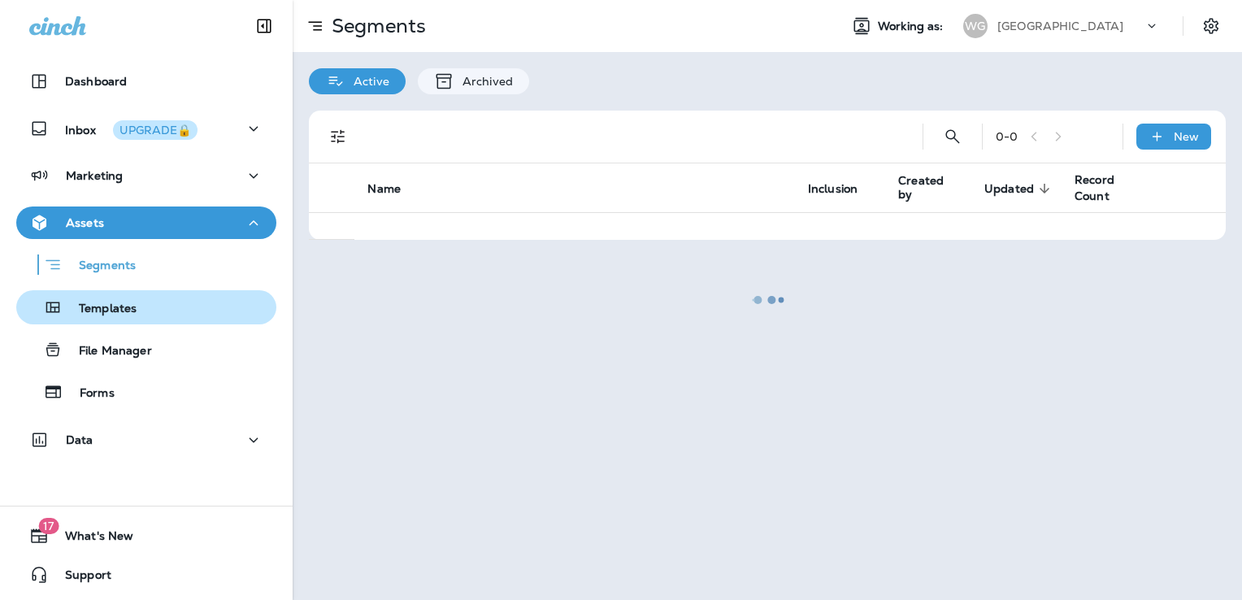
click at [161, 301] on div "Templates" at bounding box center [146, 307] width 247 height 24
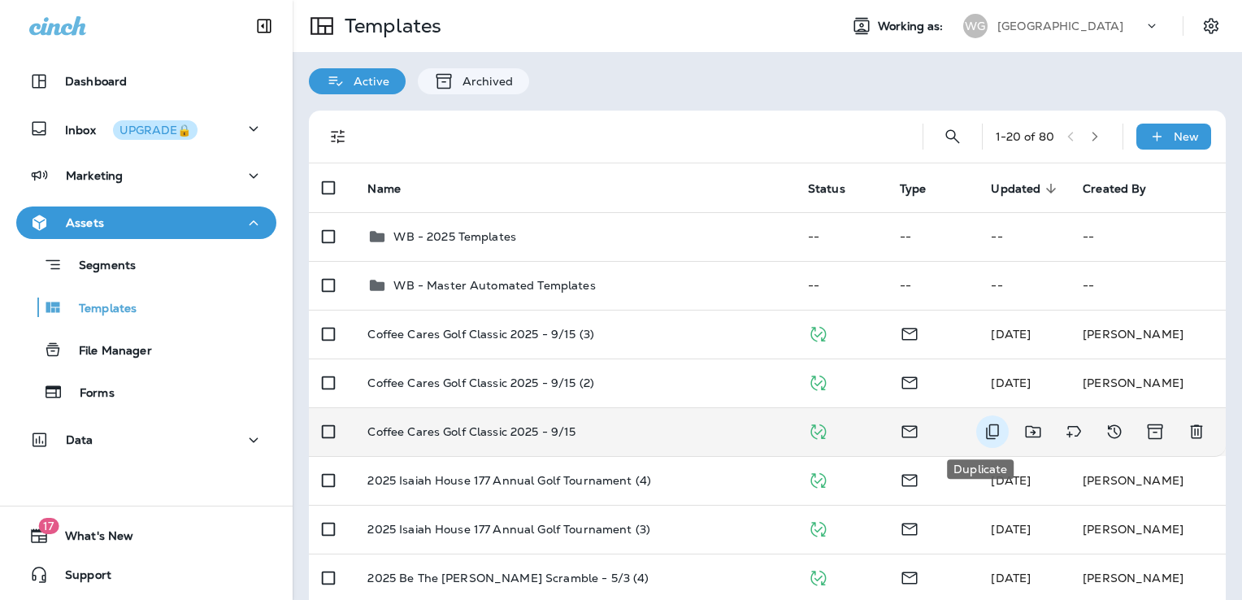
click at [983, 435] on icon "Duplicate" at bounding box center [993, 432] width 20 height 20
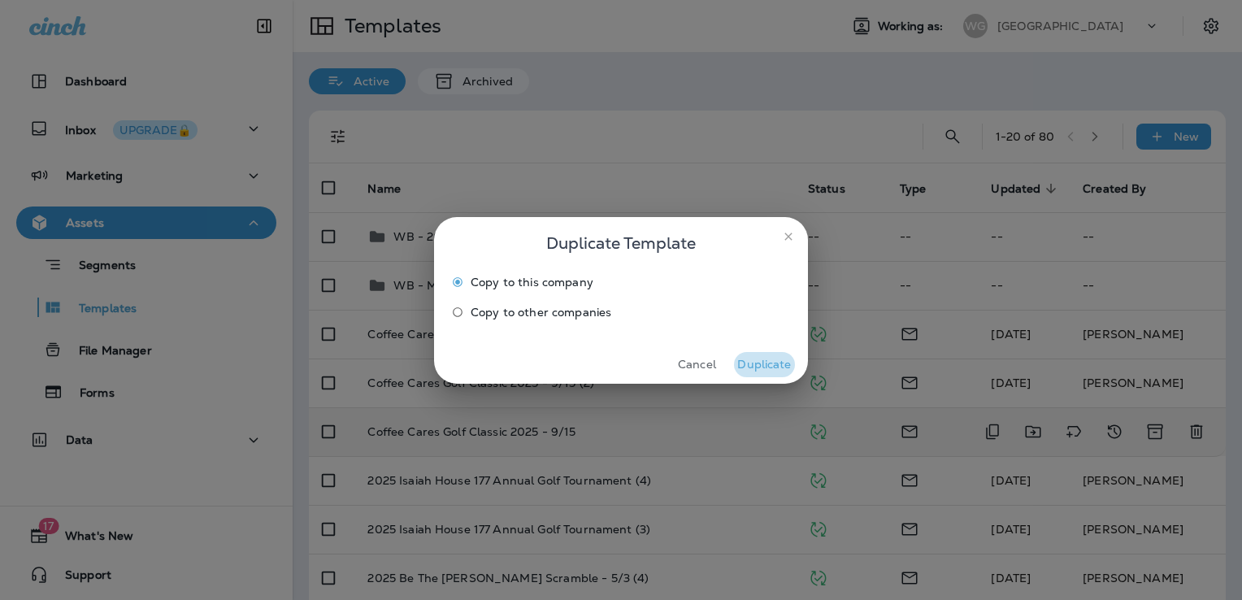
click at [764, 370] on button "Duplicate" at bounding box center [764, 364] width 61 height 25
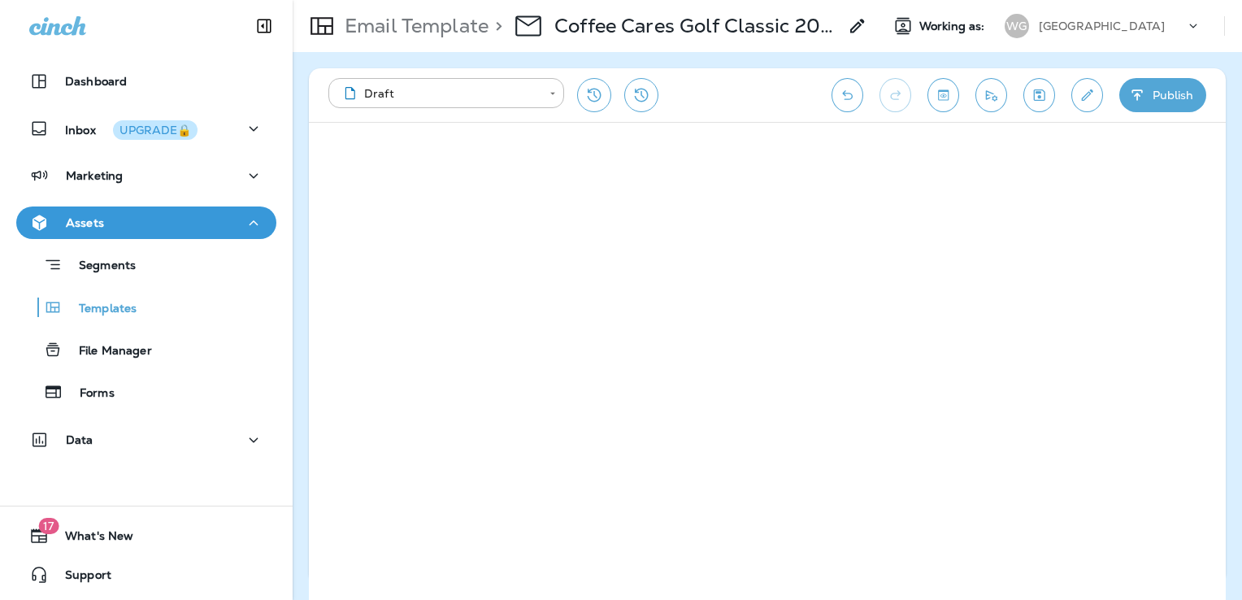
click at [1046, 104] on button "Save" at bounding box center [1039, 95] width 32 height 34
click at [1089, 102] on icon "Edit details" at bounding box center [1086, 95] width 17 height 16
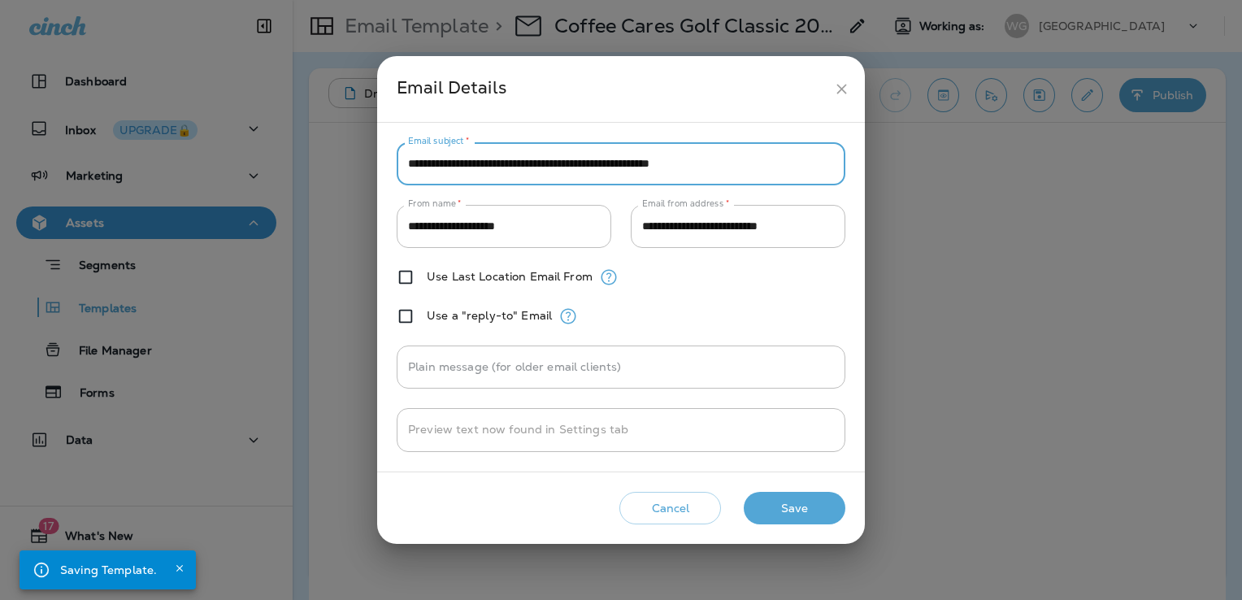
click at [583, 171] on input "**********" at bounding box center [621, 163] width 449 height 43
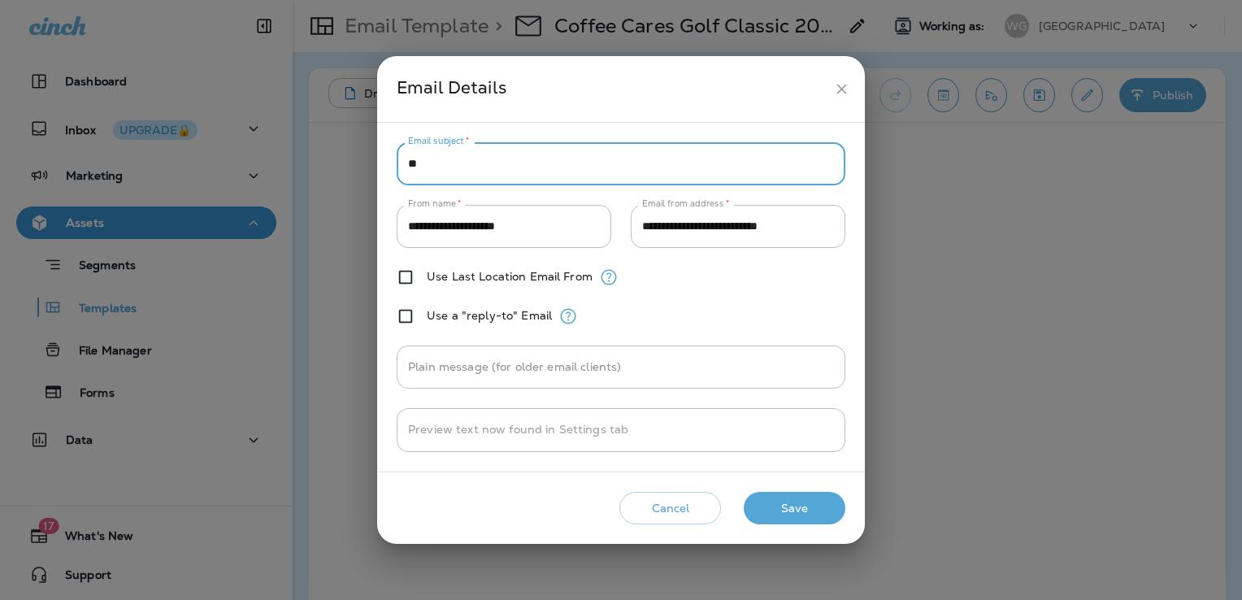
type input "*"
type input "**********"
click at [803, 509] on button "Save" at bounding box center [795, 508] width 102 height 33
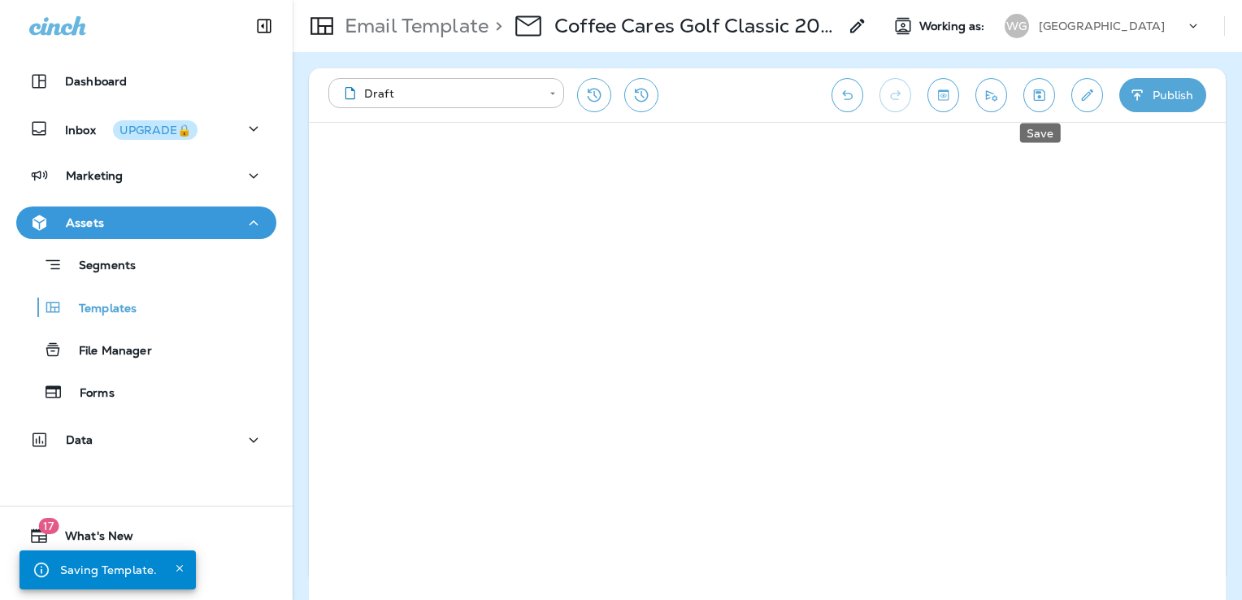
click at [1043, 94] on icon "Save" at bounding box center [1039, 95] width 17 height 16
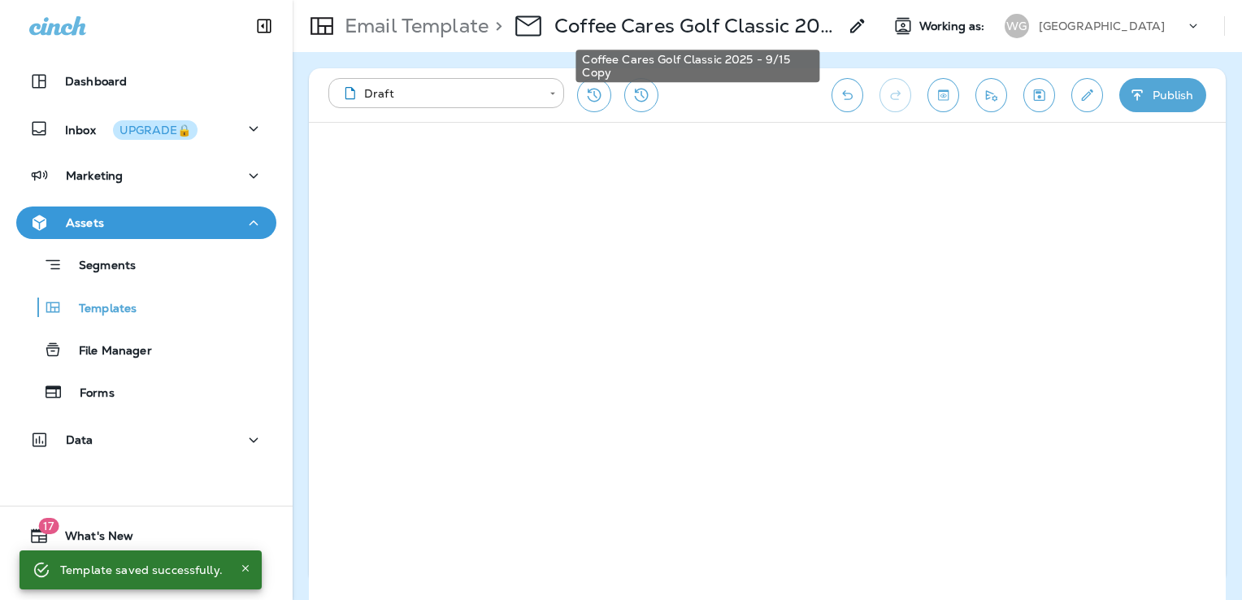
click at [775, 24] on p "Coffee Cares Golf Classic 2025 - 9/15 Copy" at bounding box center [696, 26] width 284 height 24
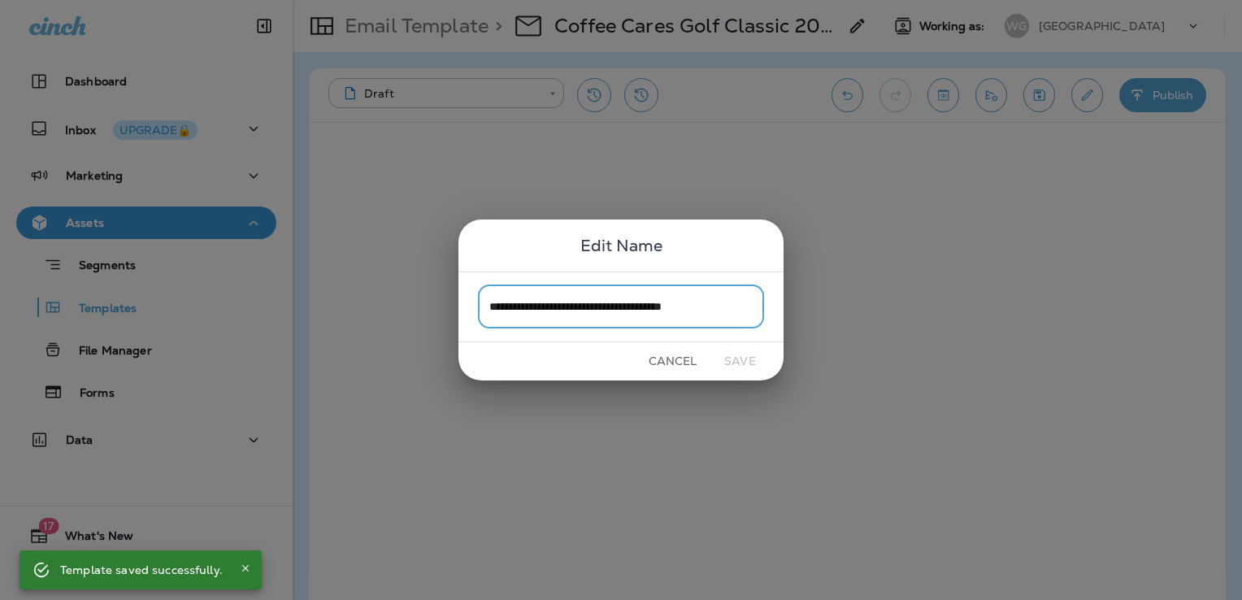
click at [614, 304] on input "**********" at bounding box center [621, 306] width 286 height 43
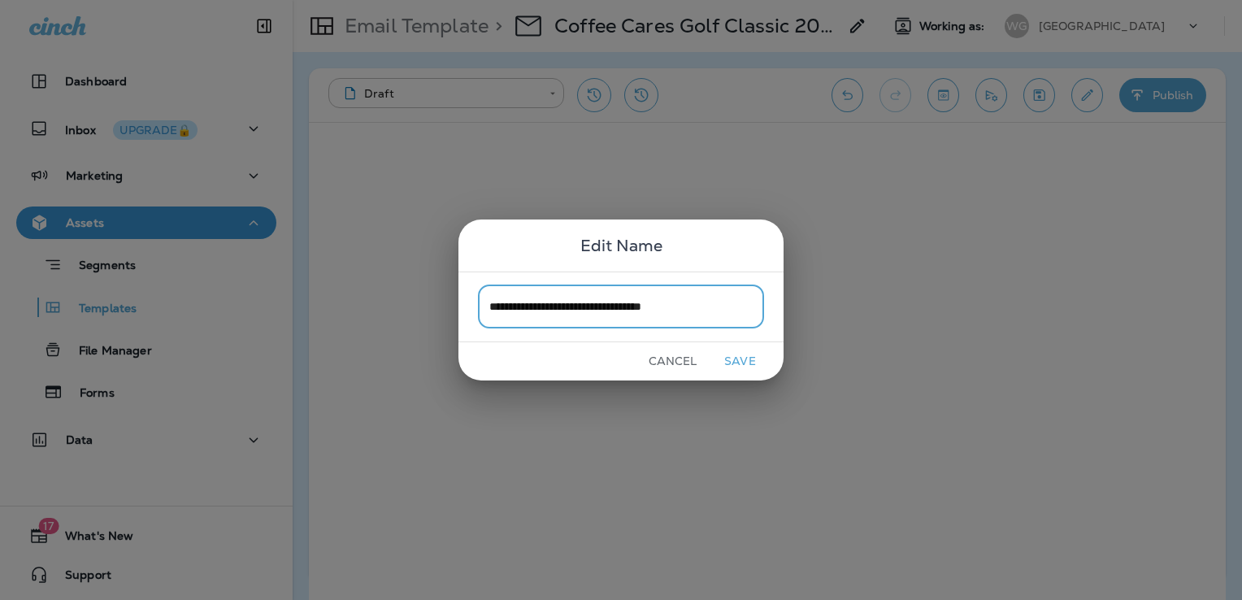
type input "**********"
click at [731, 354] on button "Save" at bounding box center [740, 361] width 61 height 25
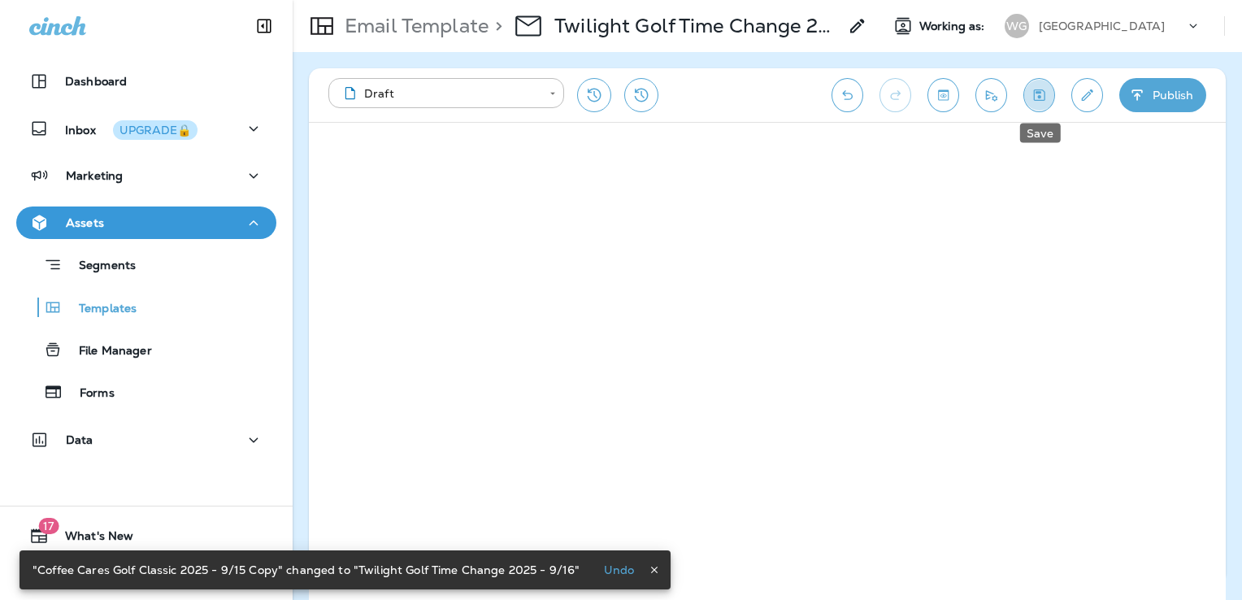
click at [1035, 92] on icon "Save" at bounding box center [1039, 95] width 17 height 16
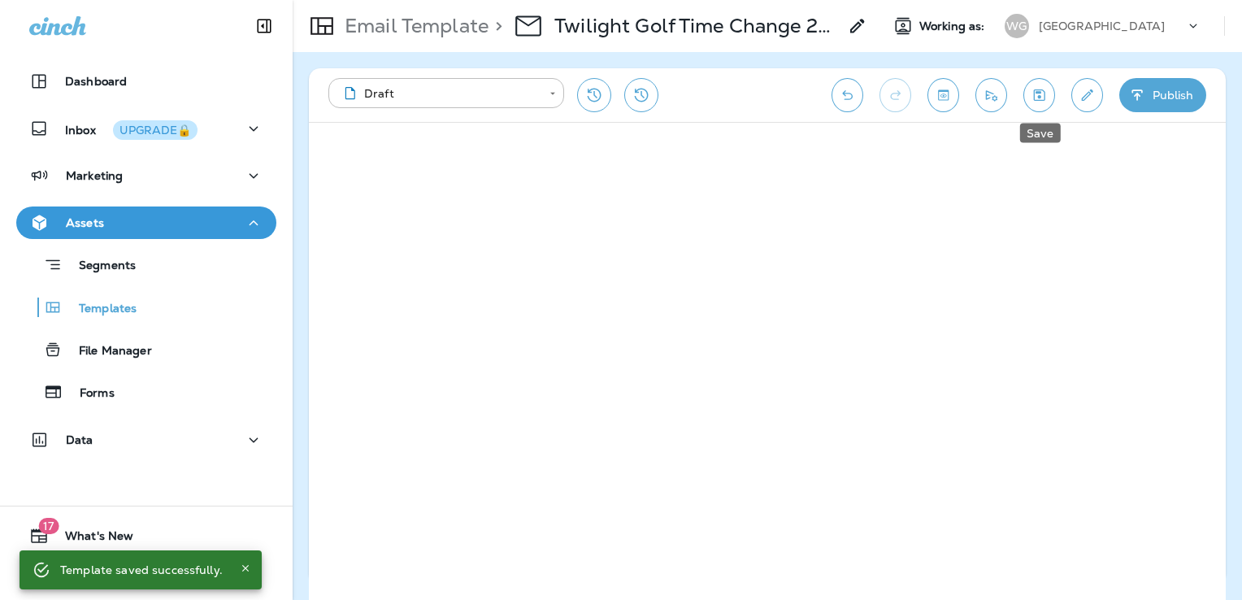
click at [1048, 98] on button "Save" at bounding box center [1039, 95] width 32 height 34
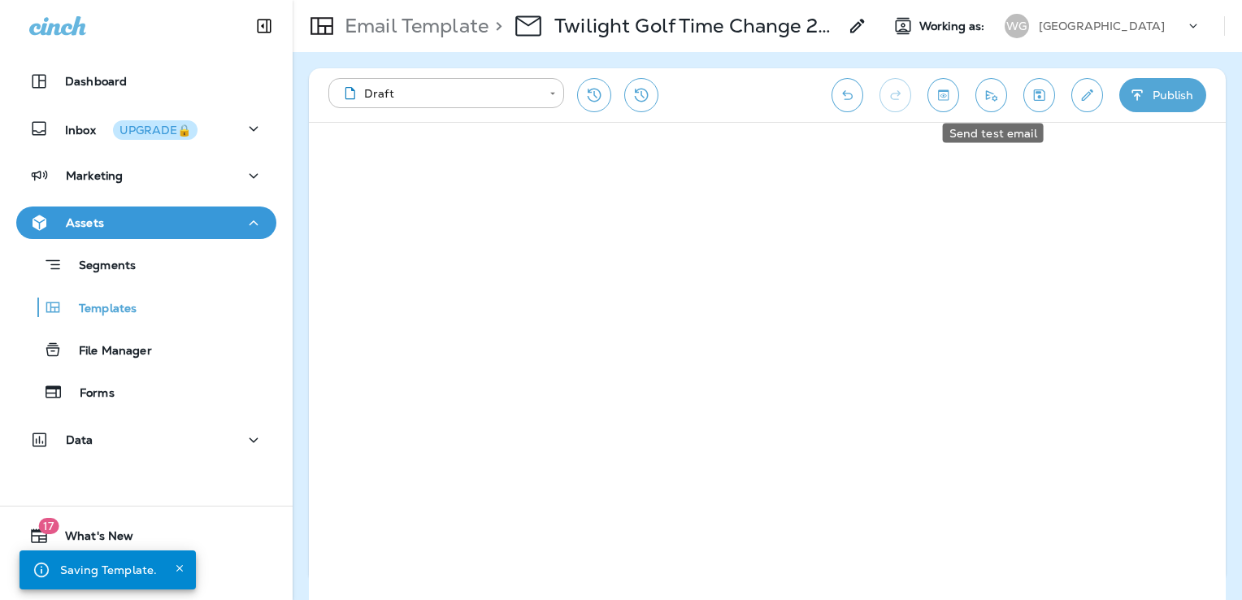
click at [997, 97] on icon "Send test email" at bounding box center [991, 95] width 11 height 11
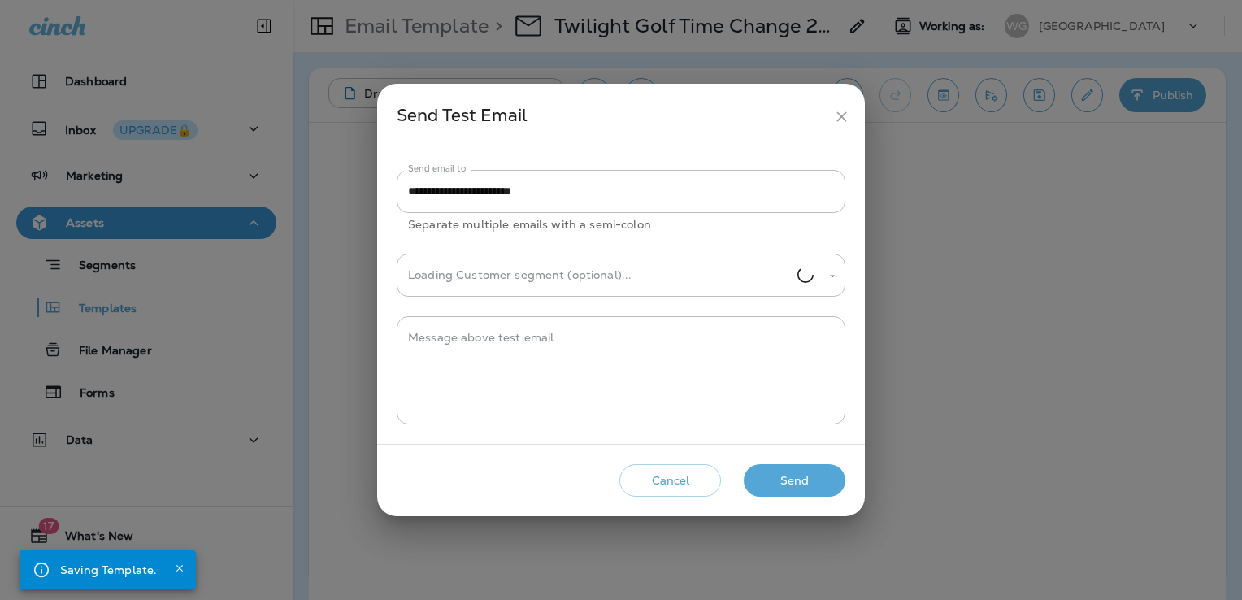
click at [813, 467] on button "Send" at bounding box center [795, 480] width 102 height 33
